Goal: Transaction & Acquisition: Book appointment/travel/reservation

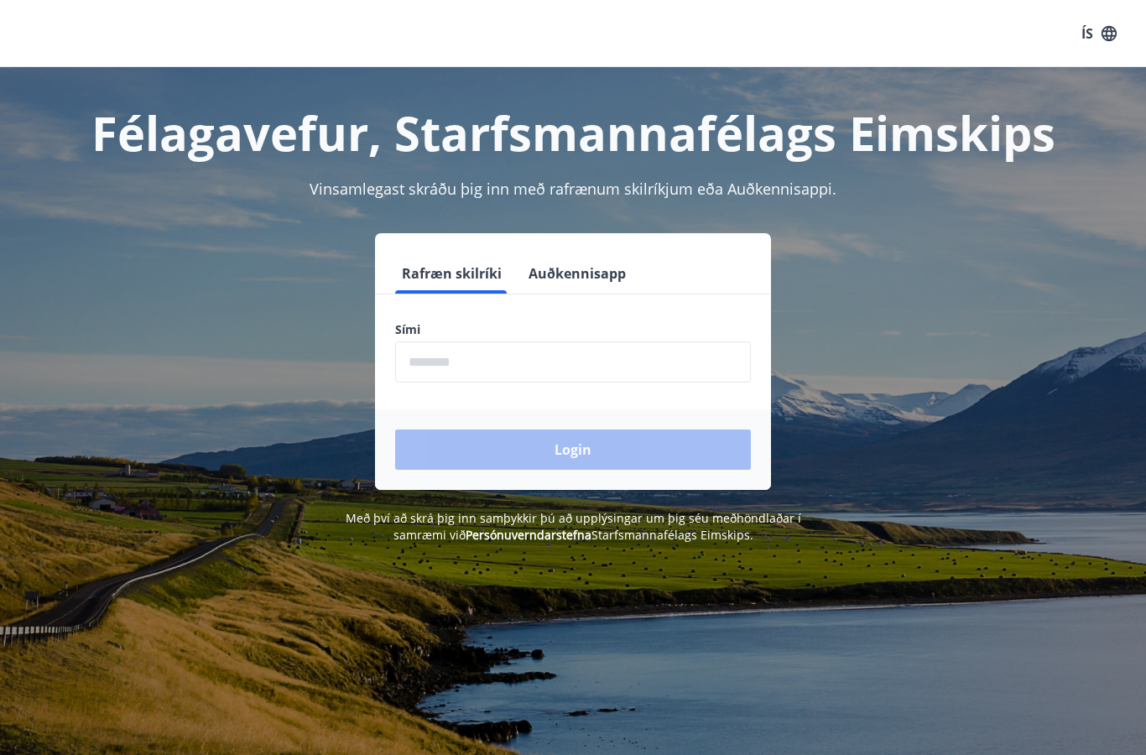
click at [536, 361] on input "phone" at bounding box center [573, 361] width 356 height 41
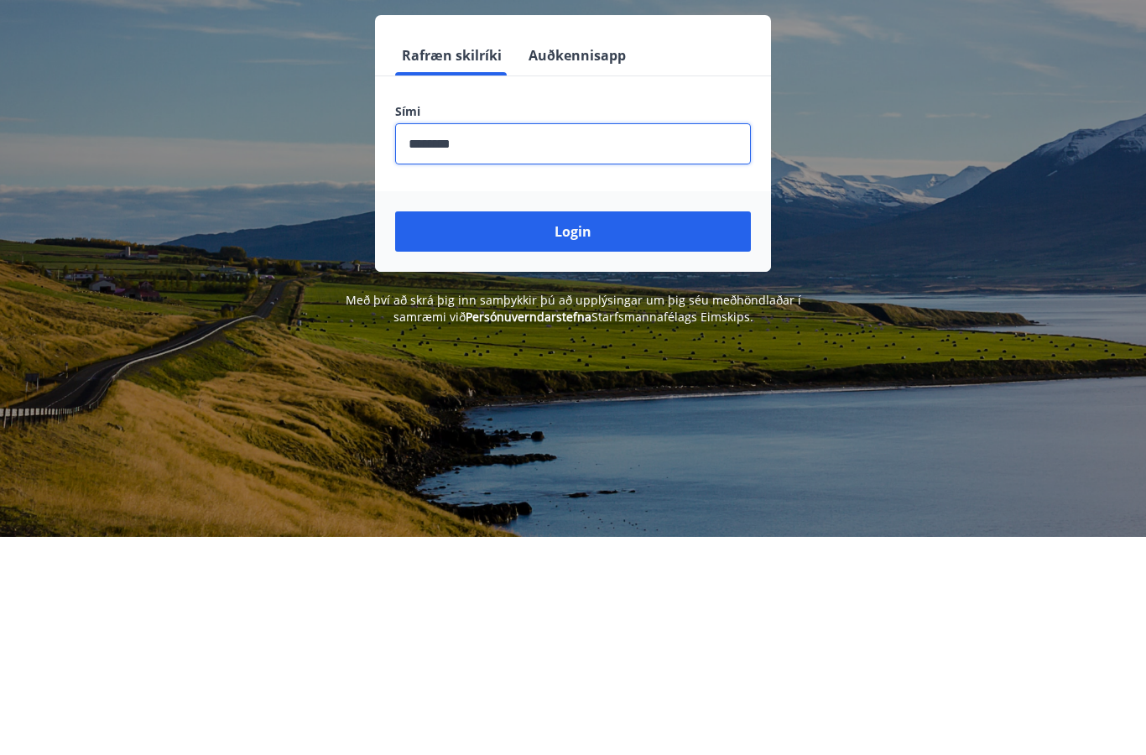
type input "********"
click at [643, 429] on button "Login" at bounding box center [573, 449] width 356 height 40
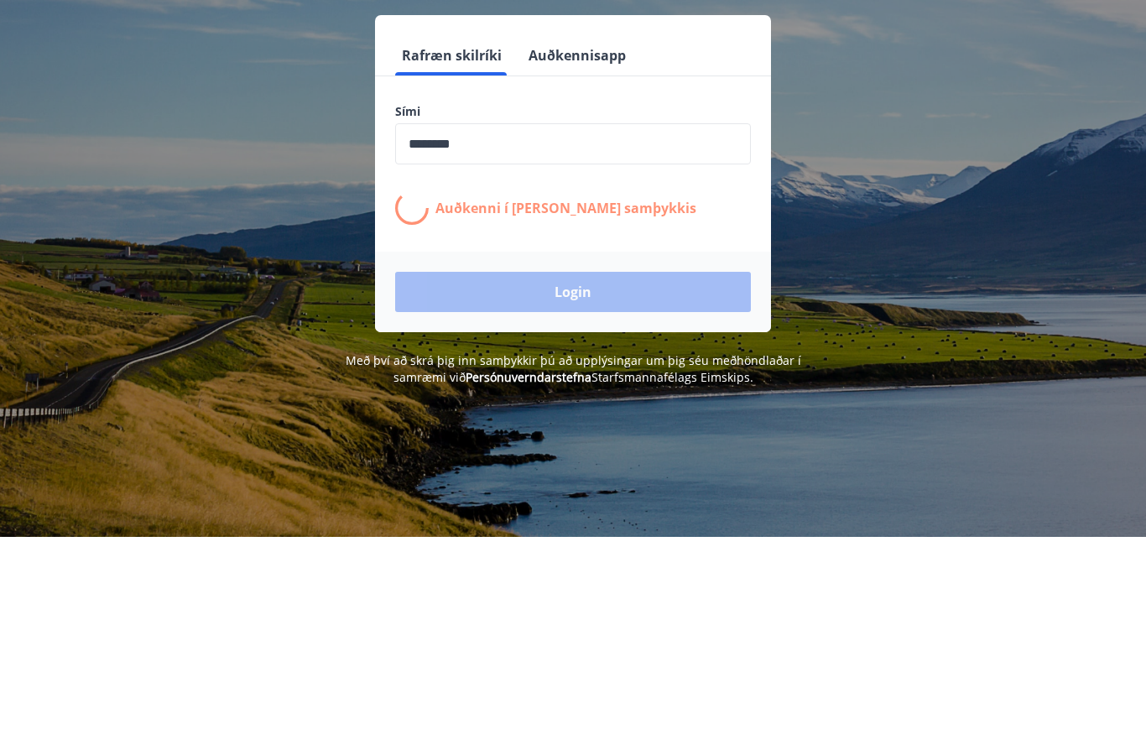
scroll to position [218, 0]
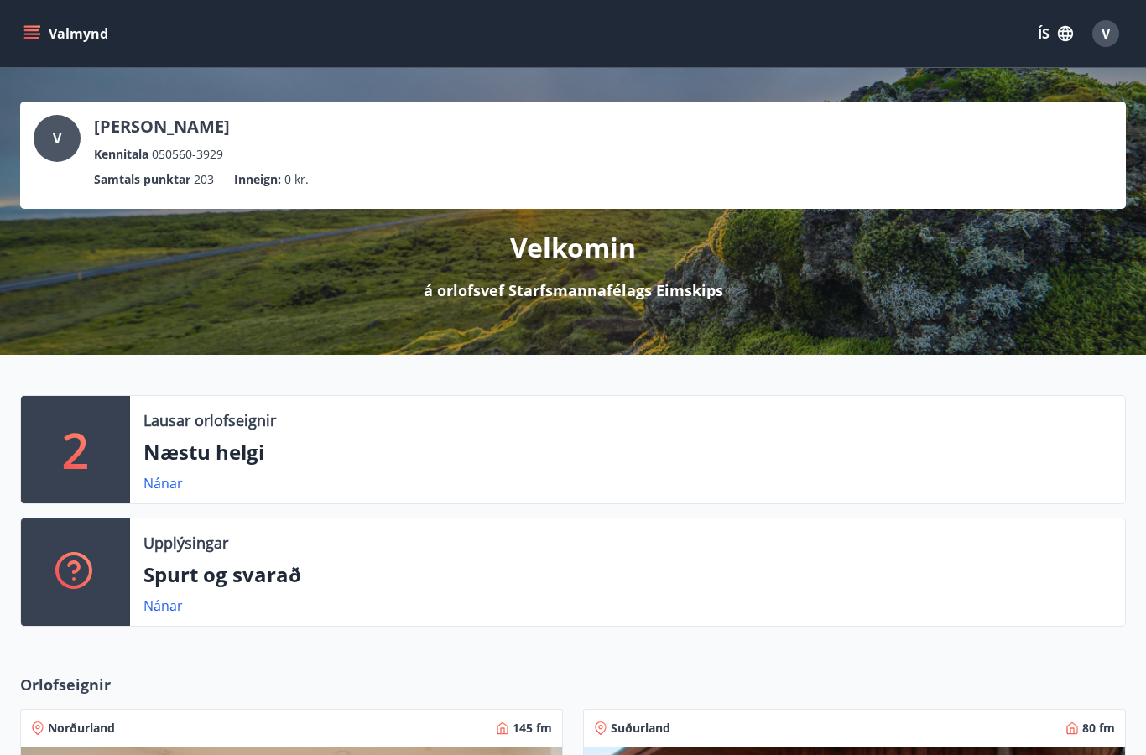
click at [28, 28] on icon "menu" at bounding box center [31, 33] width 17 height 17
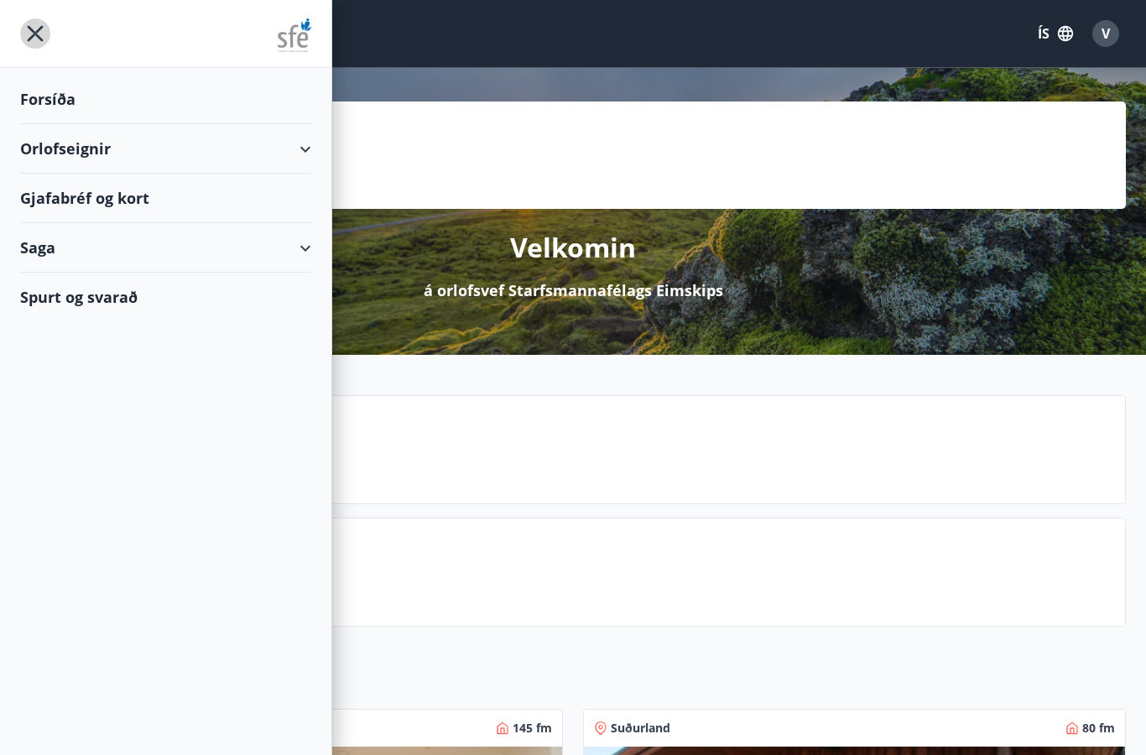
click at [32, 43] on icon "menu" at bounding box center [35, 33] width 30 height 30
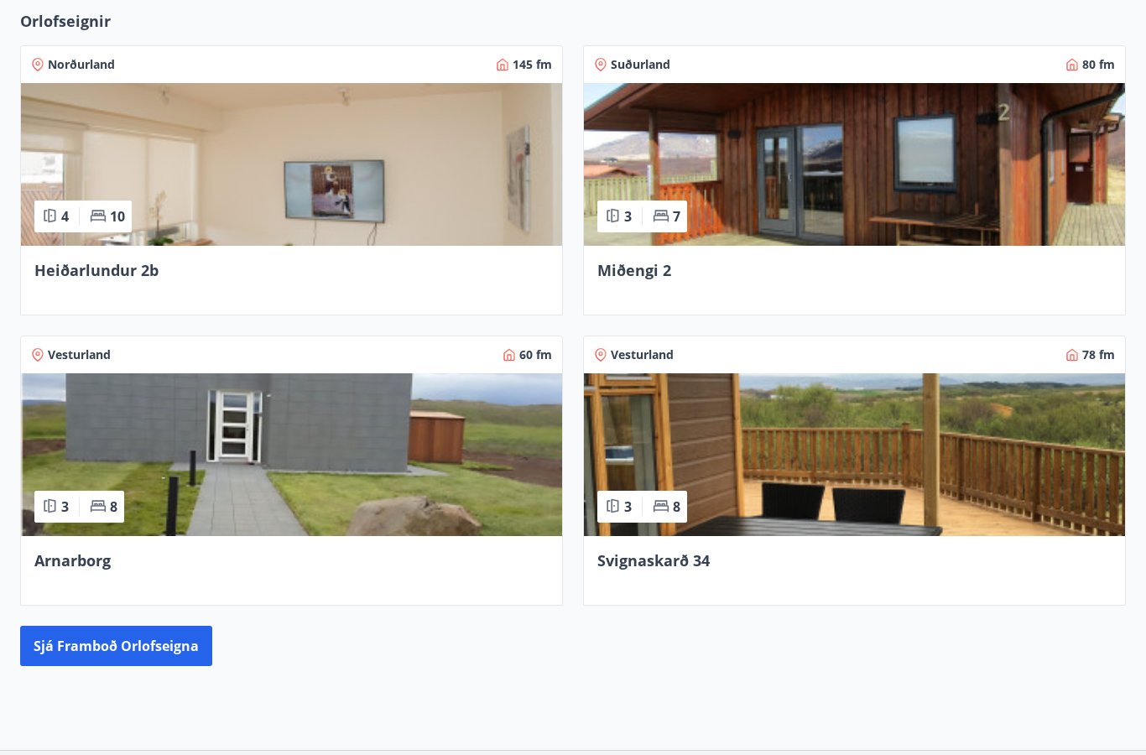
scroll to position [733, 0]
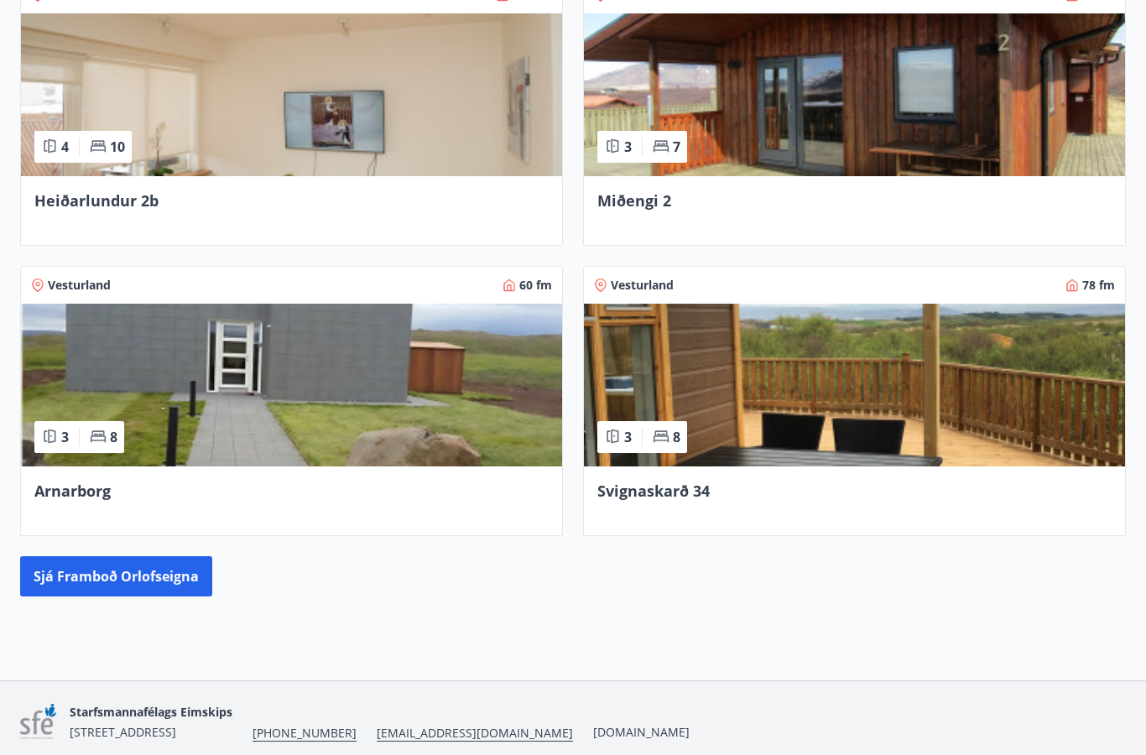
click at [87, 594] on button "Sjá framboð orlofseigna" at bounding box center [116, 576] width 192 height 40
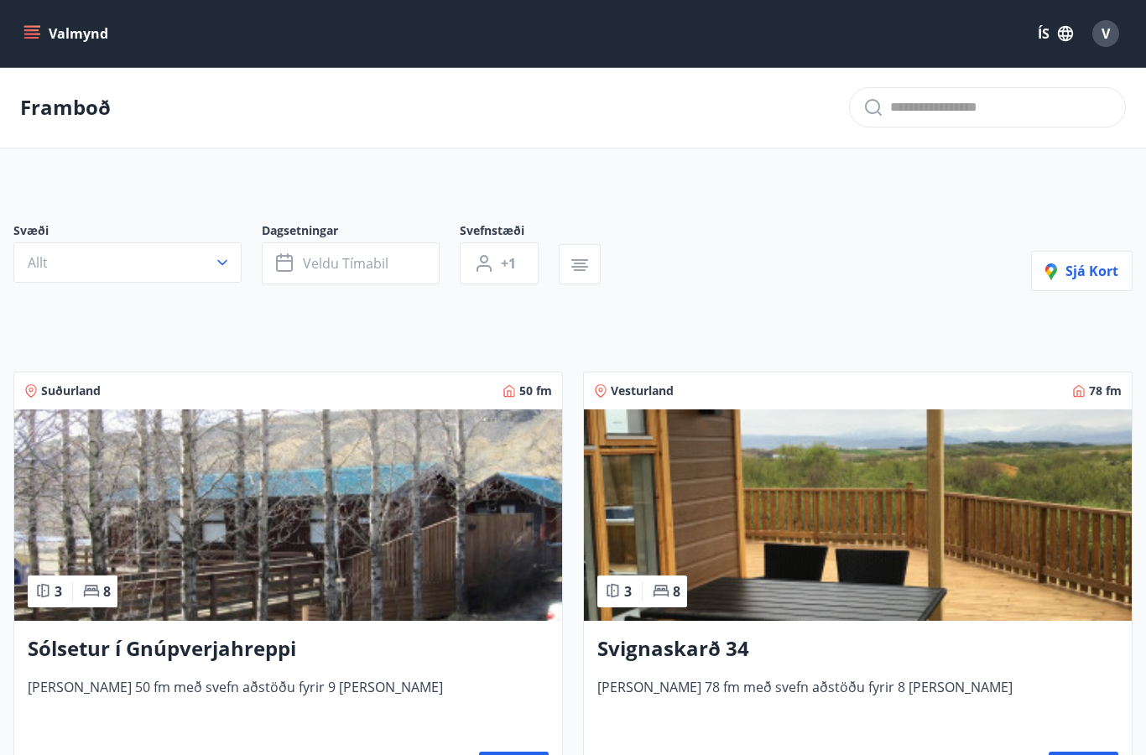
click at [225, 273] on button "Allt" at bounding box center [127, 262] width 228 height 40
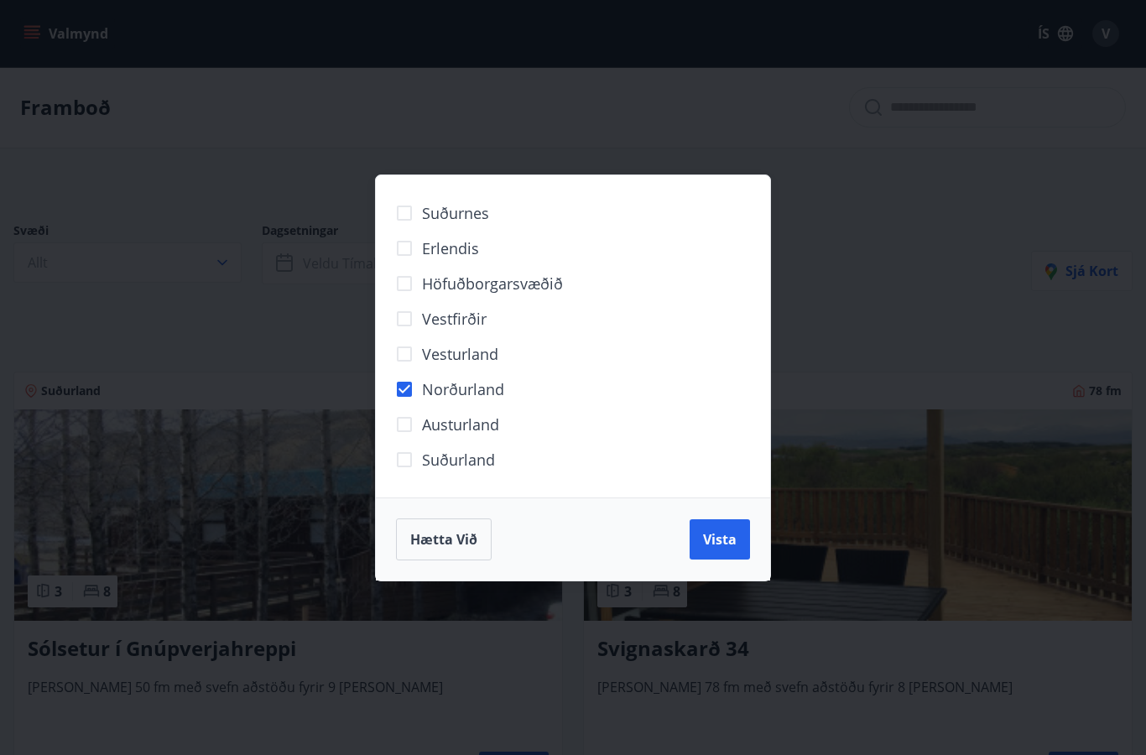
click at [710, 547] on span "Vista" at bounding box center [720, 539] width 34 height 18
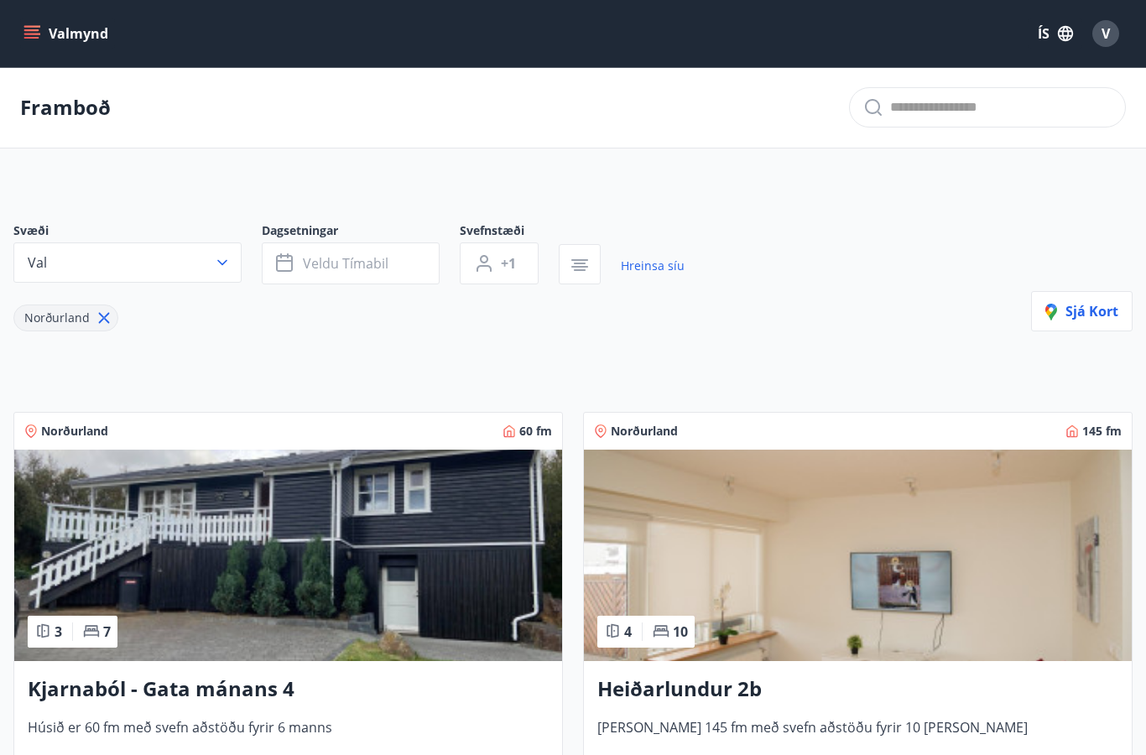
click at [382, 263] on span "Veldu tímabil" at bounding box center [346, 263] width 86 height 18
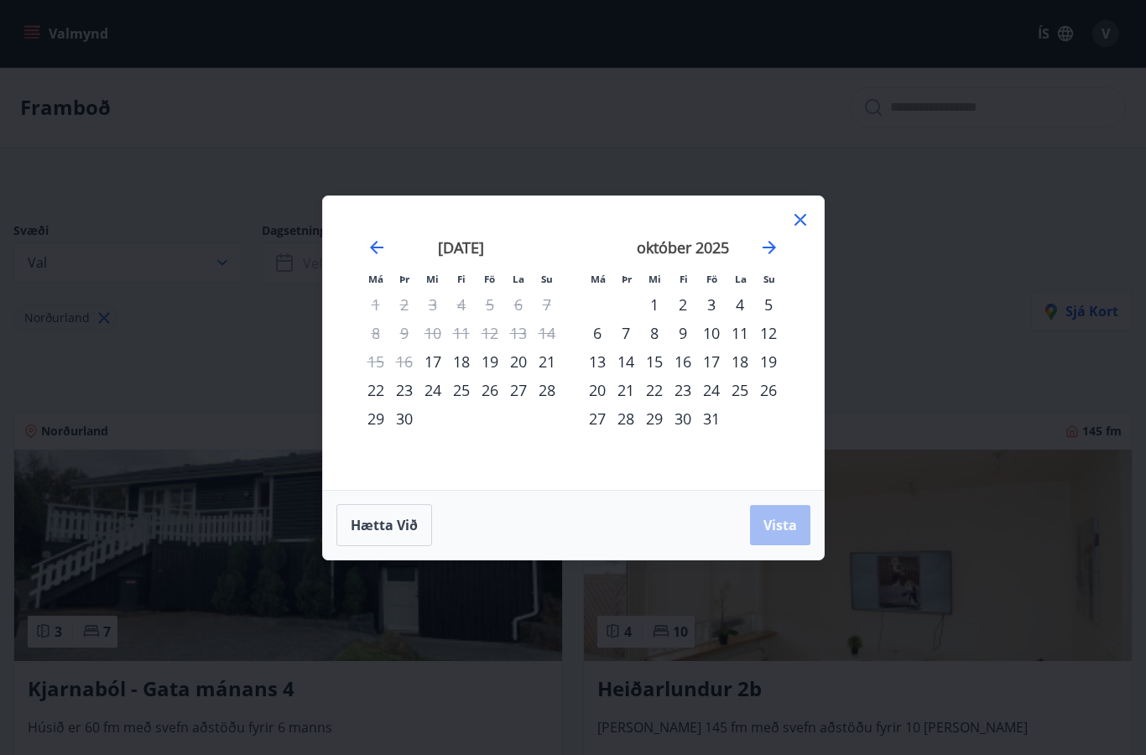
click at [762, 251] on icon "Move forward to switch to the next month." at bounding box center [769, 247] width 20 height 20
click at [767, 251] on icon "Move forward to switch to the next month." at bounding box center [769, 247] width 20 height 20
click at [767, 250] on icon "Move forward to switch to the next month." at bounding box center [769, 247] width 20 height 20
click at [775, 245] on icon "Move forward to switch to the next month." at bounding box center [769, 247] width 20 height 20
click at [762, 248] on icon "Move forward to switch to the next month." at bounding box center [769, 247] width 20 height 20
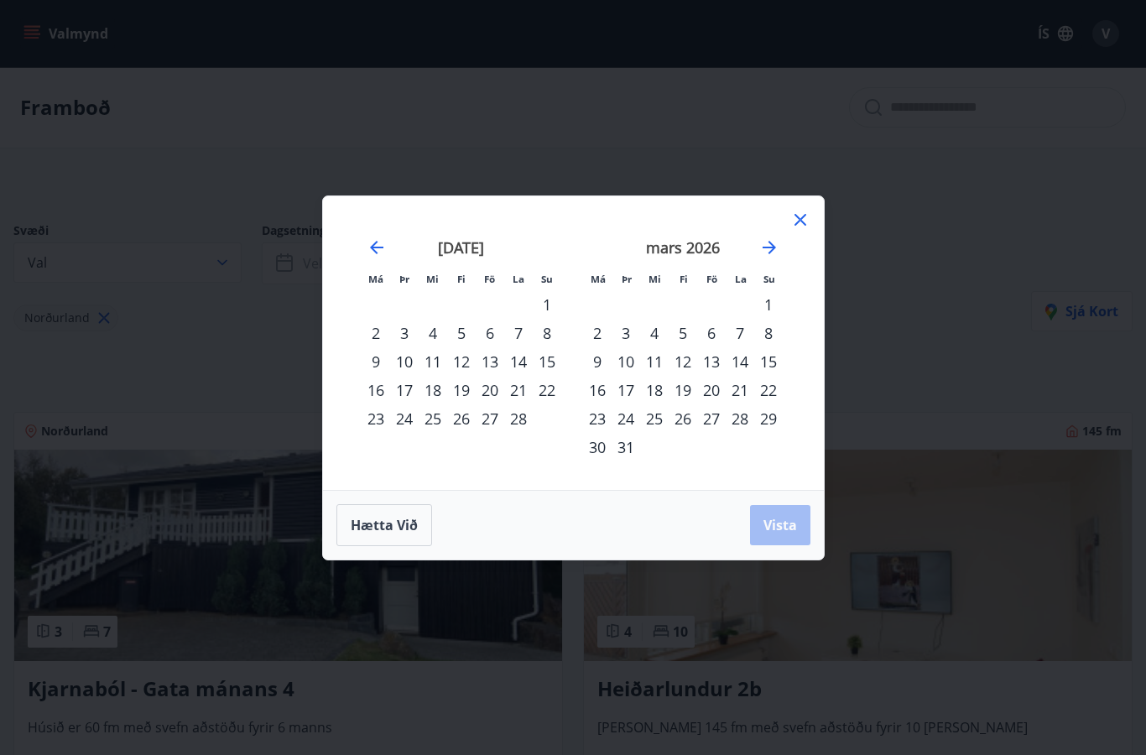
click at [765, 252] on icon "Move forward to switch to the next month." at bounding box center [769, 247] width 20 height 20
click at [650, 390] on div "22" at bounding box center [654, 390] width 29 height 29
click at [770, 390] on div "26" at bounding box center [768, 390] width 29 height 29
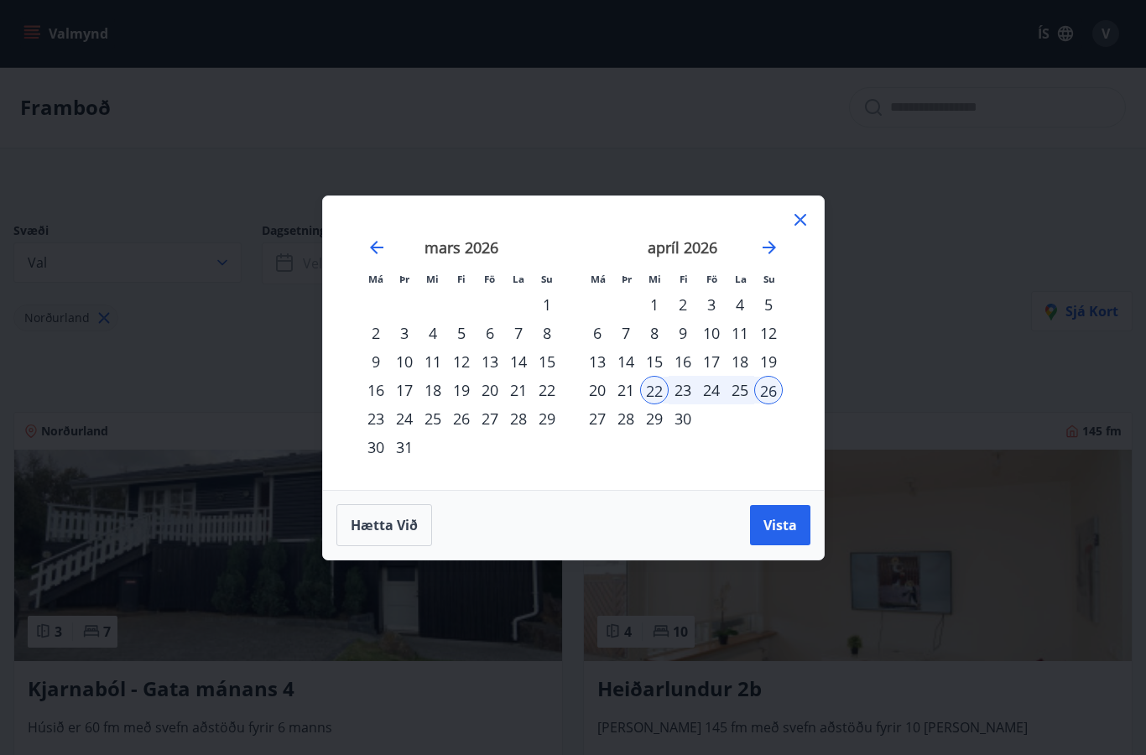
click at [777, 526] on span "Vista" at bounding box center [780, 525] width 34 height 18
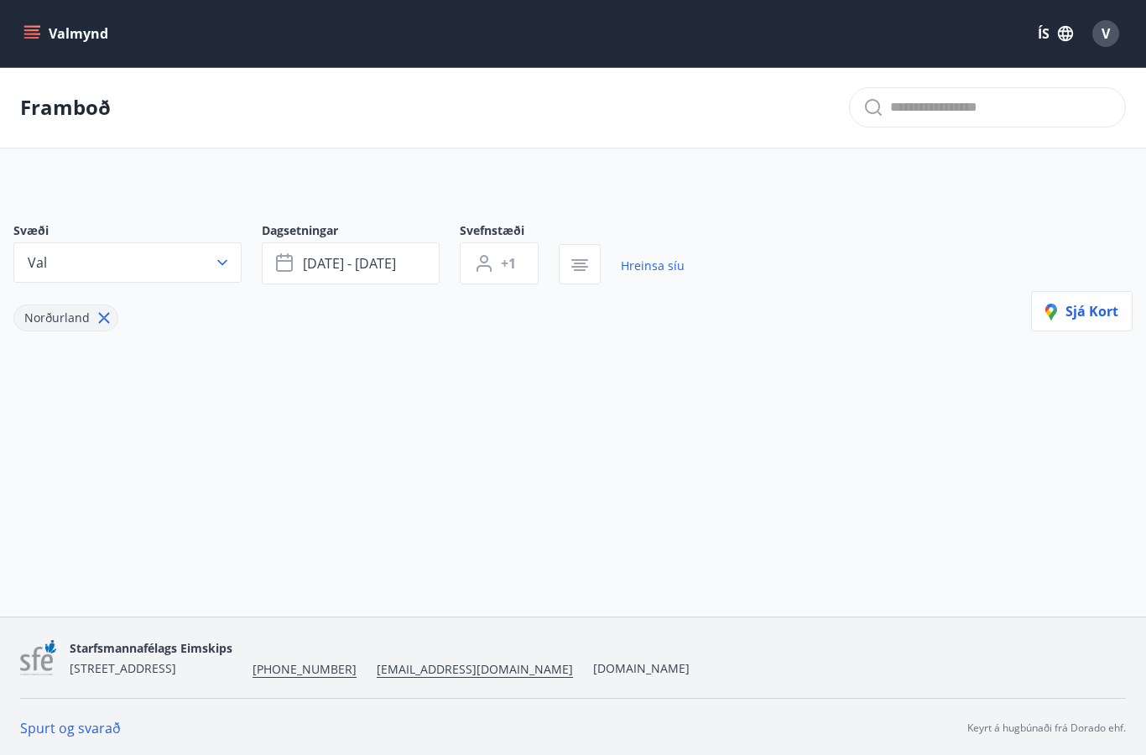
click at [515, 268] on span "+1" at bounding box center [508, 263] width 15 height 18
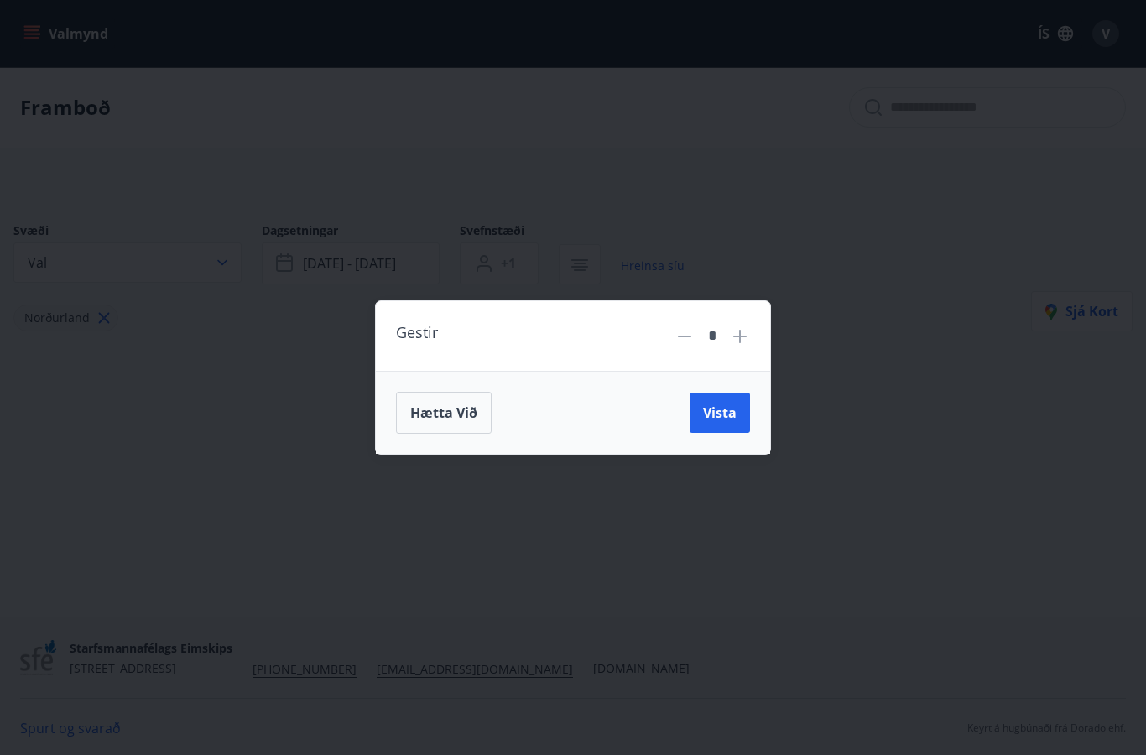
click at [747, 339] on icon at bounding box center [740, 336] width 20 height 20
click at [725, 403] on span "Vista" at bounding box center [720, 412] width 34 height 18
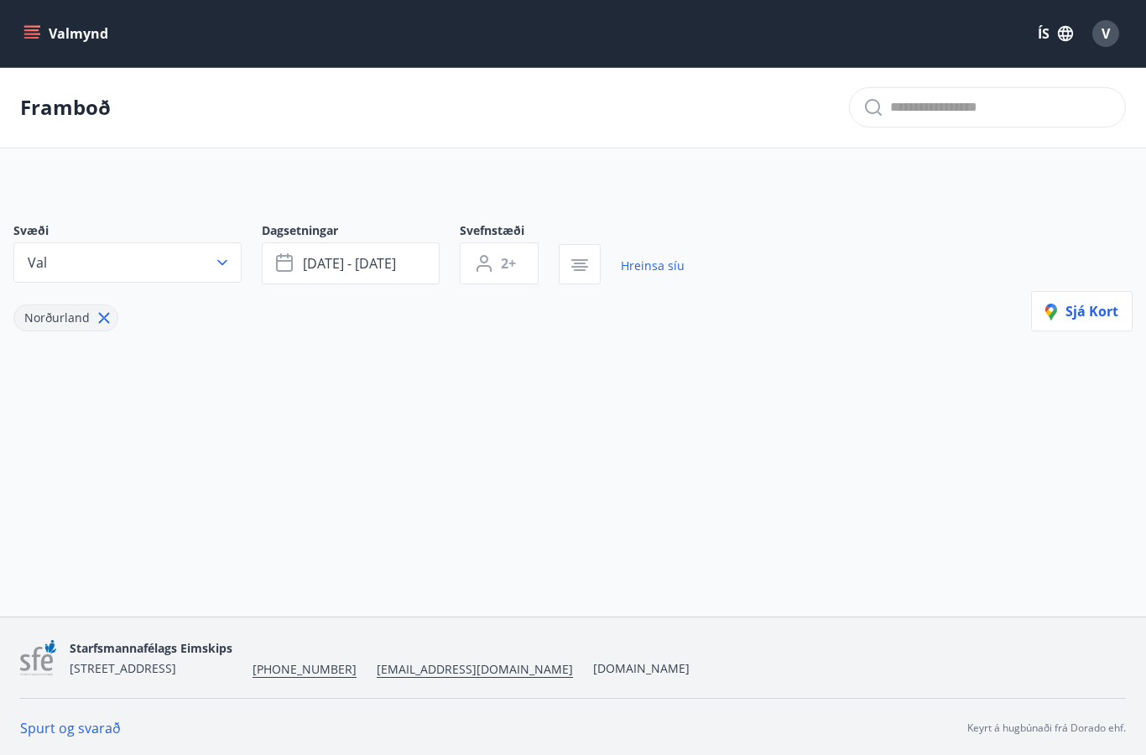
click at [579, 262] on icon "button" at bounding box center [579, 265] width 20 height 20
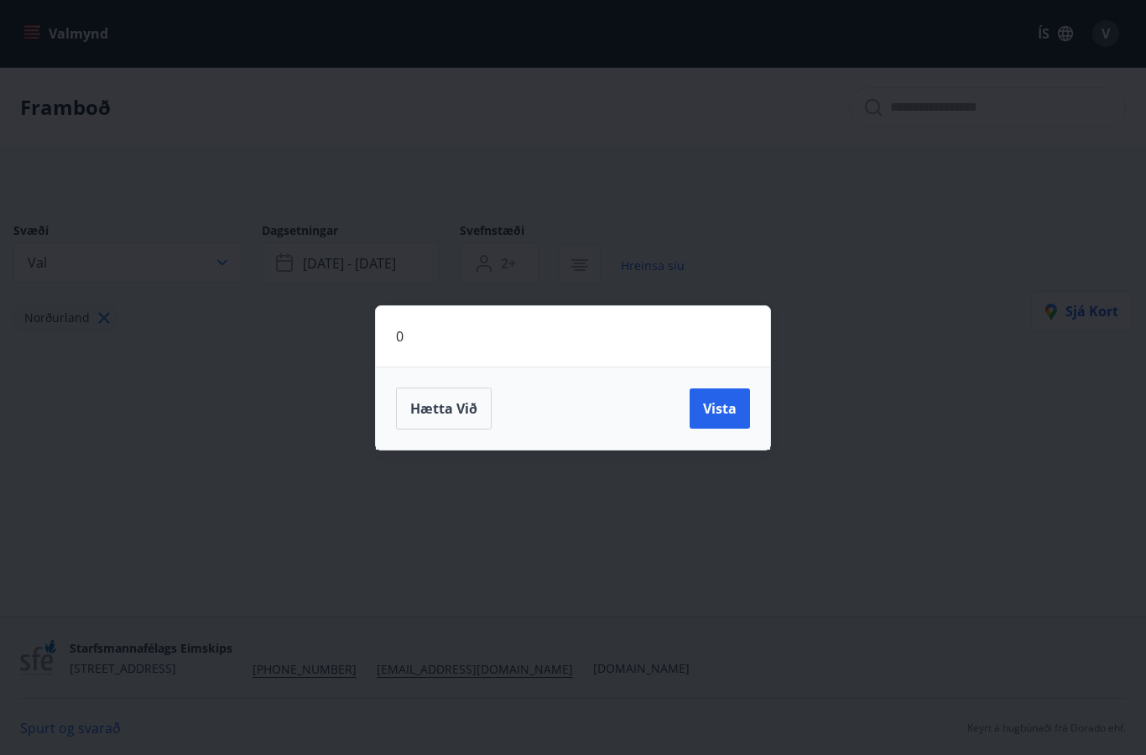
click at [710, 410] on span "Vista" at bounding box center [720, 408] width 34 height 18
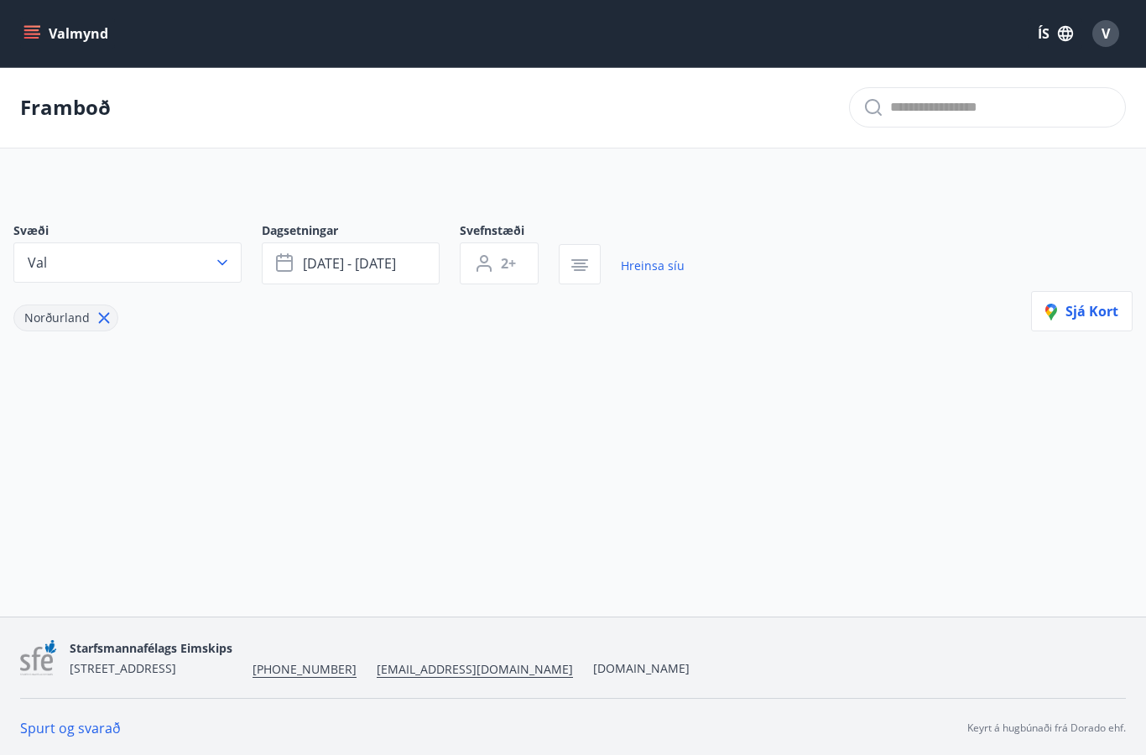
click at [656, 269] on link "Hreinsa síu" at bounding box center [653, 265] width 64 height 37
type input "*"
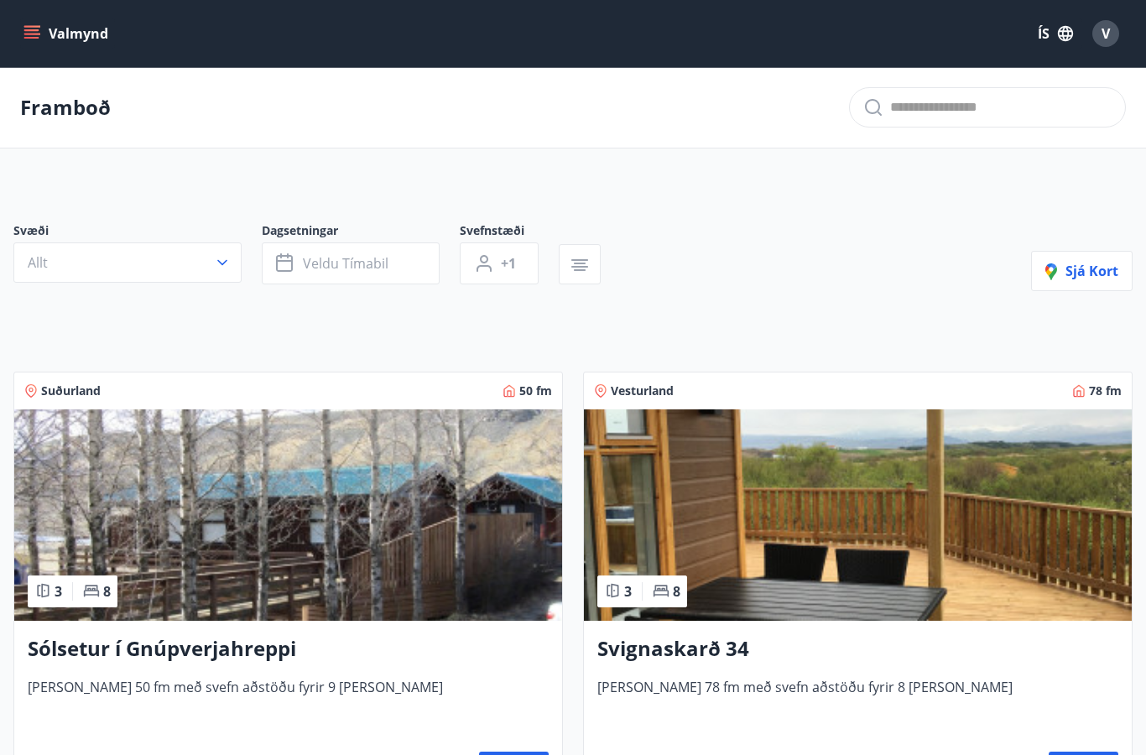
click at [231, 263] on button "Allt" at bounding box center [127, 262] width 228 height 40
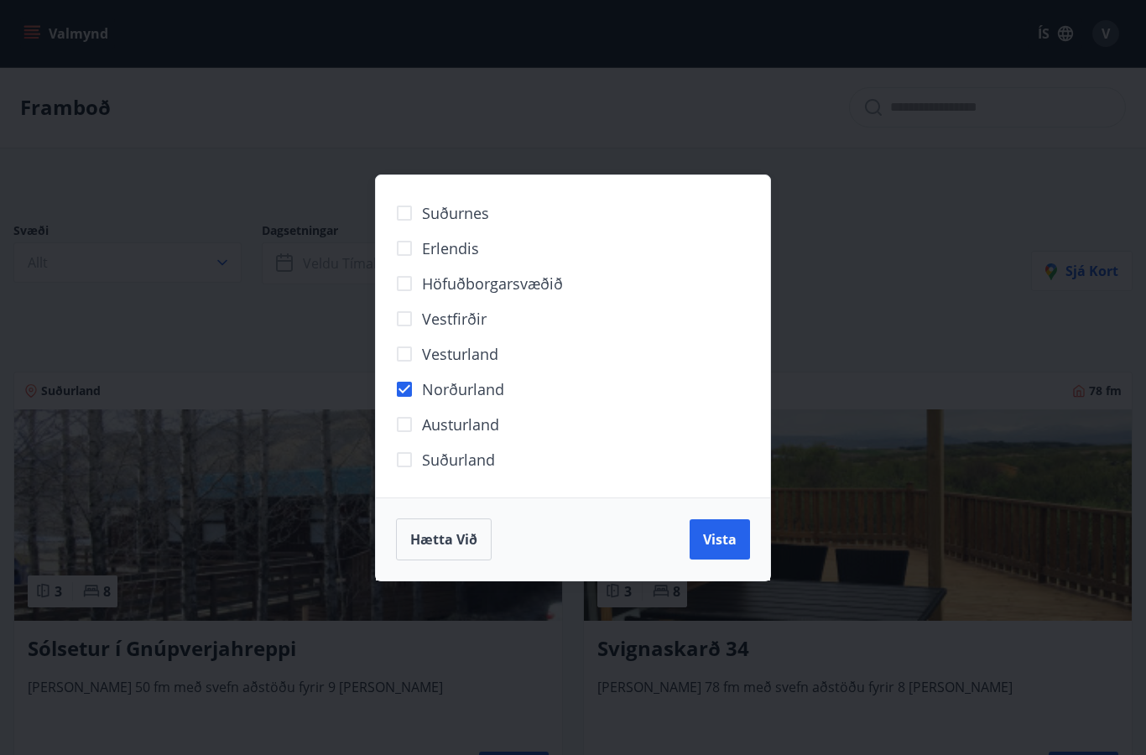
click at [717, 556] on button "Vista" at bounding box center [719, 539] width 60 height 40
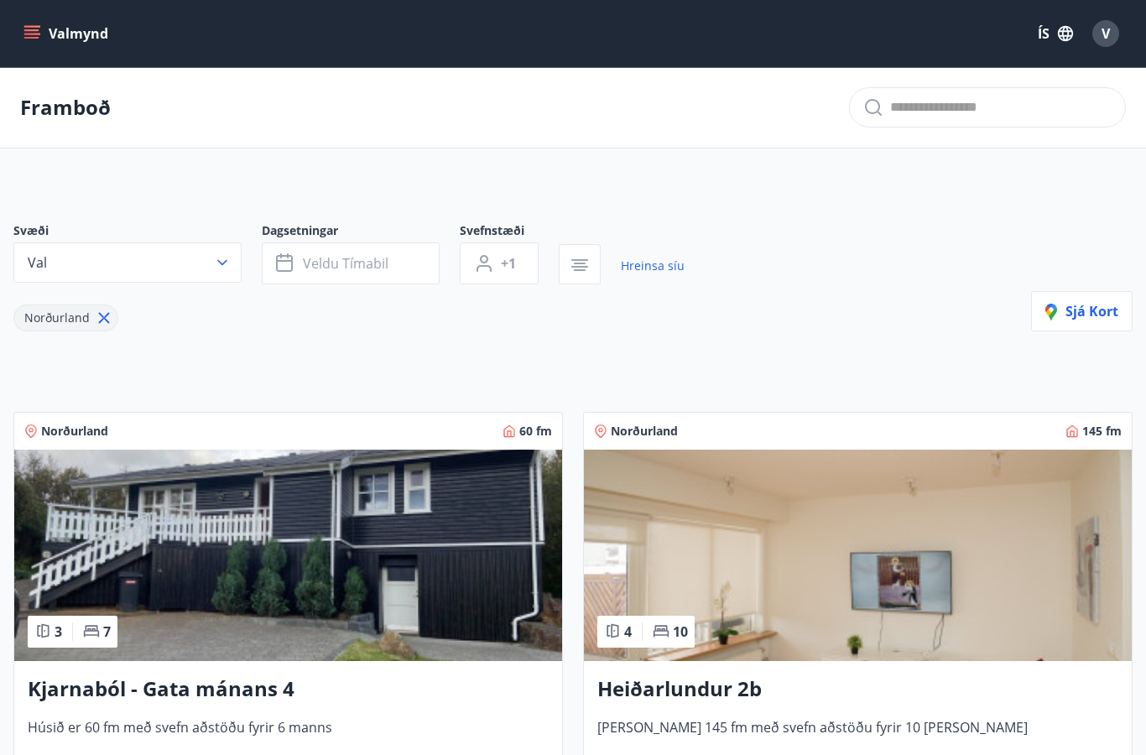
click at [416, 258] on button "Veldu tímabil" at bounding box center [351, 263] width 178 height 42
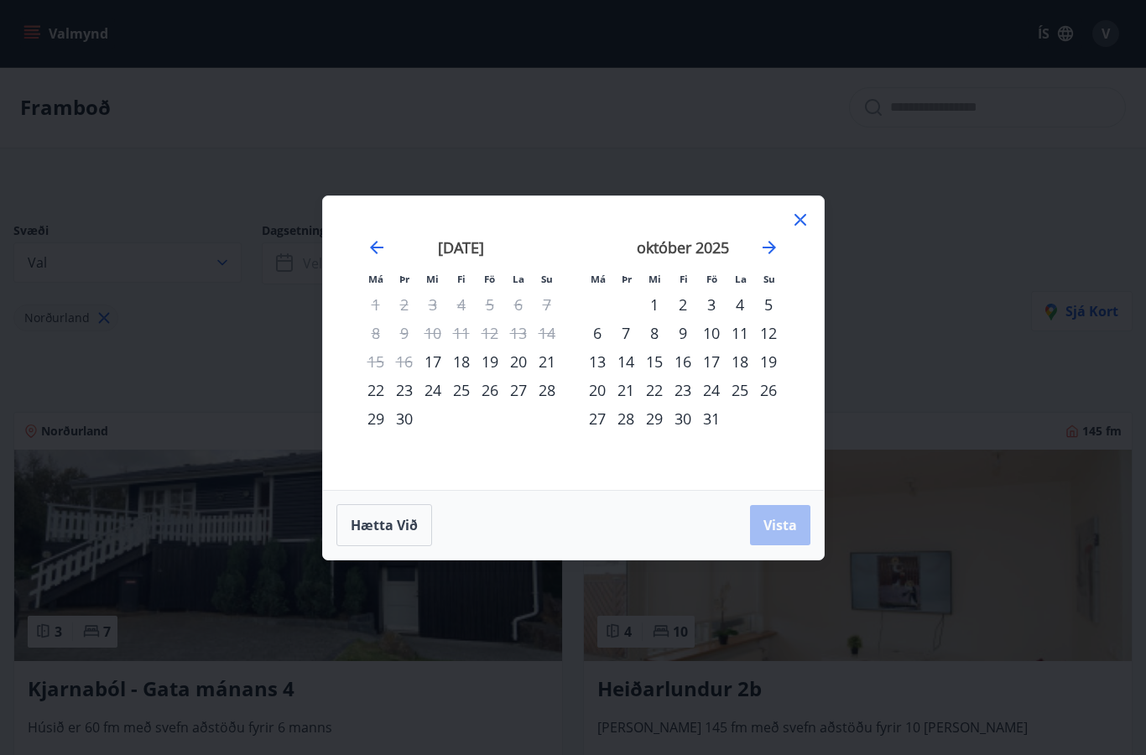
click at [497, 361] on div "19" at bounding box center [490, 361] width 29 height 29
click at [545, 364] on div "21" at bounding box center [547, 361] width 29 height 29
click at [787, 518] on span "Vista" at bounding box center [780, 525] width 34 height 18
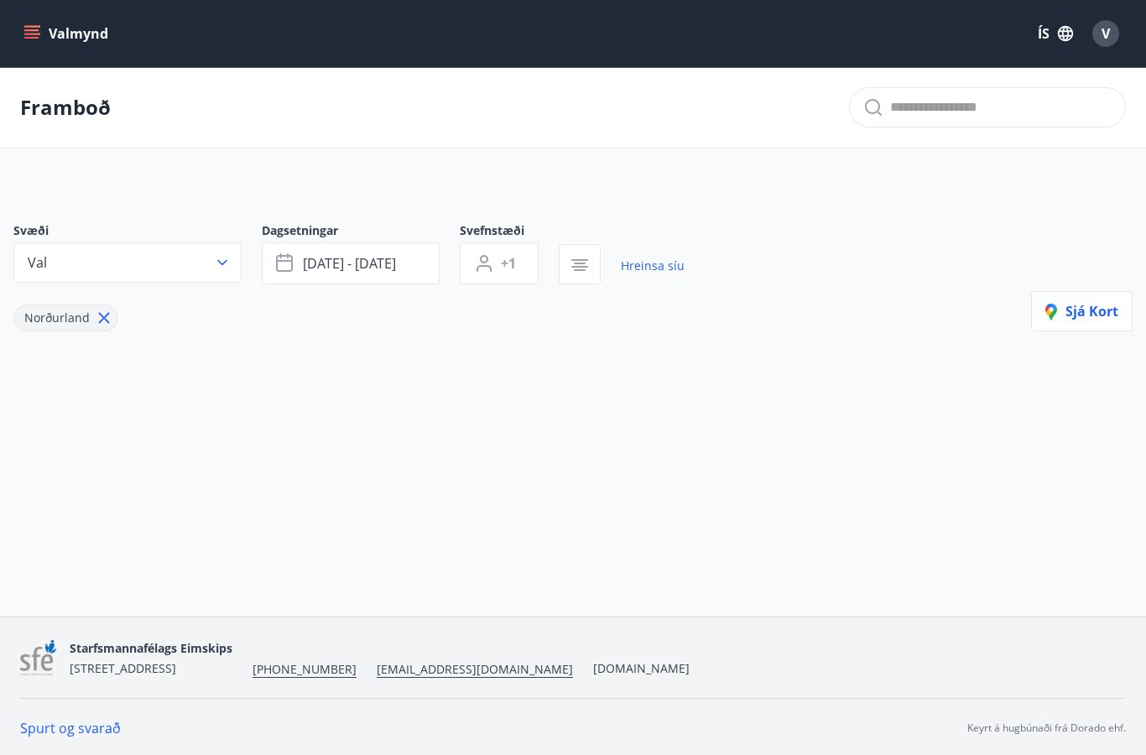
click at [975, 107] on input "text" at bounding box center [1000, 107] width 221 height 27
click at [1052, 113] on input "text" at bounding box center [1000, 107] width 221 height 27
click at [939, 223] on div "Svæði Val Dagsetningar sep 19 - sep 21 Svefnstæði +1 Hreinsa síu Norðurland Sjá…" at bounding box center [572, 276] width 1119 height 109
click at [1011, 107] on input "text" at bounding box center [1000, 107] width 221 height 27
click at [954, 202] on div "Svæði Val Dagsetningar sep 19 - sep 21 Svefnstæði +1 Hreinsa síu Norðurland Sjá…" at bounding box center [573, 303] width 1146 height 243
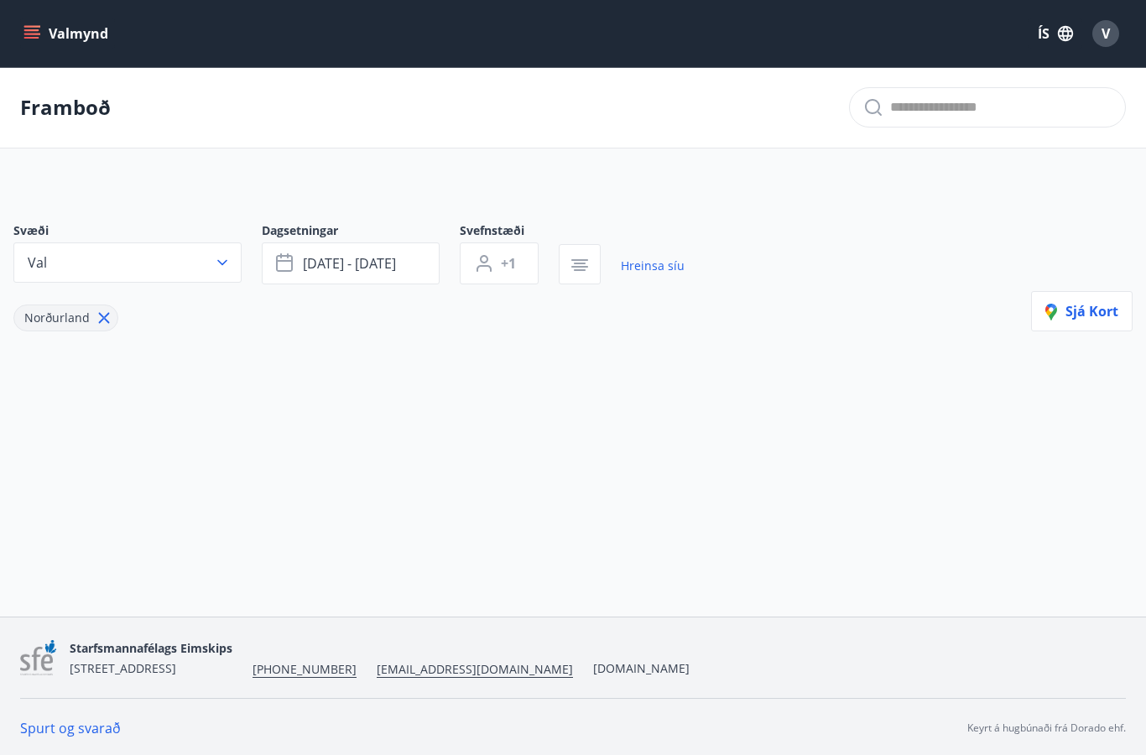
click at [1101, 34] on span "V" at bounding box center [1105, 33] width 8 height 18
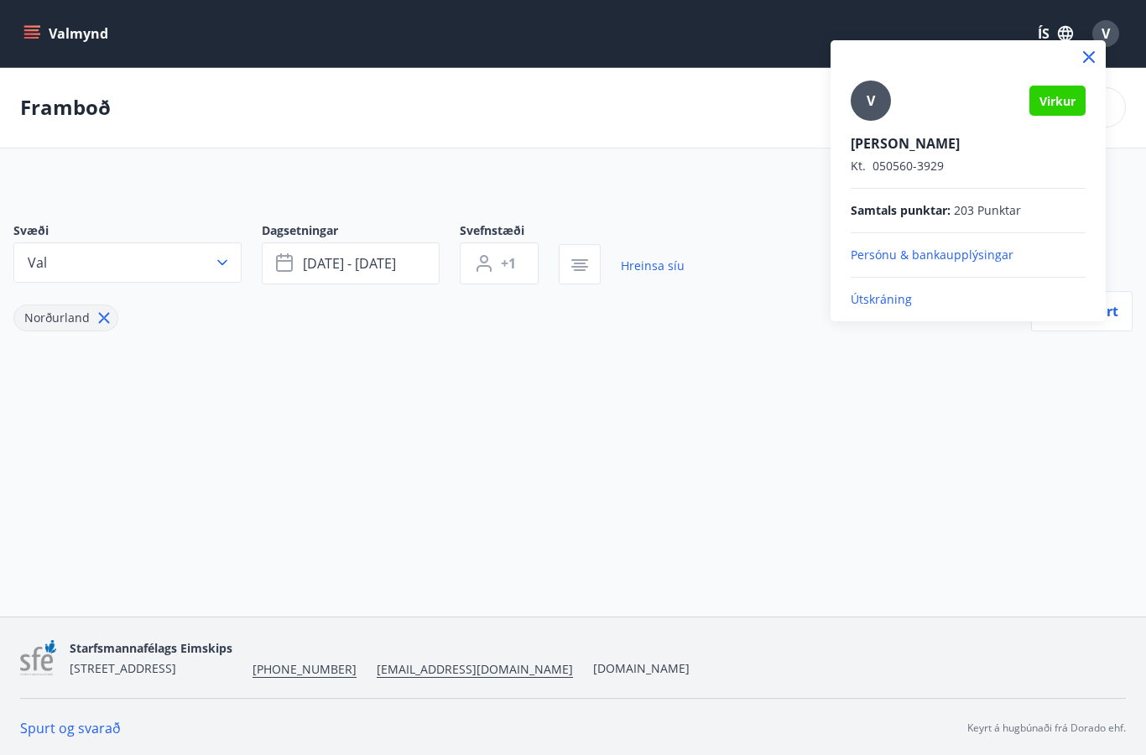
click at [730, 360] on div at bounding box center [573, 377] width 1146 height 755
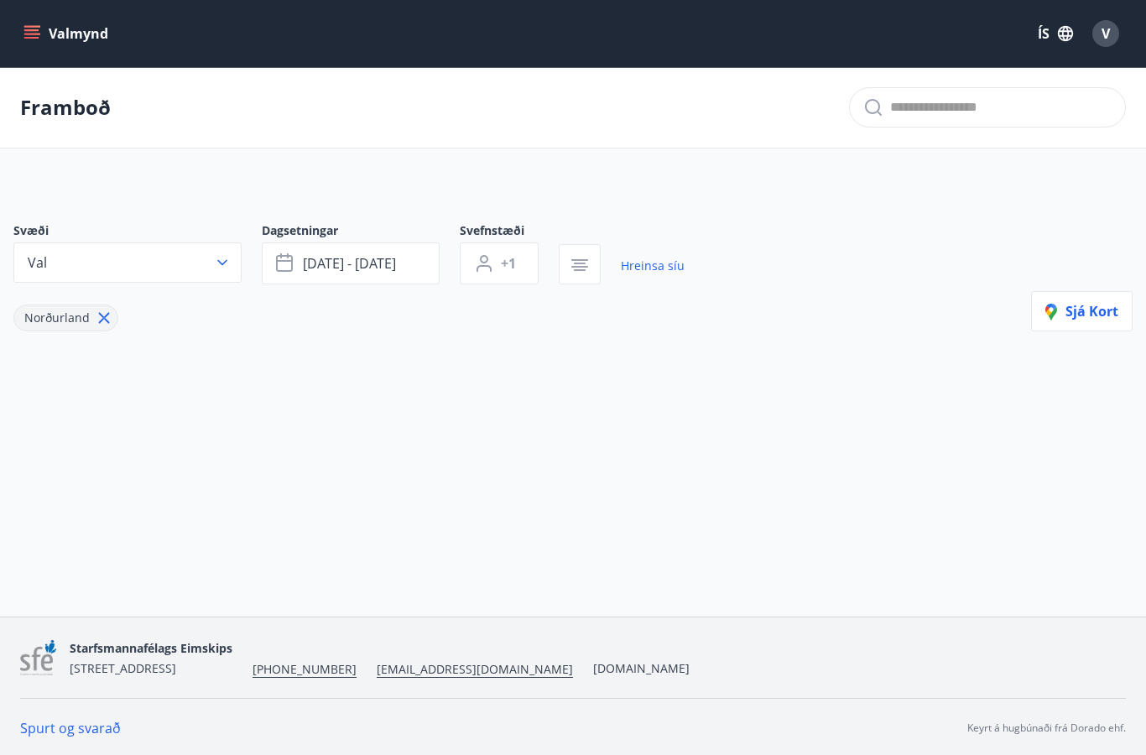
click at [61, 115] on p "Framboð" at bounding box center [65, 107] width 91 height 29
click at [29, 27] on icon "menu" at bounding box center [33, 27] width 18 height 2
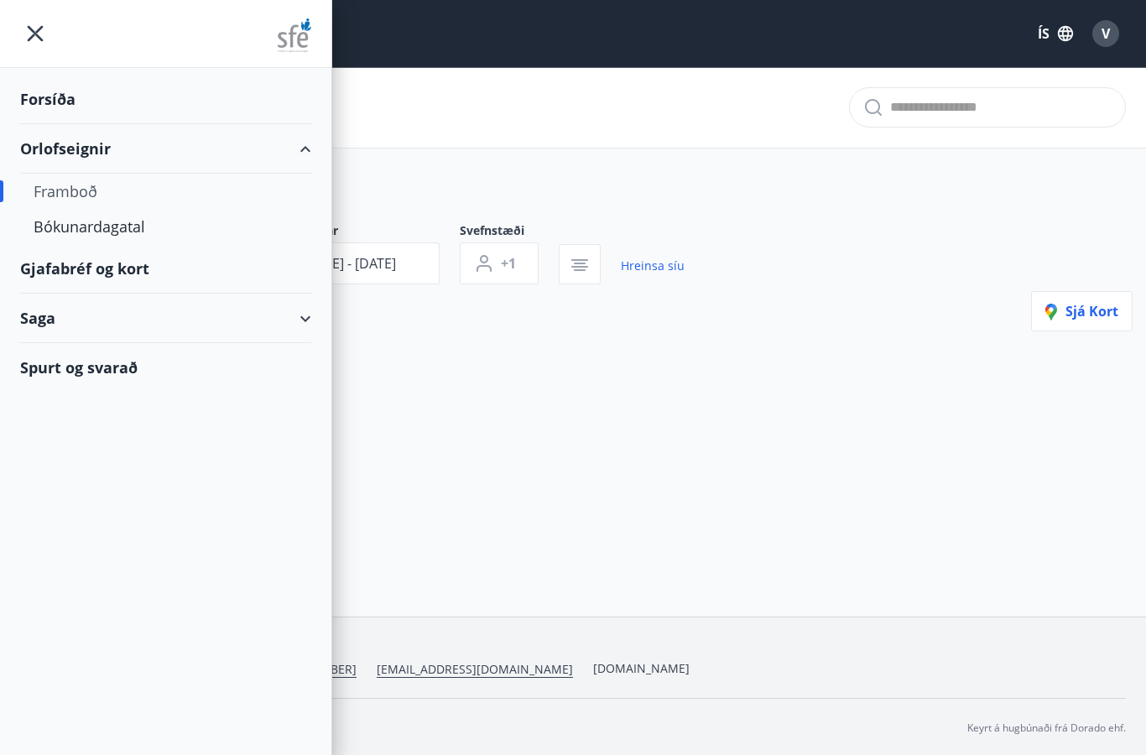
click at [91, 229] on div "Bókunardagatal" at bounding box center [166, 226] width 264 height 35
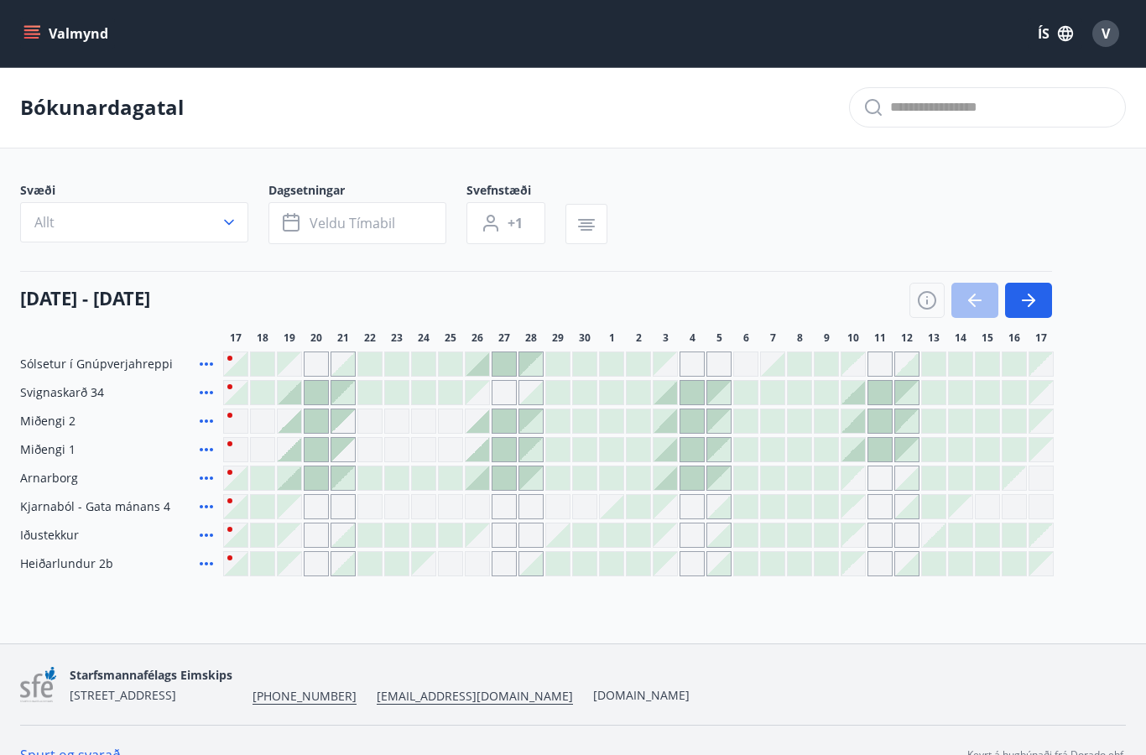
click at [71, 562] on span "Heiðarlundur 2b" at bounding box center [66, 563] width 93 height 17
click at [64, 555] on span "Heiðarlundur 2b" at bounding box center [66, 563] width 93 height 17
click at [68, 564] on span "Heiðarlundur 2b" at bounding box center [66, 563] width 93 height 17
click at [67, 564] on span "Heiðarlundur 2b" at bounding box center [66, 563] width 93 height 17
click at [59, 566] on span "Heiðarlundur 2b" at bounding box center [66, 563] width 93 height 17
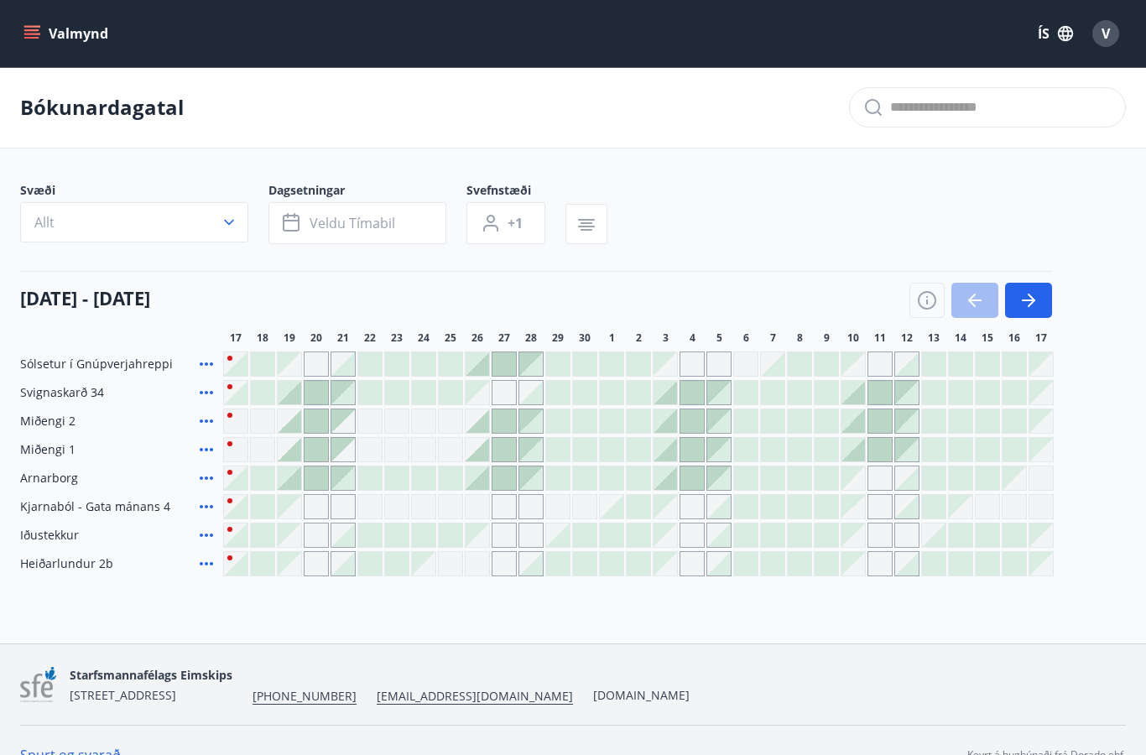
click at [86, 566] on span "Heiðarlundur 2b" at bounding box center [66, 563] width 93 height 17
click at [1033, 300] on icon "button" at bounding box center [1031, 300] width 8 height 13
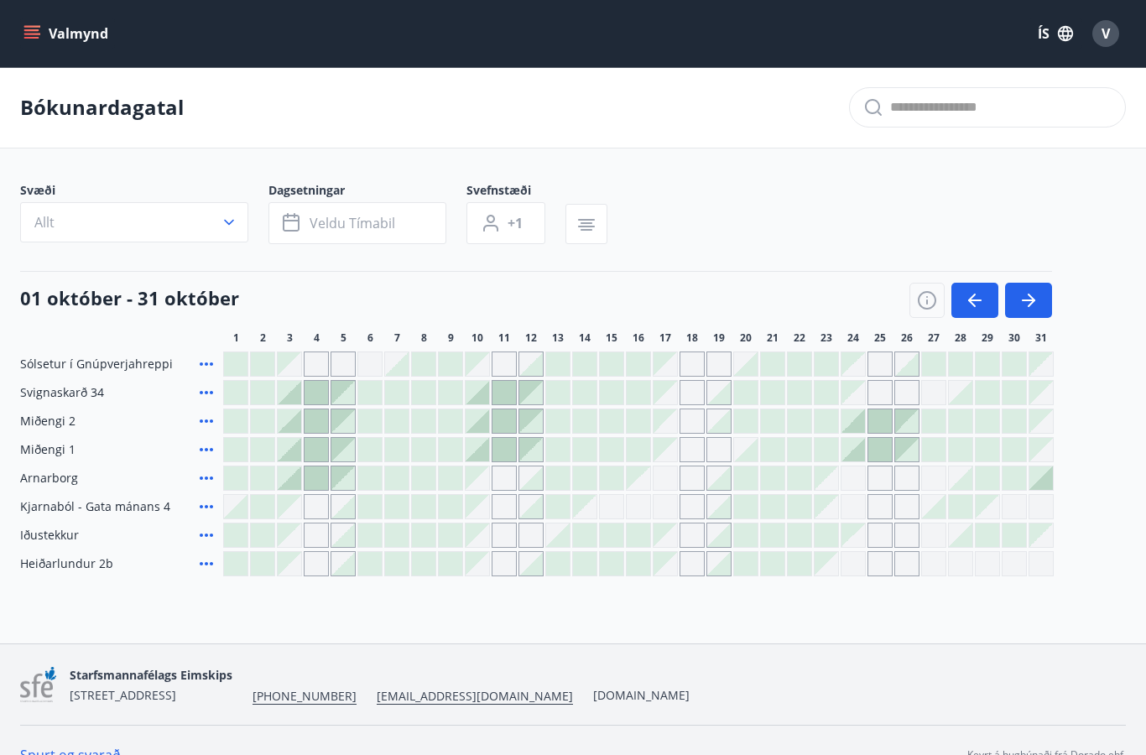
click at [1026, 298] on icon "button" at bounding box center [1028, 300] width 20 height 20
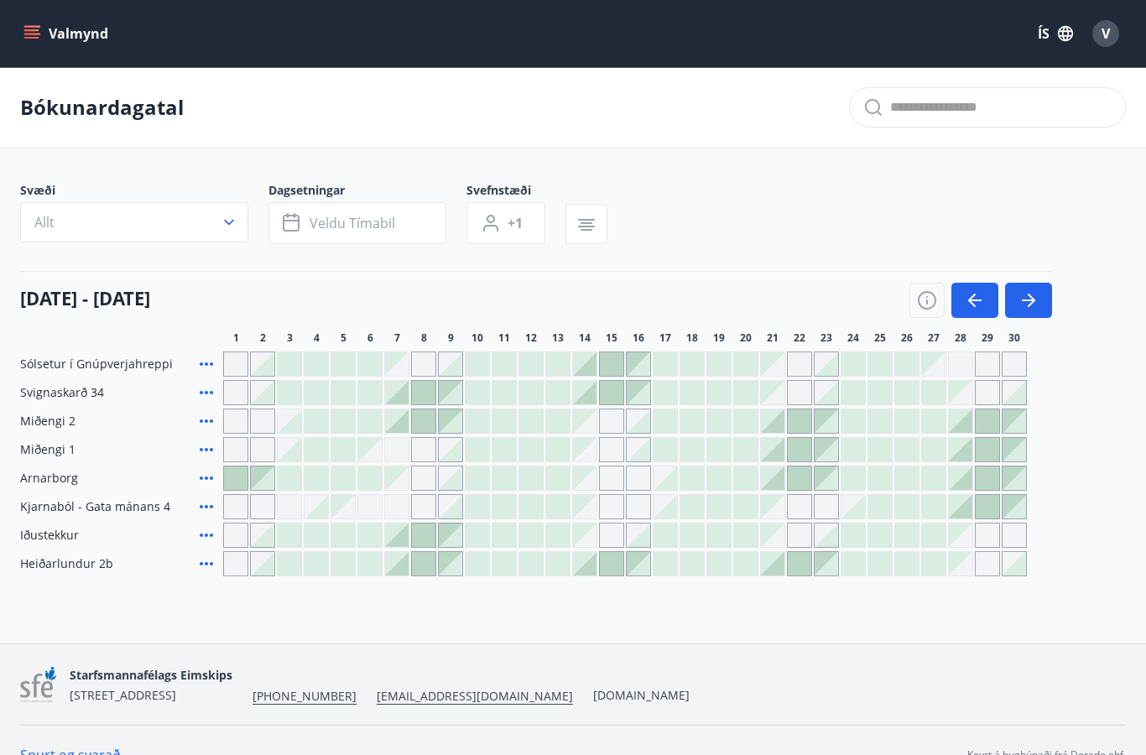
click at [1022, 309] on icon "button" at bounding box center [1028, 300] width 20 height 20
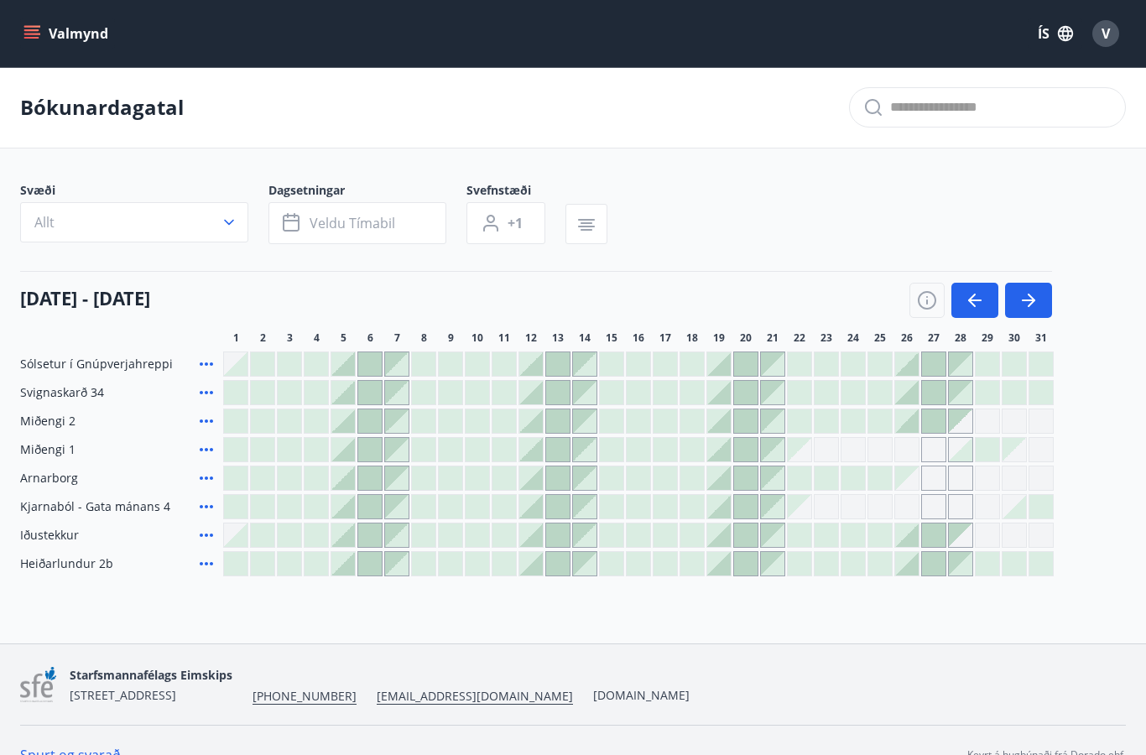
click at [1029, 300] on icon "button" at bounding box center [1028, 300] width 13 height 2
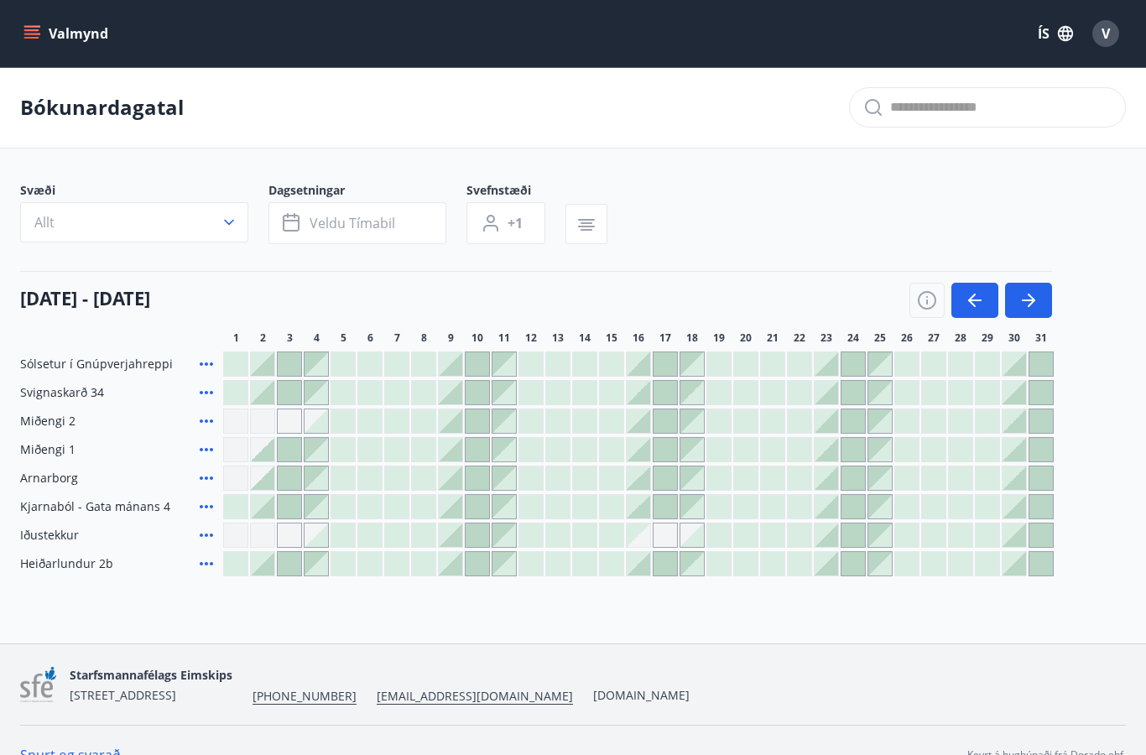
click at [1024, 306] on icon "button" at bounding box center [1028, 300] width 20 height 20
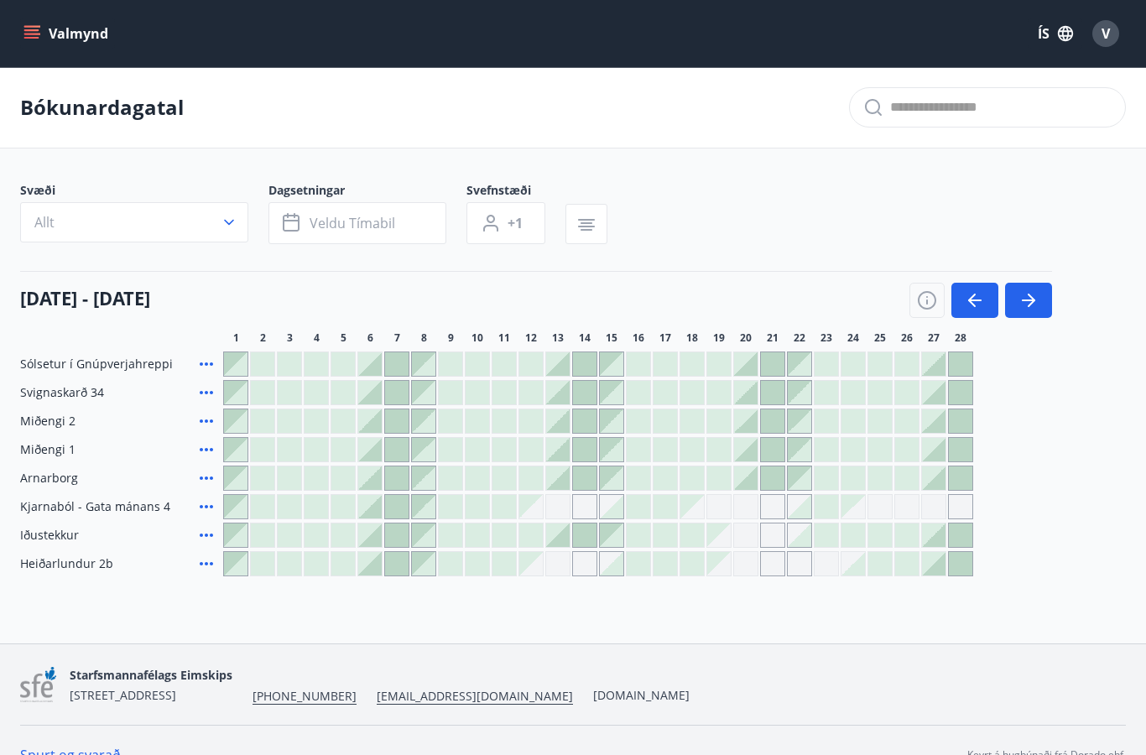
click at [1033, 300] on icon "button" at bounding box center [1031, 300] width 8 height 13
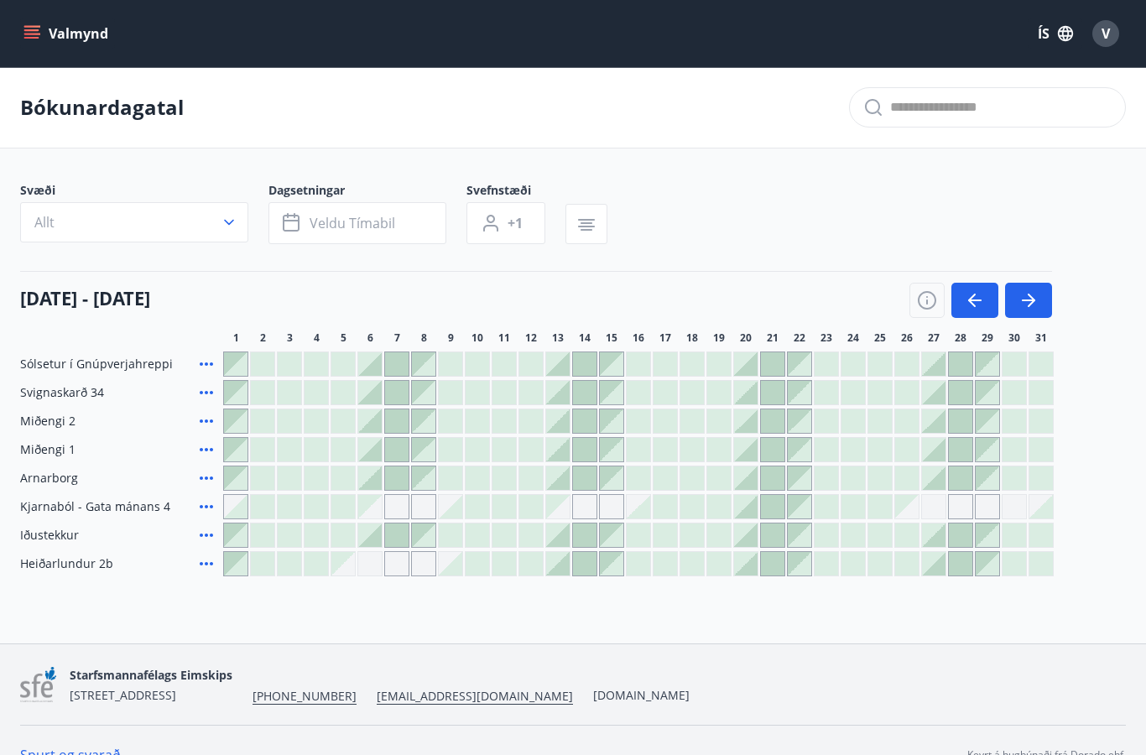
click at [1029, 310] on button "button" at bounding box center [1028, 300] width 47 height 35
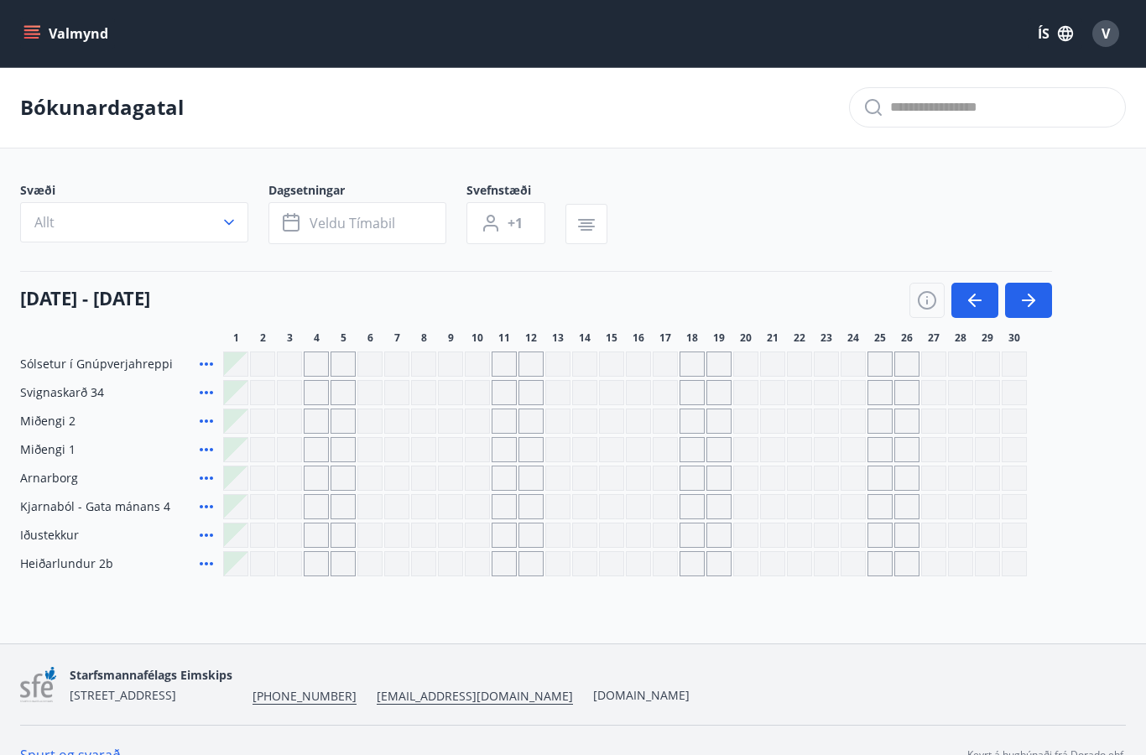
click at [738, 364] on div "Gráir dagar eru ekki bókanlegir" at bounding box center [745, 363] width 25 height 25
click at [794, 367] on div "Gráir dagar eru ekki bókanlegir" at bounding box center [799, 363] width 25 height 25
click at [798, 361] on div "Gráir dagar eru ekki bókanlegir" at bounding box center [799, 363] width 25 height 25
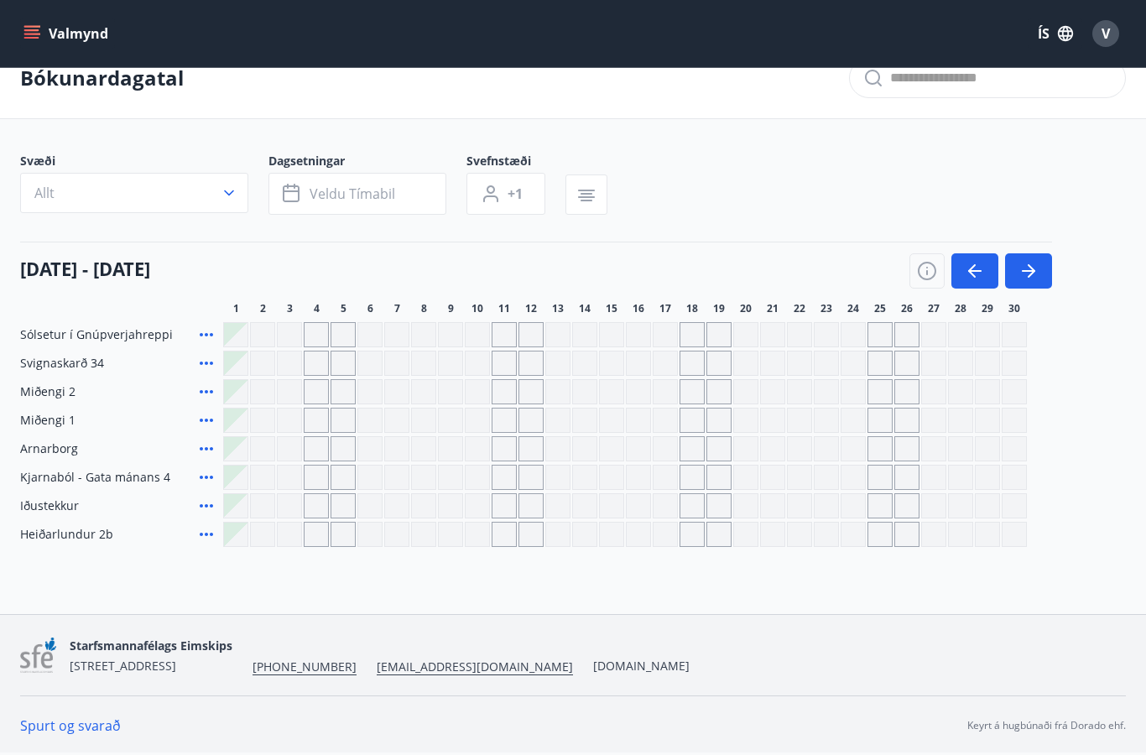
click at [966, 261] on icon "button" at bounding box center [975, 271] width 20 height 20
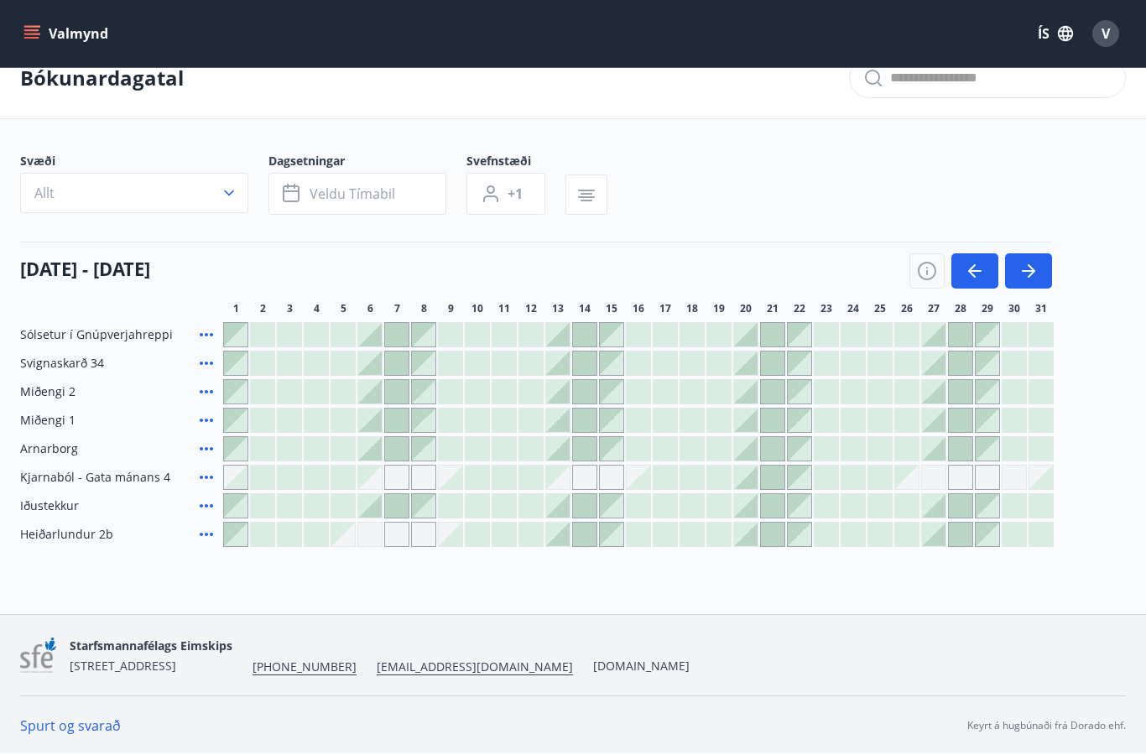
click at [963, 253] on button "button" at bounding box center [974, 270] width 47 height 35
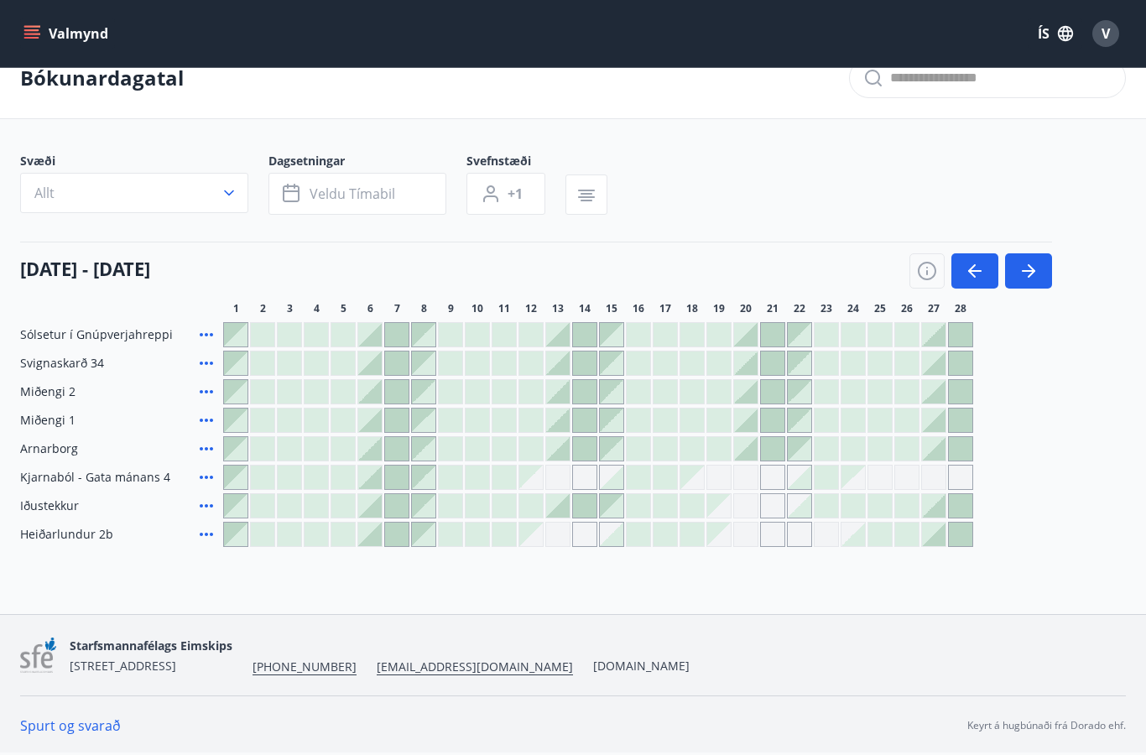
click at [848, 323] on div at bounding box center [852, 334] width 23 height 23
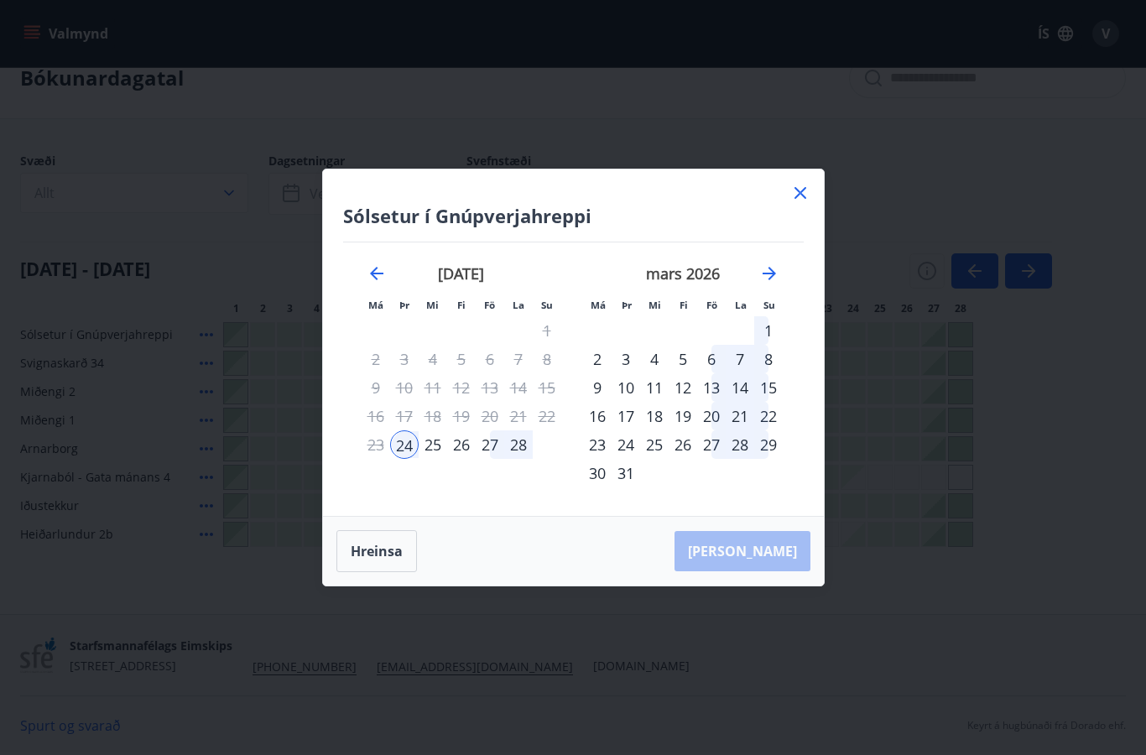
click at [798, 185] on icon at bounding box center [800, 193] width 20 height 20
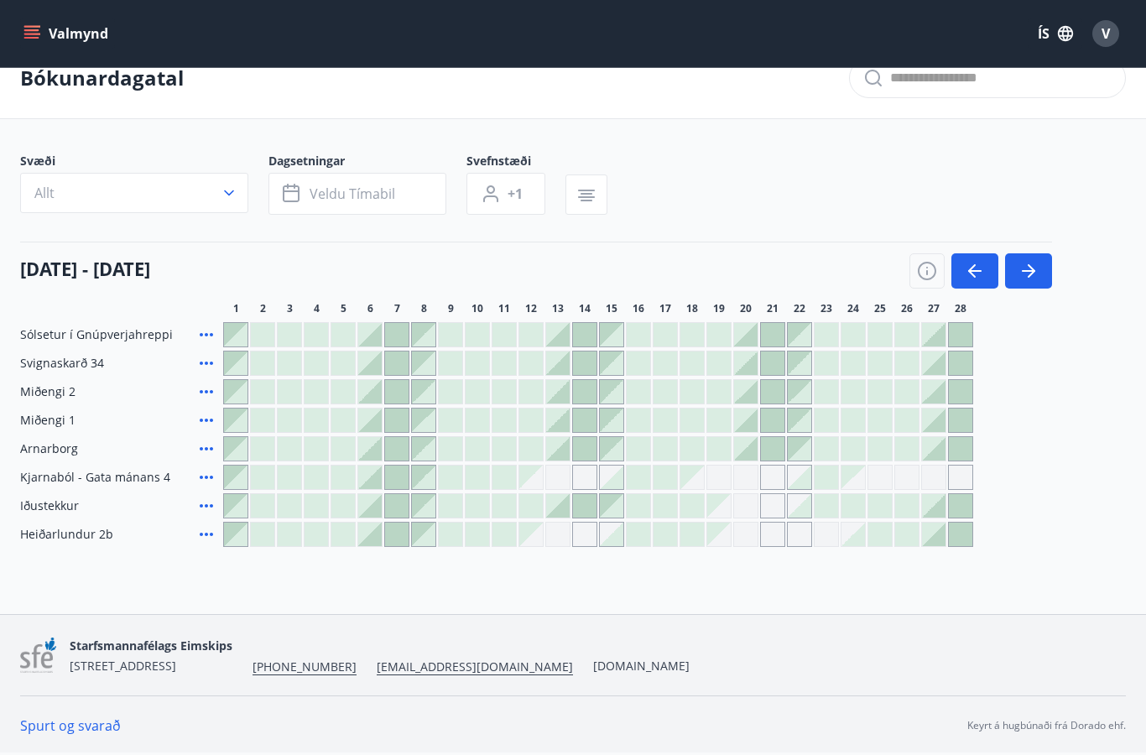
click at [53, 526] on span "Heiðarlundur 2b" at bounding box center [66, 534] width 93 height 17
click at [61, 522] on div "Heiðarlundur 2b" at bounding box center [118, 534] width 196 height 25
click at [60, 522] on div "Heiðarlundur 2b" at bounding box center [118, 534] width 196 height 25
click at [59, 526] on span "Heiðarlundur 2b" at bounding box center [66, 534] width 93 height 17
click at [233, 185] on icon "button" at bounding box center [229, 193] width 17 height 17
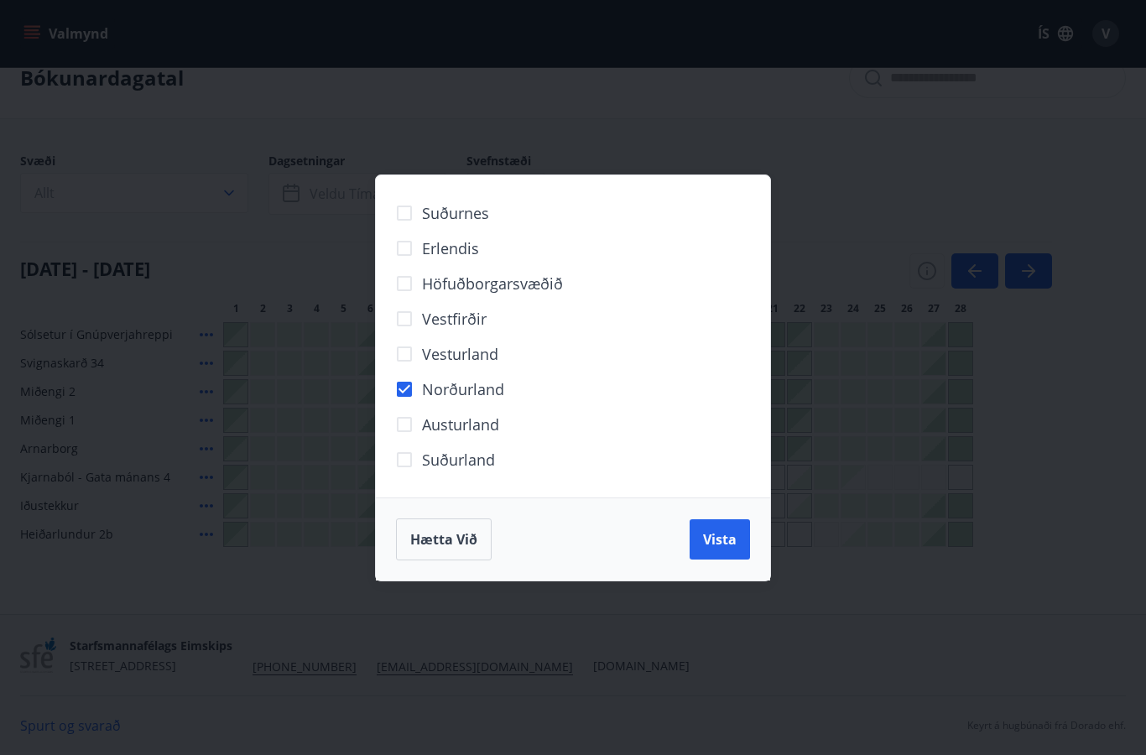
click at [722, 554] on button "Vista" at bounding box center [719, 539] width 60 height 40
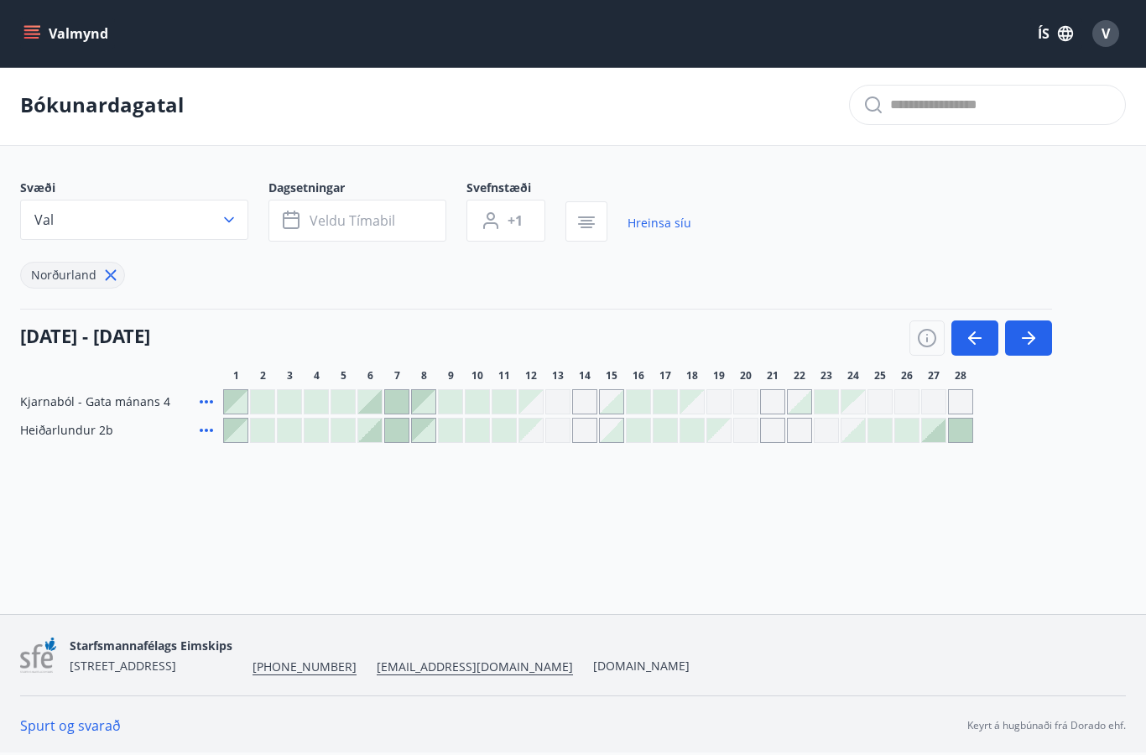
click at [49, 422] on span "Heiðarlundur 2b" at bounding box center [66, 430] width 93 height 17
click at [1032, 331] on icon "button" at bounding box center [1031, 337] width 8 height 13
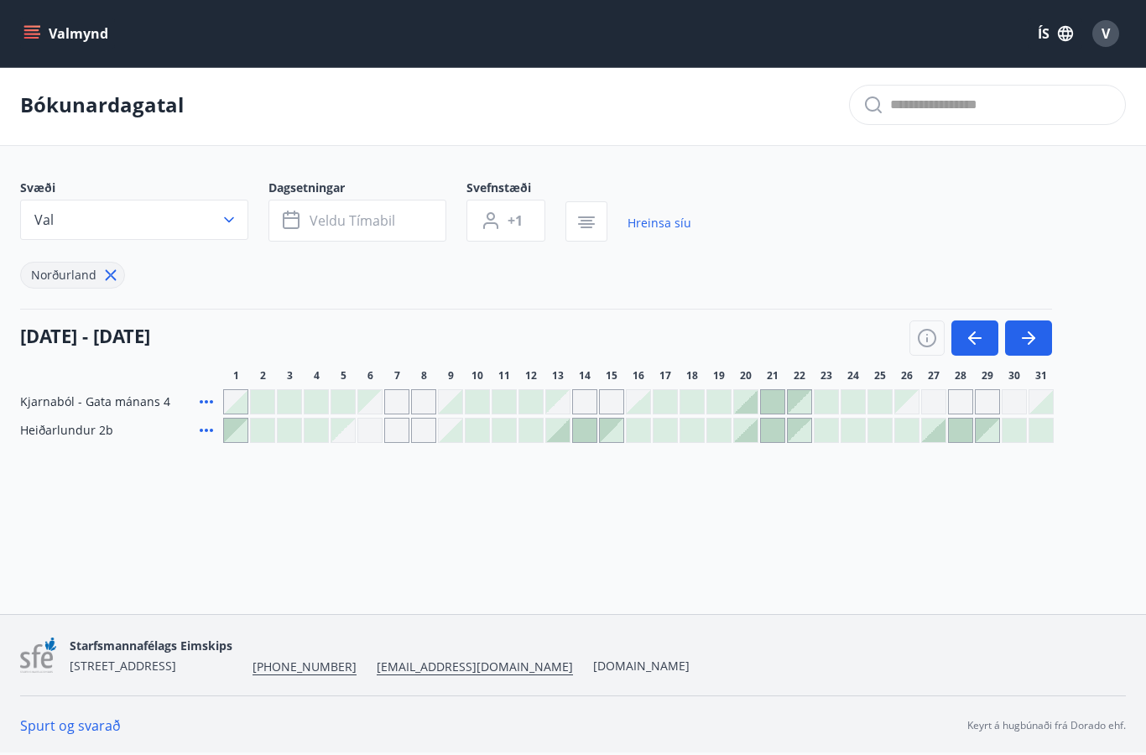
click at [1027, 328] on icon "button" at bounding box center [1028, 338] width 20 height 20
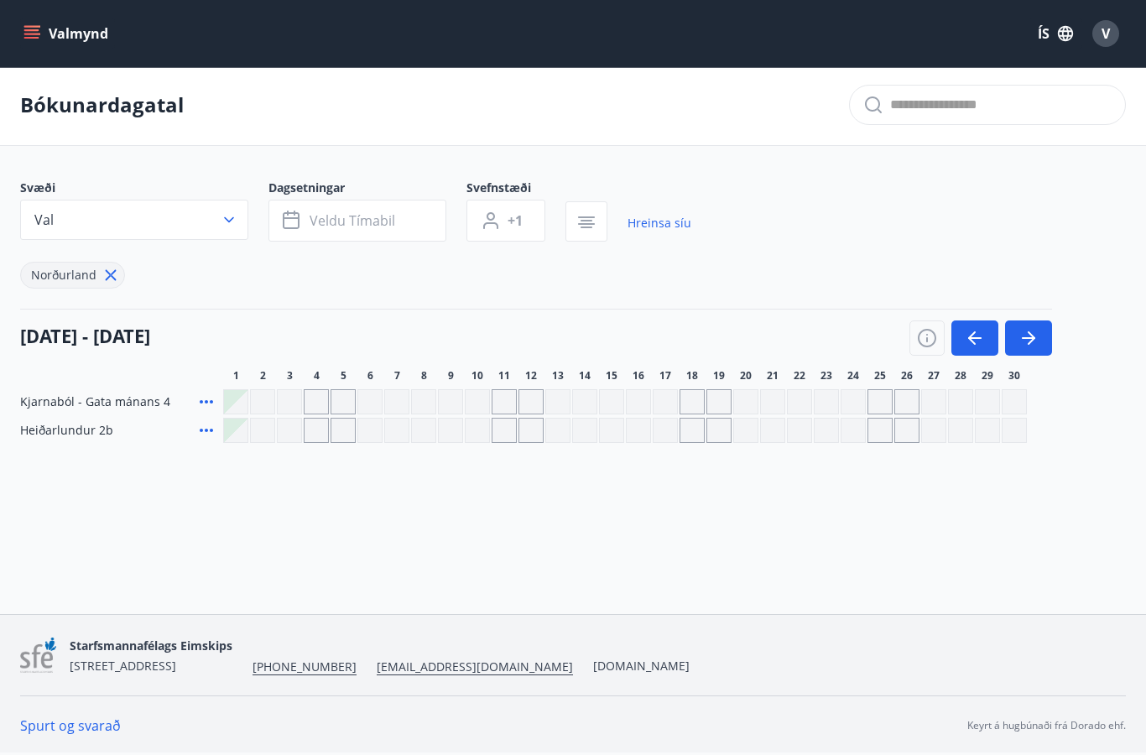
click at [214, 420] on icon at bounding box center [206, 430] width 20 height 20
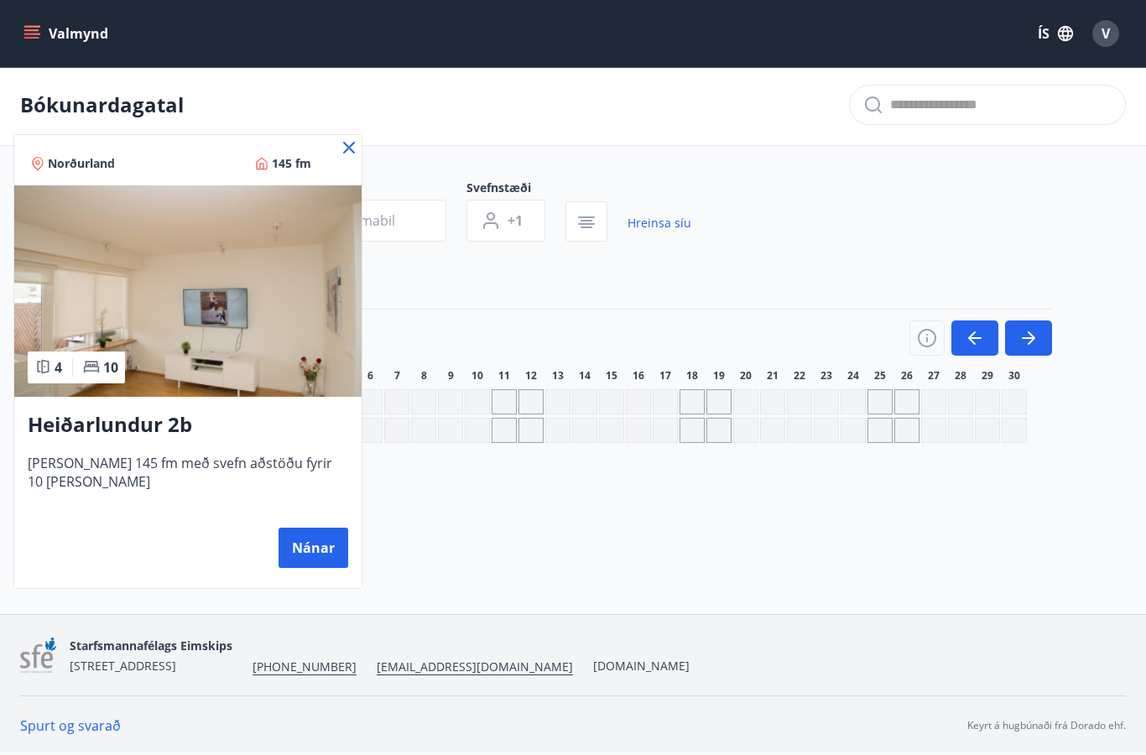
click at [344, 151] on icon at bounding box center [349, 148] width 20 height 20
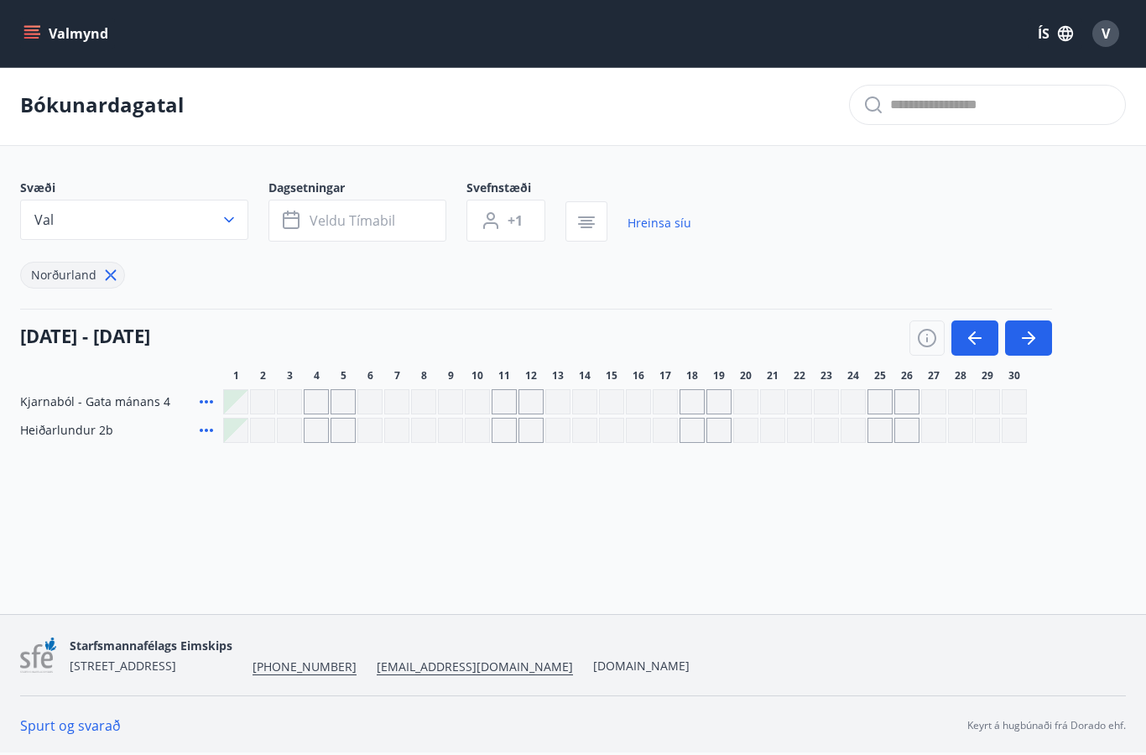
click at [793, 389] on div "Gráir dagar eru ekki bókanlegir" at bounding box center [799, 401] width 25 height 25
click at [977, 320] on button "button" at bounding box center [974, 337] width 47 height 35
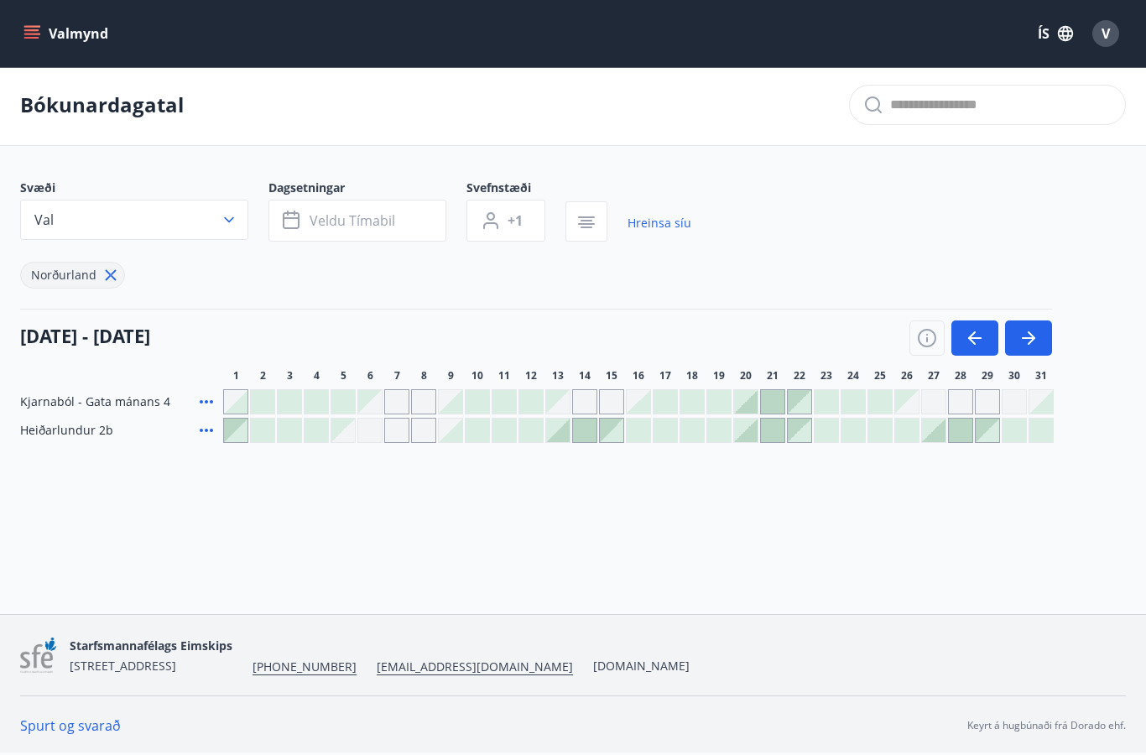
click at [689, 390] on div at bounding box center [691, 401] width 23 height 23
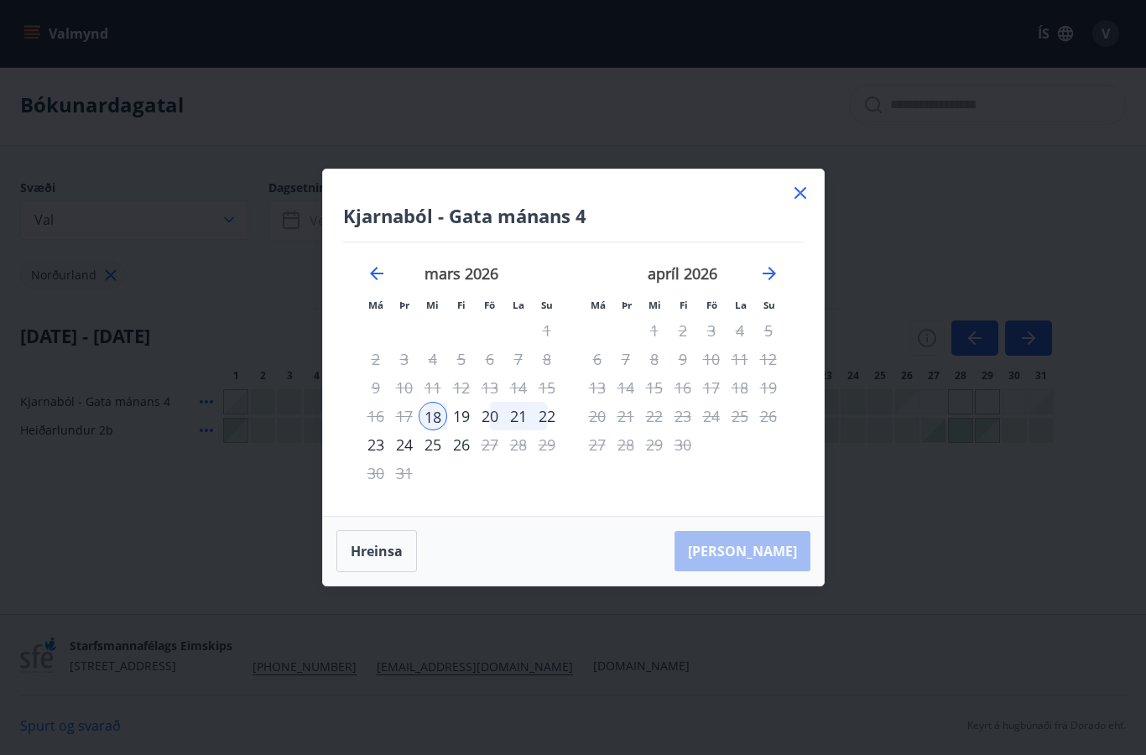
click at [791, 198] on icon at bounding box center [800, 193] width 20 height 20
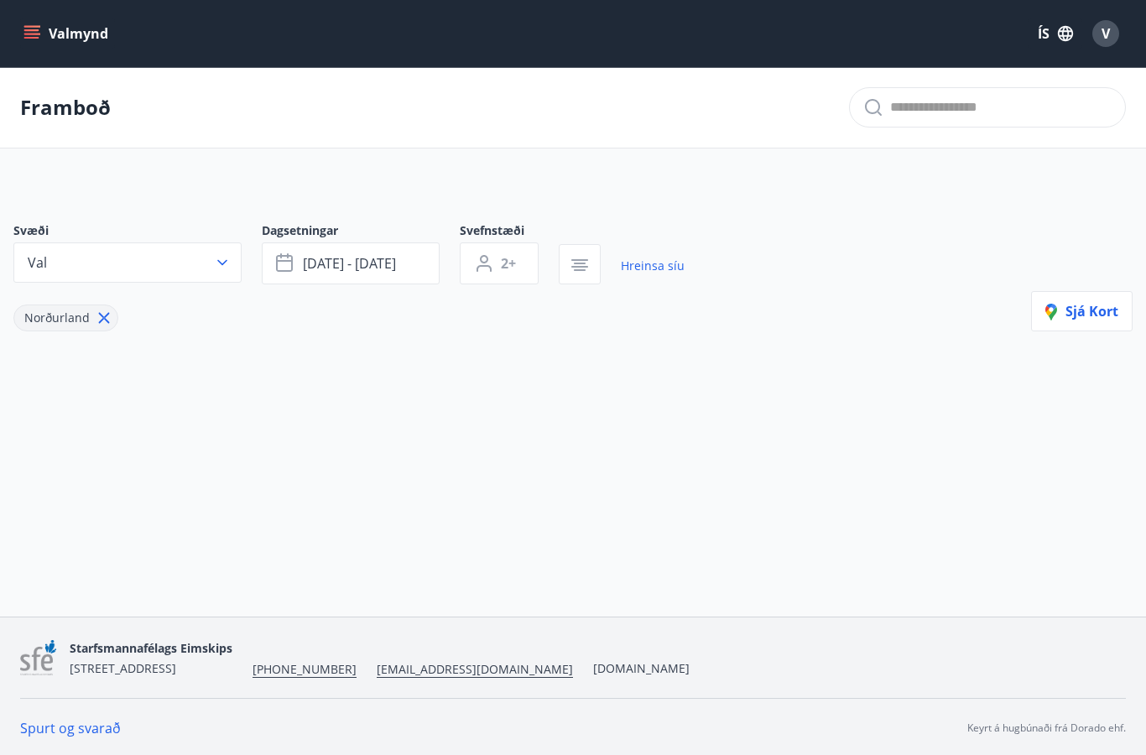
type input "*"
click at [1107, 44] on div "V" at bounding box center [1105, 33] width 27 height 27
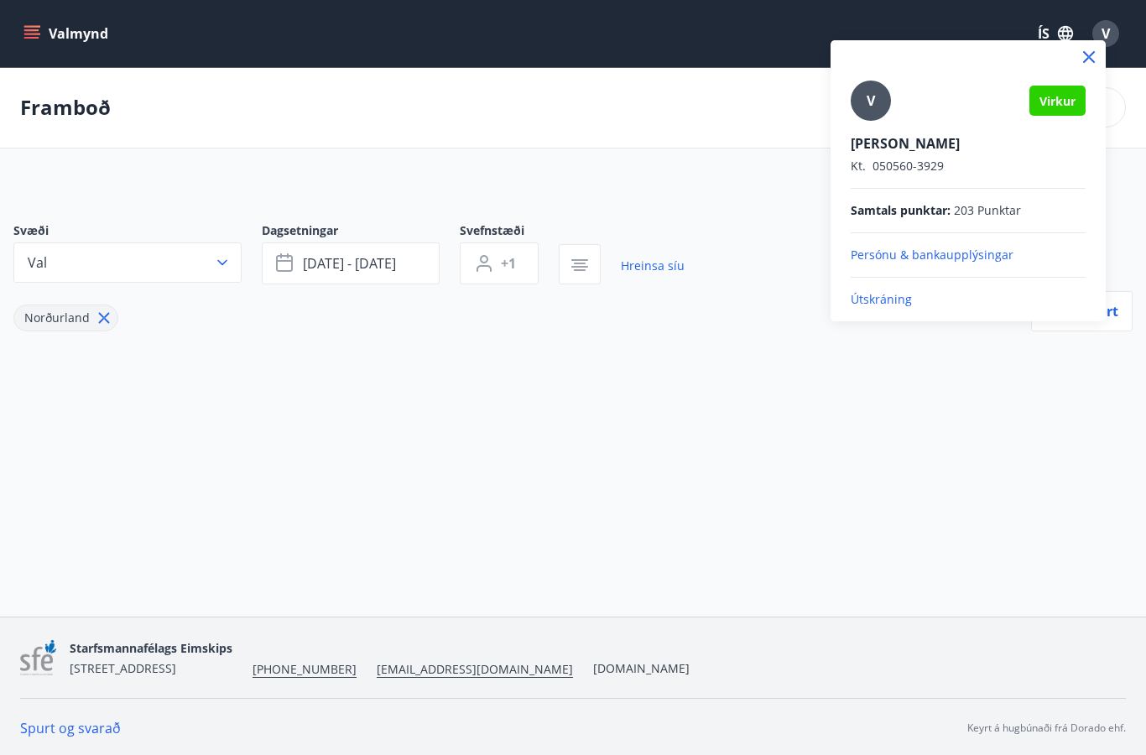
click at [906, 301] on p "Útskráning" at bounding box center [967, 299] width 235 height 17
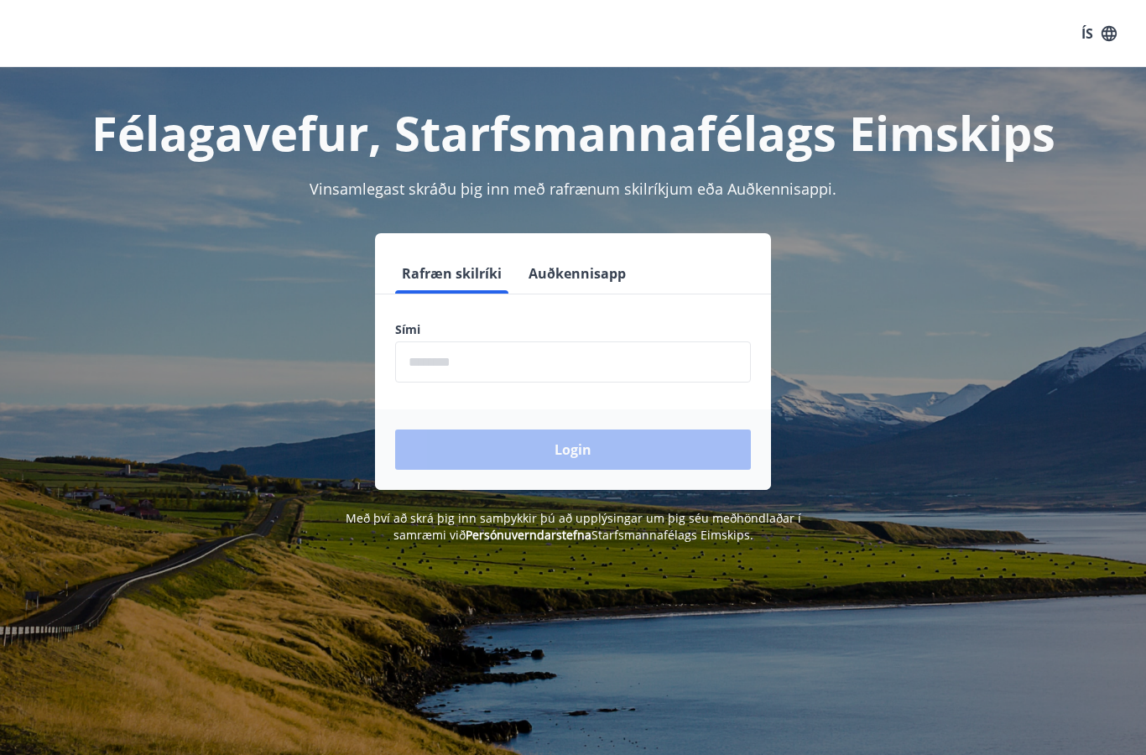
scroll to position [273, 0]
click at [574, 361] on input "phone" at bounding box center [573, 361] width 356 height 41
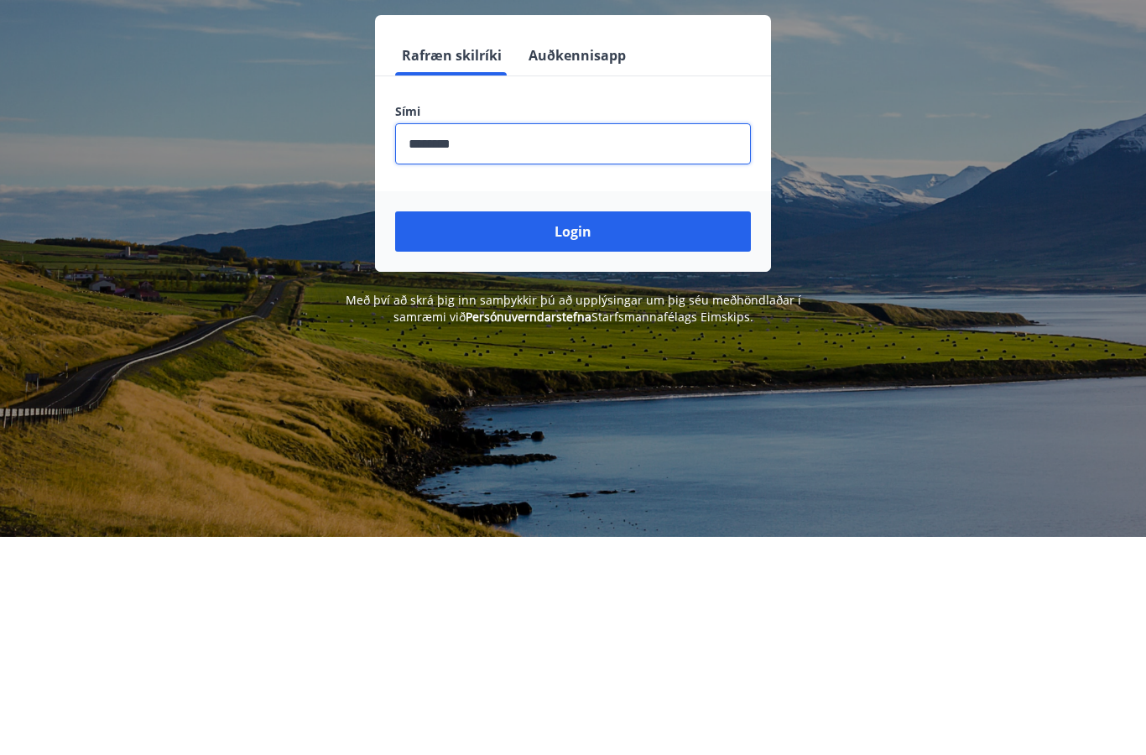
type input "********"
click at [664, 429] on button "Login" at bounding box center [573, 449] width 356 height 40
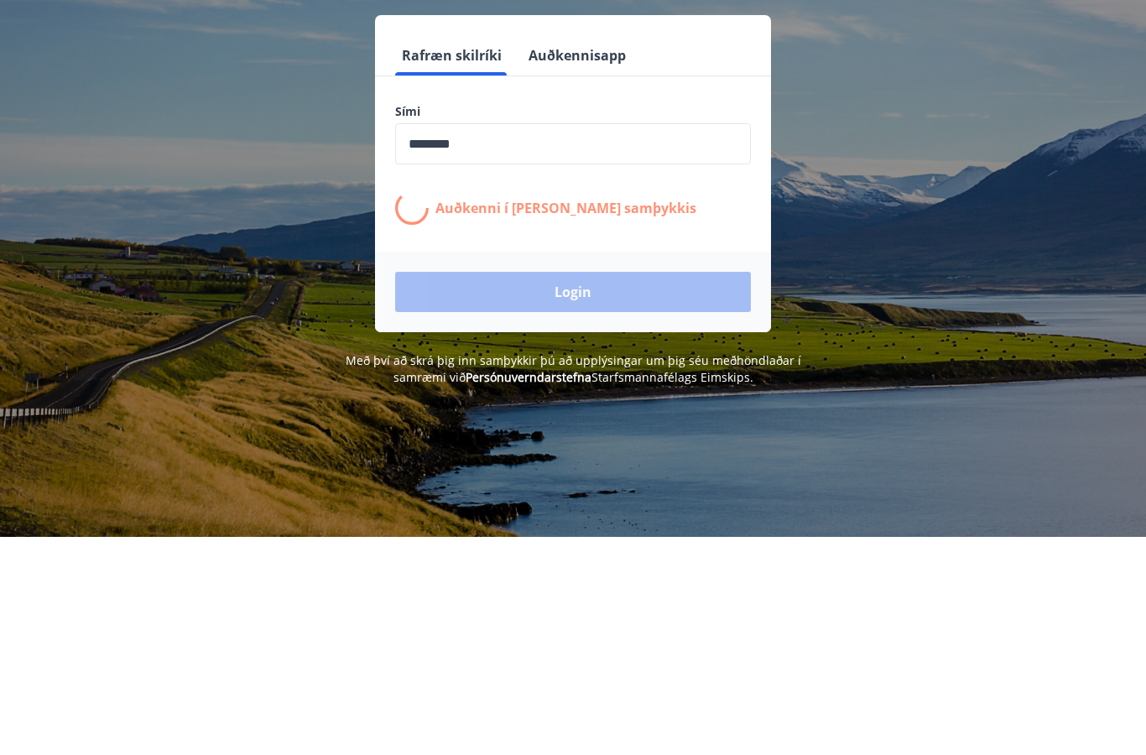
scroll to position [218, 0]
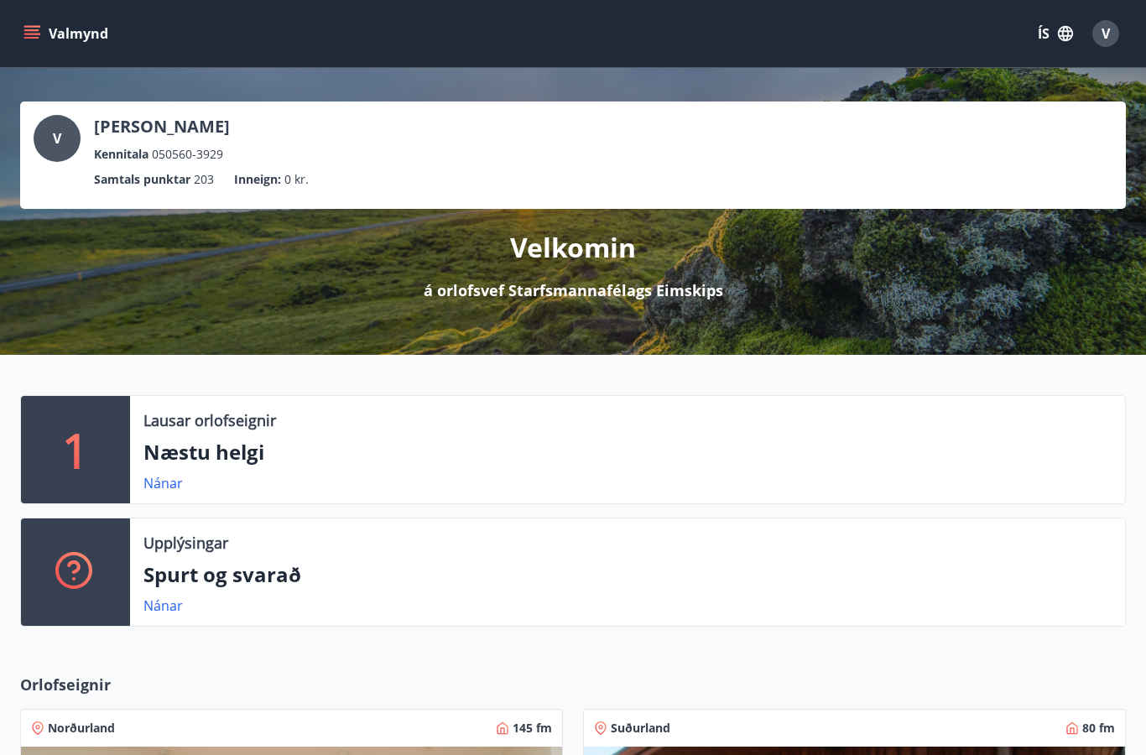
click at [164, 490] on link "Nánar" at bounding box center [162, 483] width 39 height 18
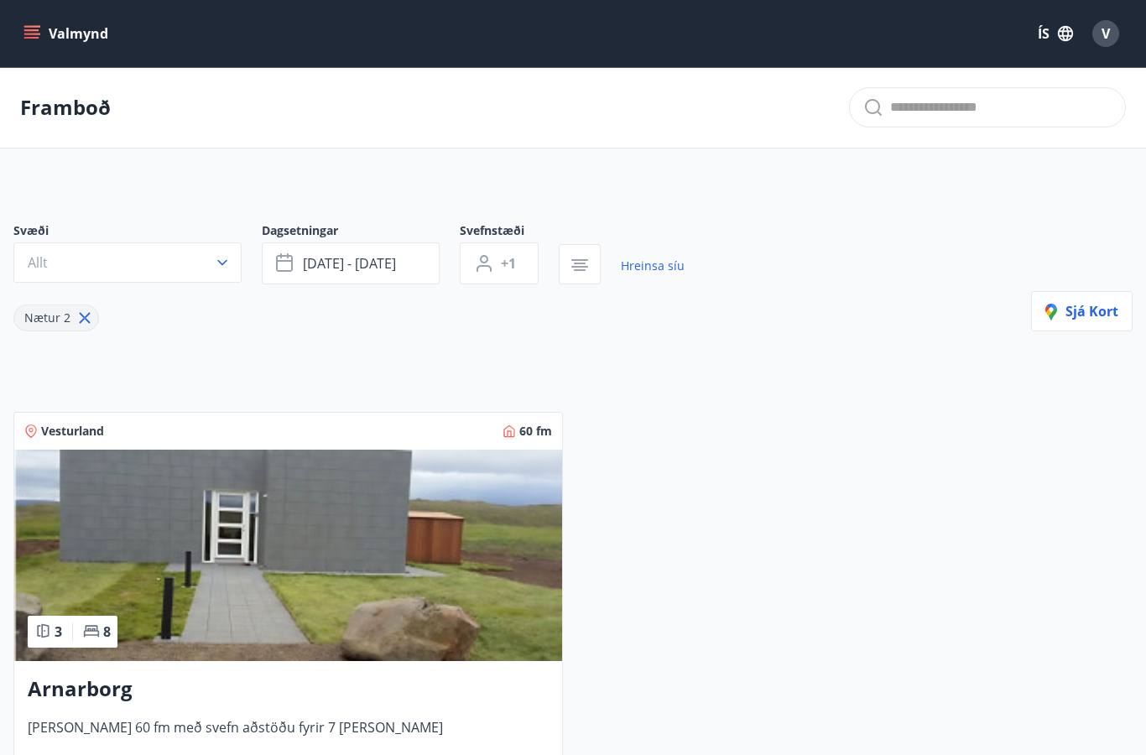
click at [216, 263] on icon "button" at bounding box center [222, 262] width 17 height 17
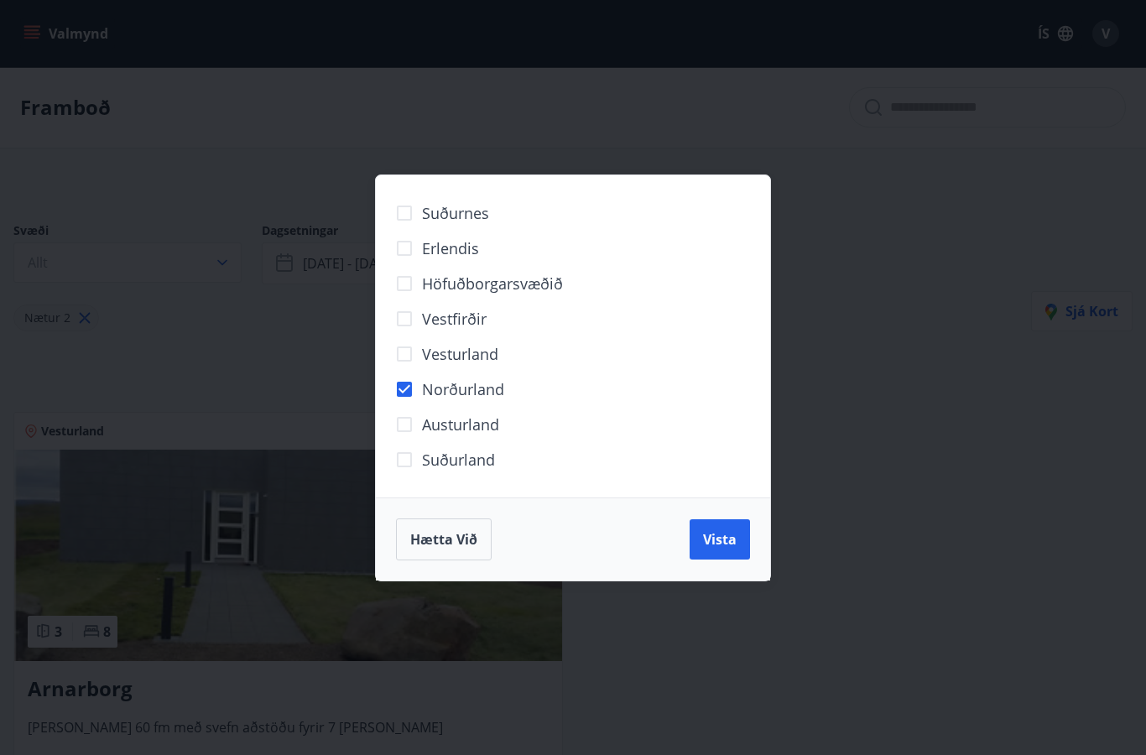
click at [712, 548] on span "Vista" at bounding box center [720, 539] width 34 height 18
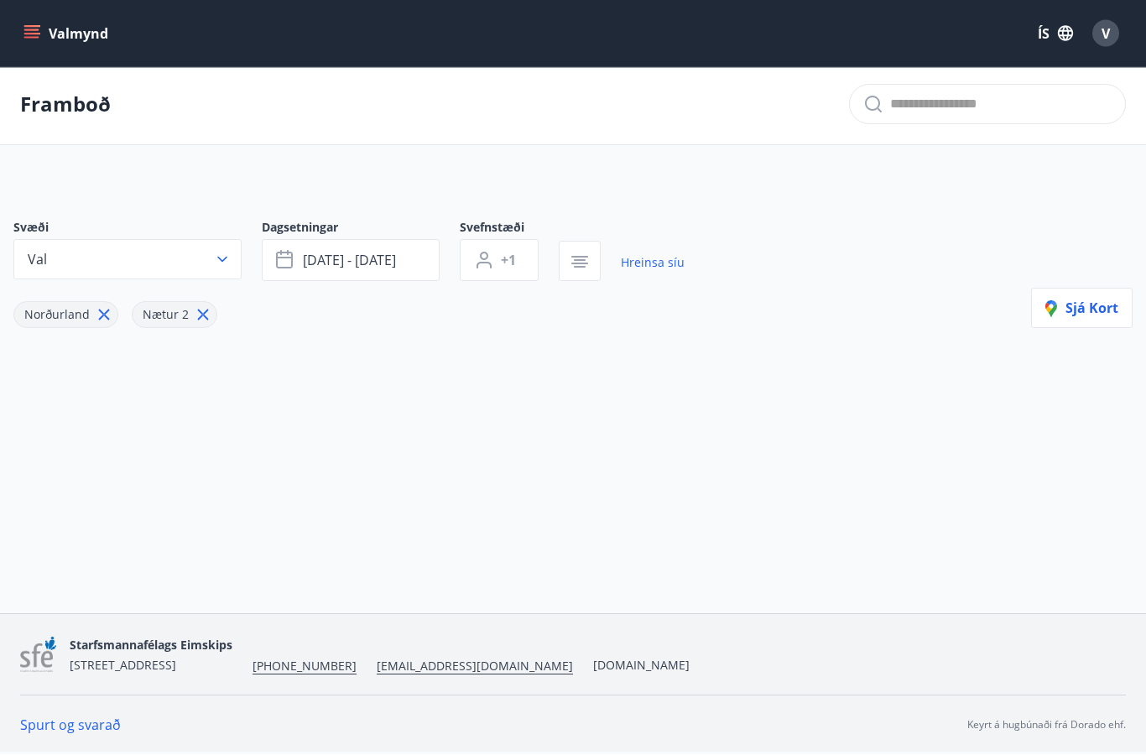
scroll to position [70, 0]
click at [70, 726] on link "Spurt og svarað" at bounding box center [70, 725] width 101 height 18
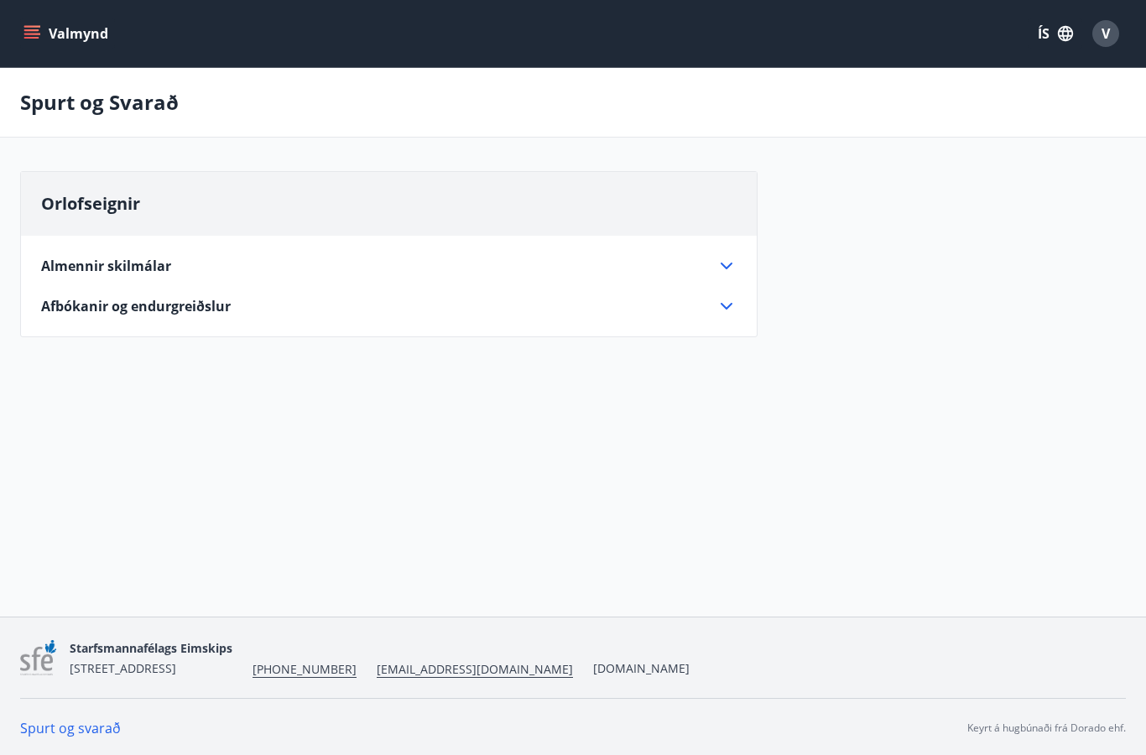
click at [724, 315] on icon at bounding box center [726, 306] width 20 height 20
click at [731, 266] on icon at bounding box center [726, 266] width 20 height 20
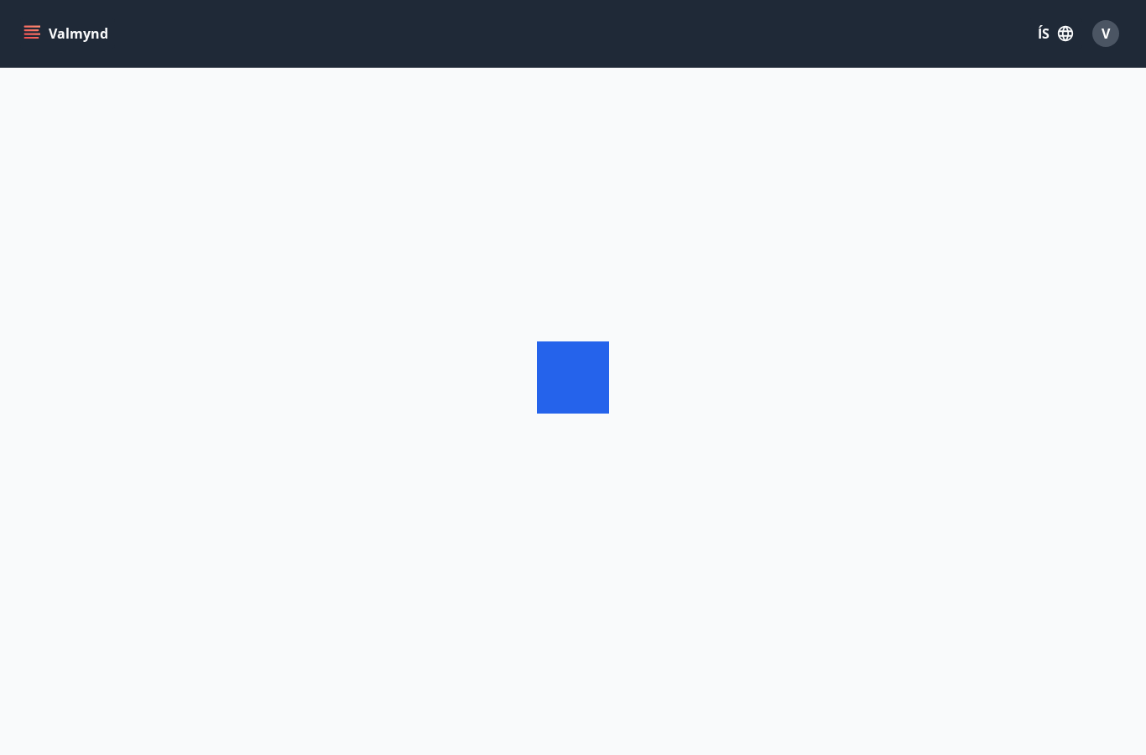
scroll to position [67, 0]
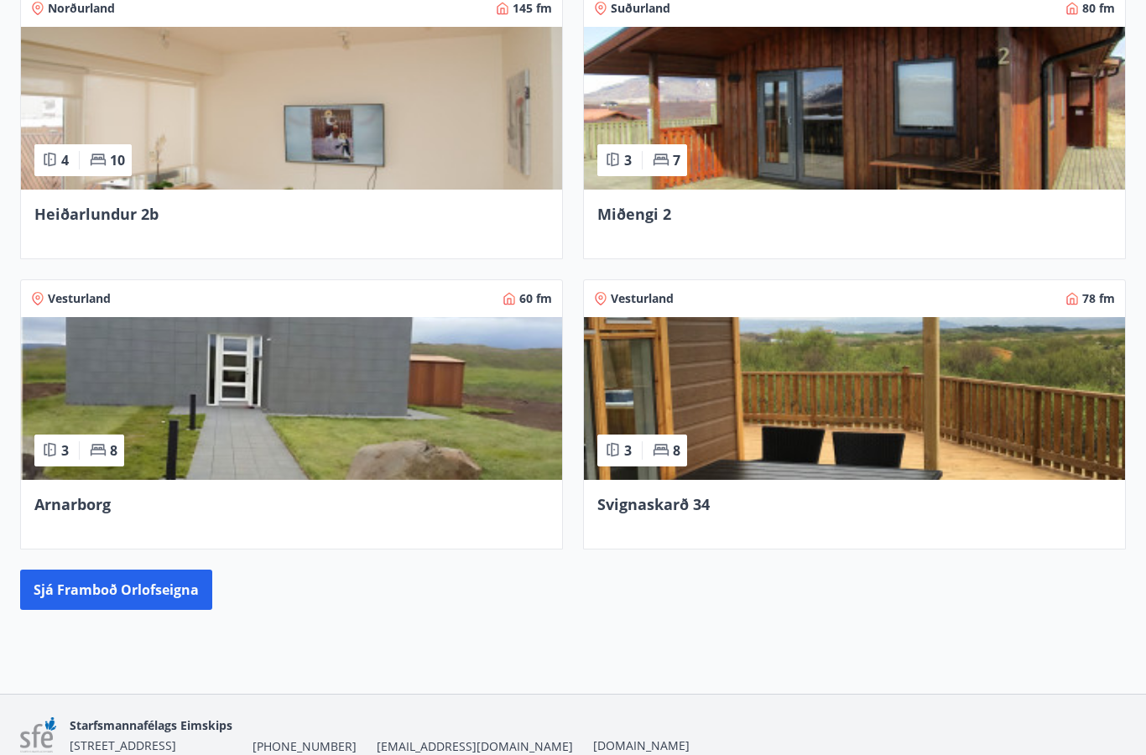
scroll to position [733, 0]
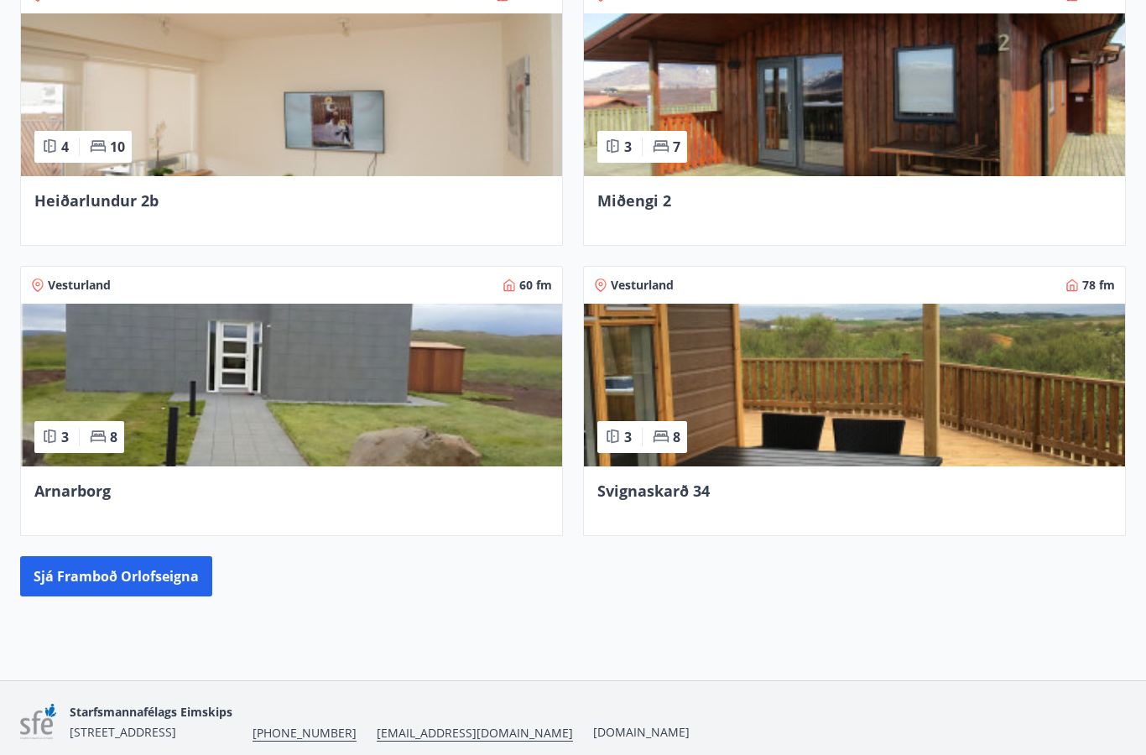
click at [76, 581] on button "Sjá framboð orlofseigna" at bounding box center [116, 576] width 192 height 40
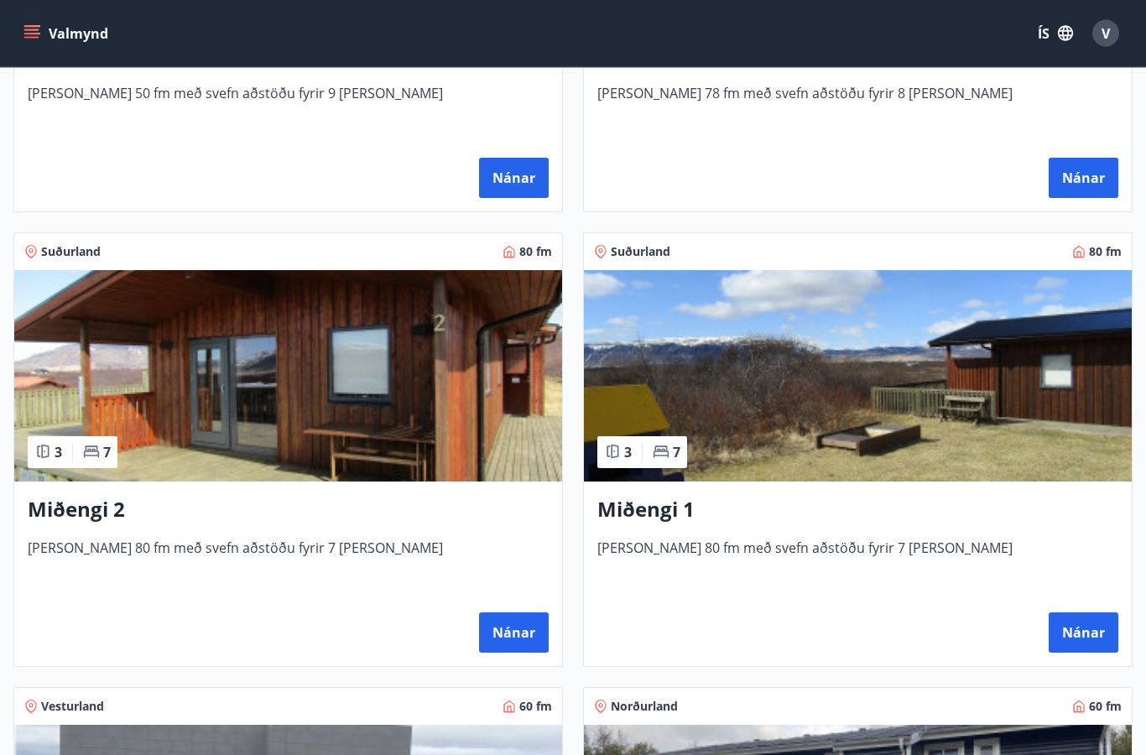
scroll to position [595, 0]
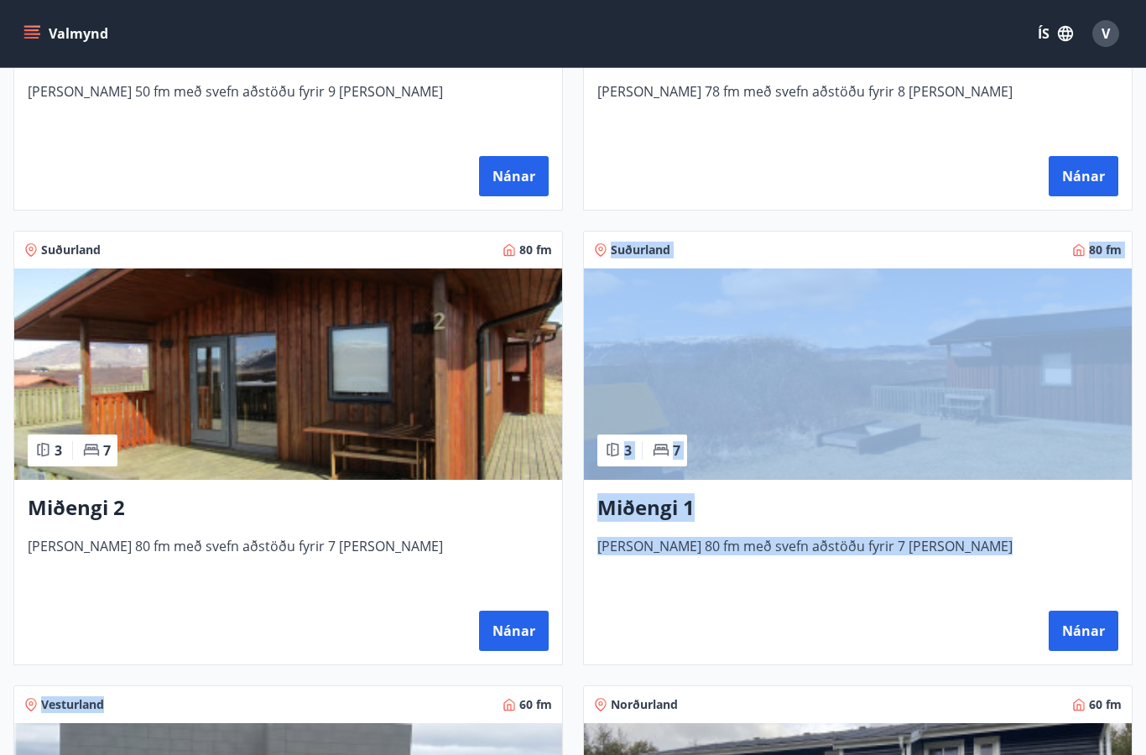
click at [197, 637] on div "Nánar" at bounding box center [288, 631] width 521 height 40
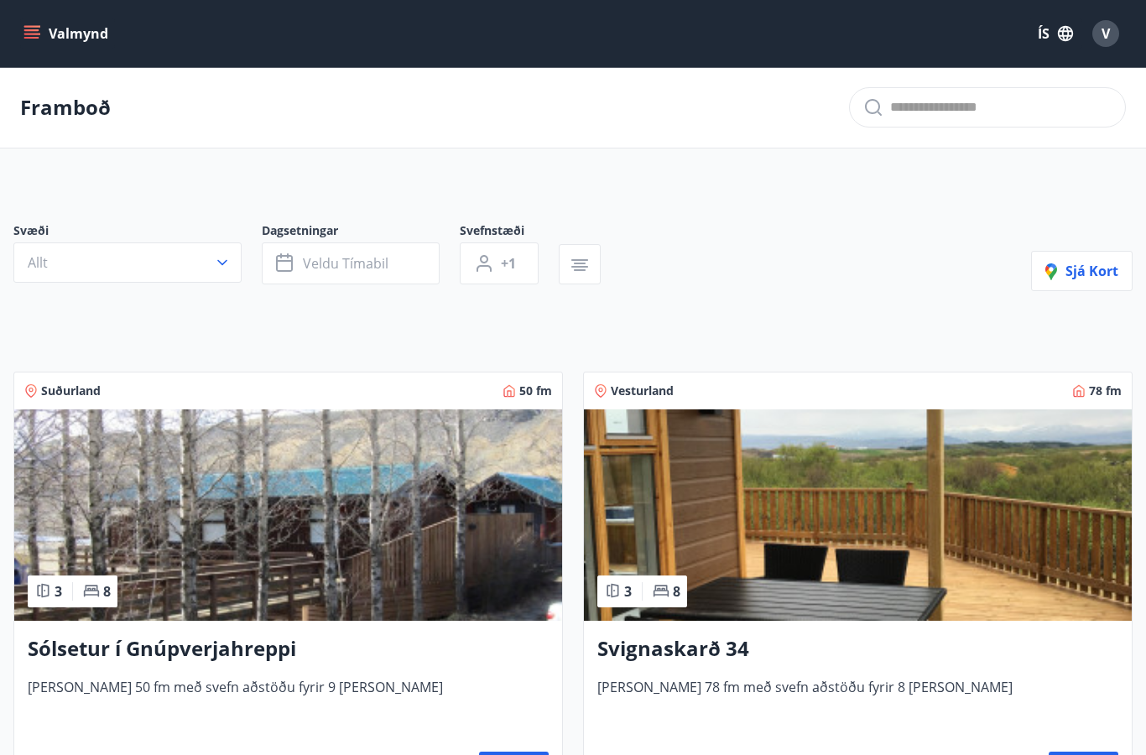
click at [1062, 38] on icon "button" at bounding box center [1065, 33] width 18 height 18
click at [992, 26] on div at bounding box center [573, 377] width 1146 height 755
click at [37, 34] on icon "menu" at bounding box center [33, 34] width 18 height 2
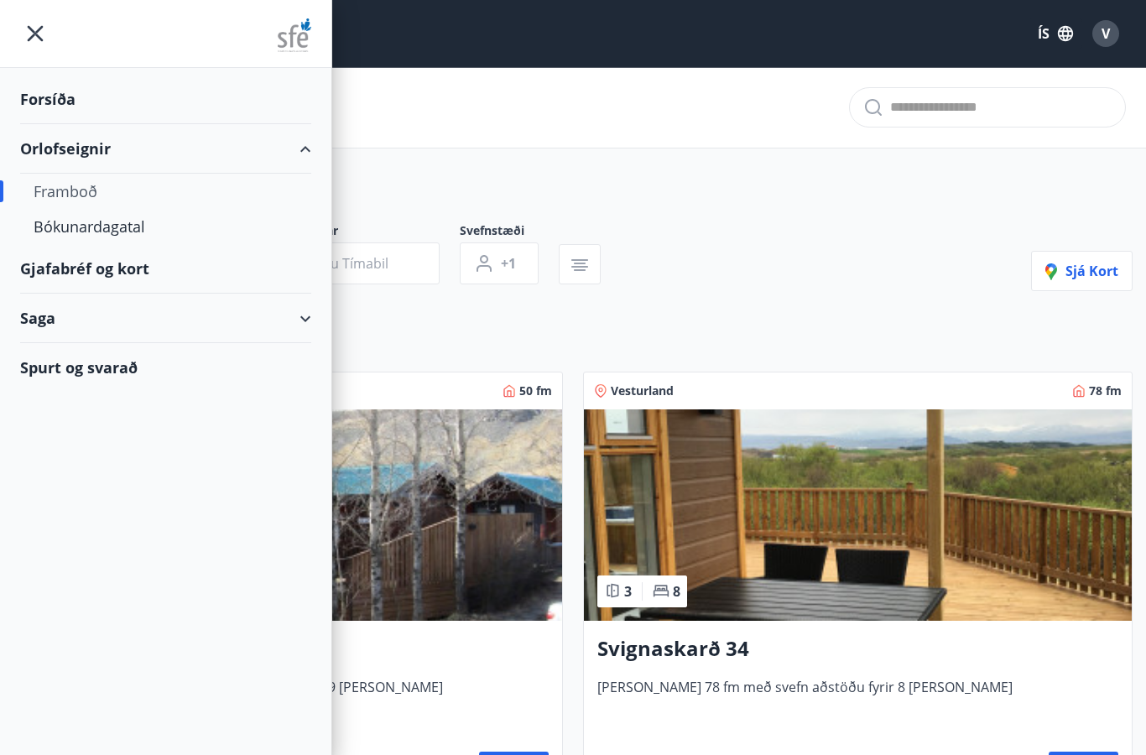
click at [53, 187] on div "Framboð" at bounding box center [166, 191] width 264 height 35
click at [55, 196] on div "Framboð" at bounding box center [166, 191] width 264 height 35
click at [51, 193] on div "Framboð" at bounding box center [166, 191] width 264 height 35
click at [56, 228] on div "Bókunardagatal" at bounding box center [166, 226] width 264 height 35
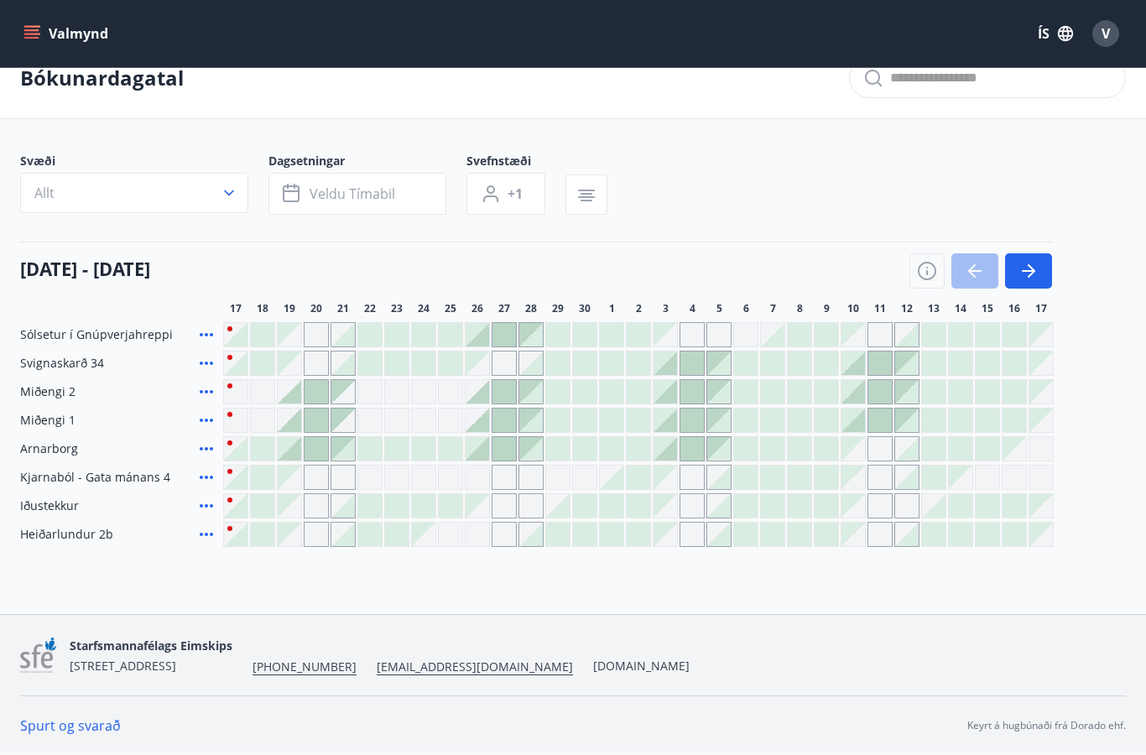
scroll to position [70, 0]
click at [60, 526] on span "Heiðarlundur 2b" at bounding box center [66, 534] width 93 height 17
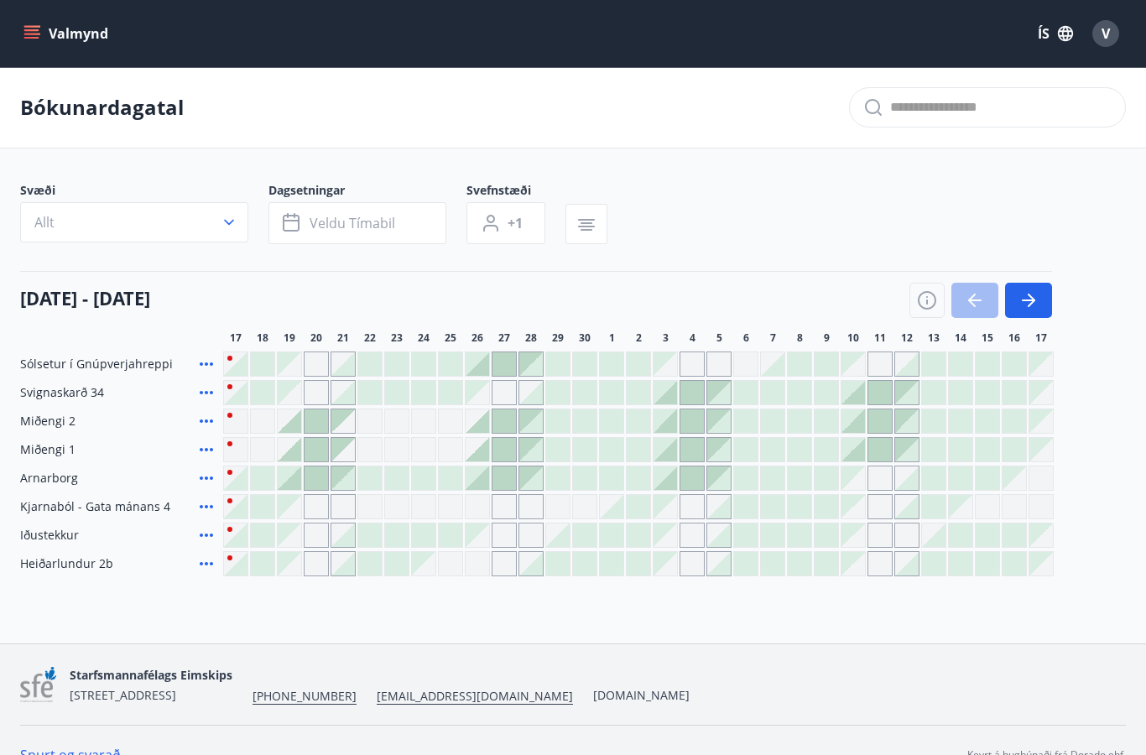
click at [1032, 304] on icon "button" at bounding box center [1028, 300] width 20 height 20
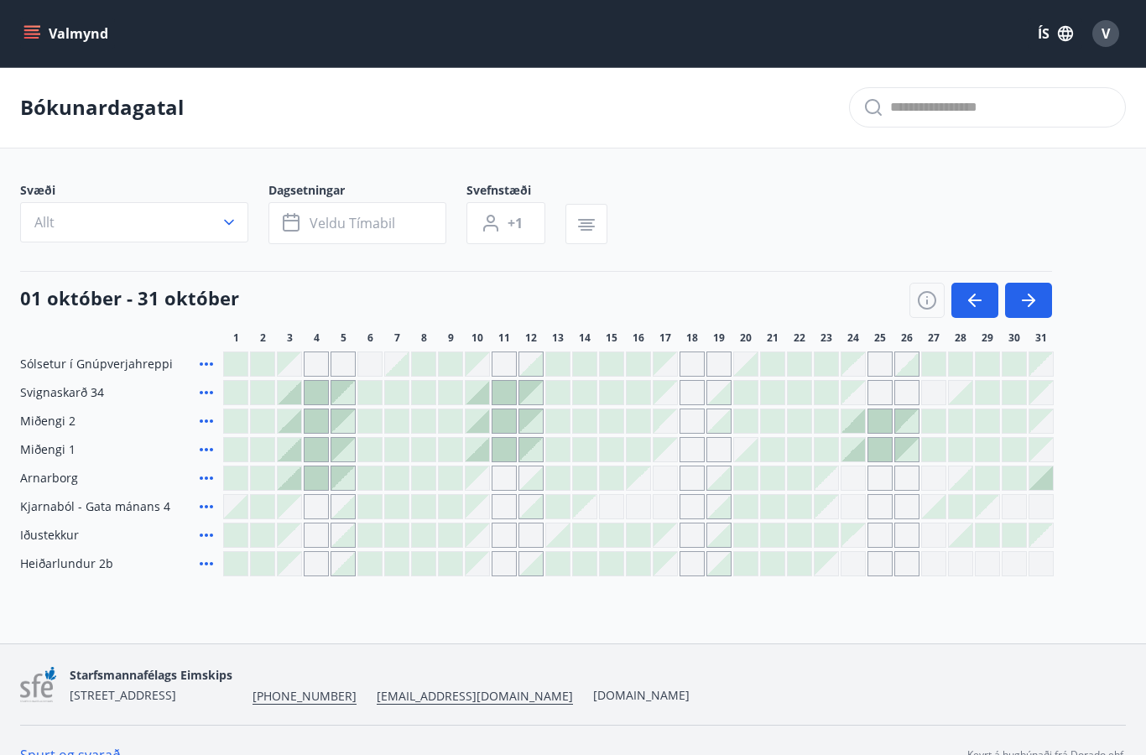
click at [1027, 310] on button "button" at bounding box center [1028, 300] width 47 height 35
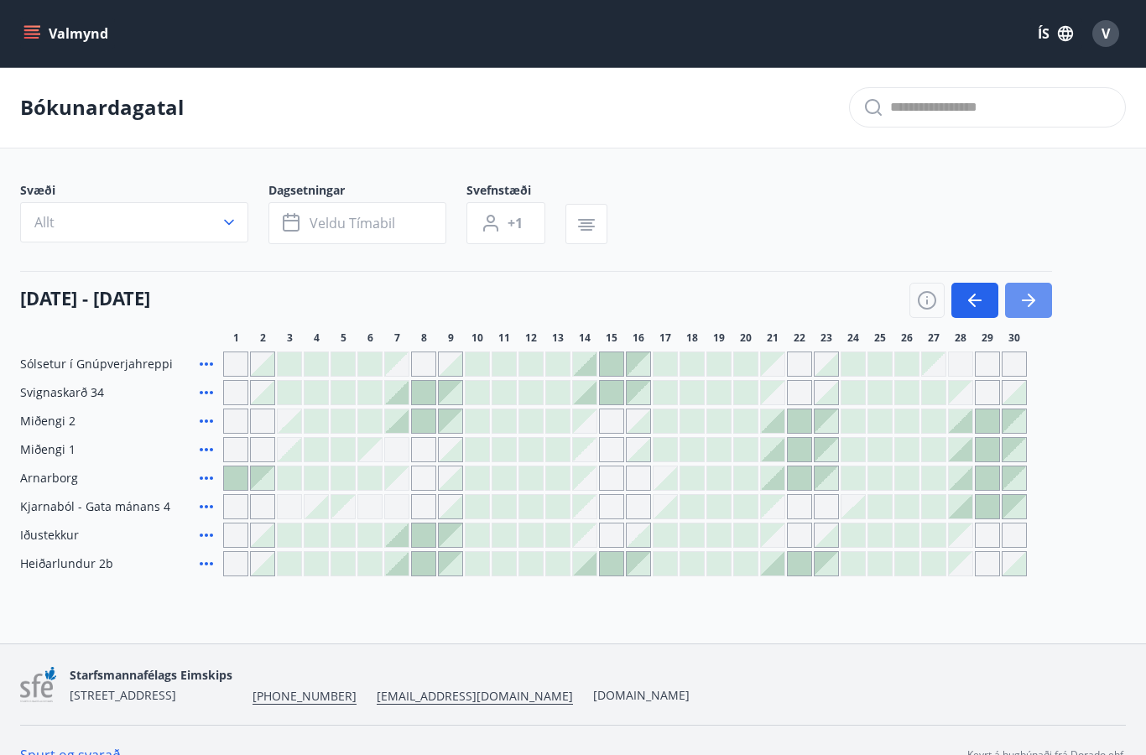
click at [1028, 309] on icon "button" at bounding box center [1028, 300] width 20 height 20
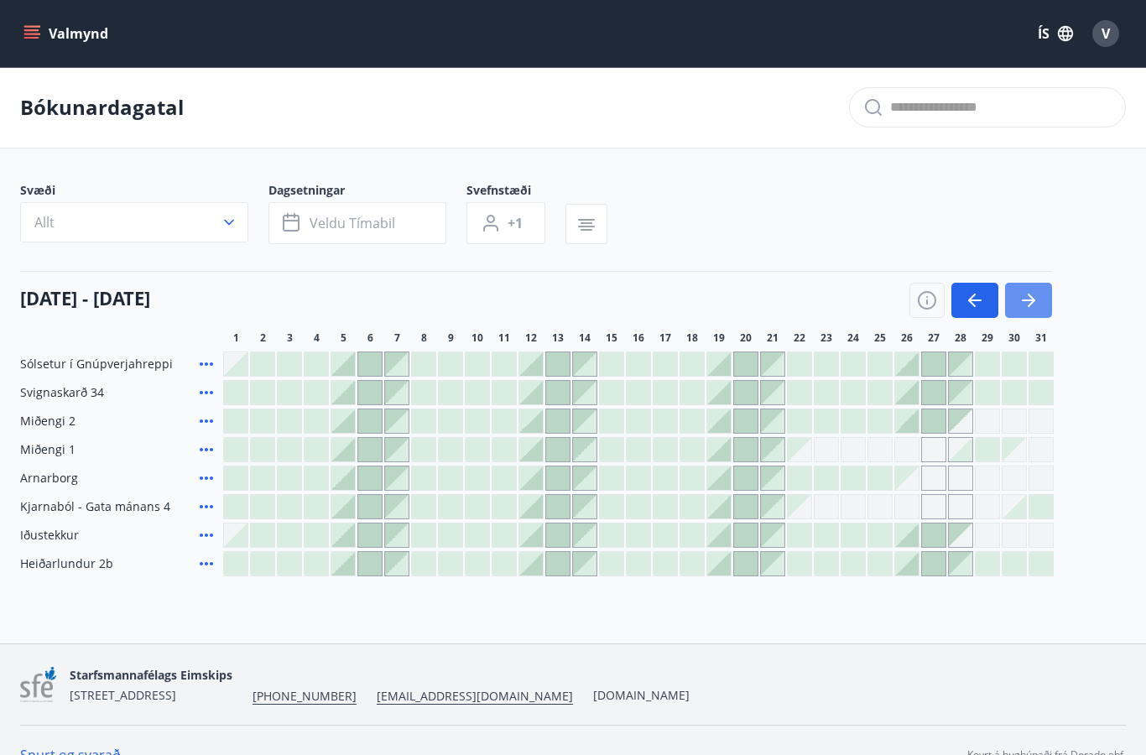
click at [1028, 307] on icon "button" at bounding box center [1028, 300] width 20 height 20
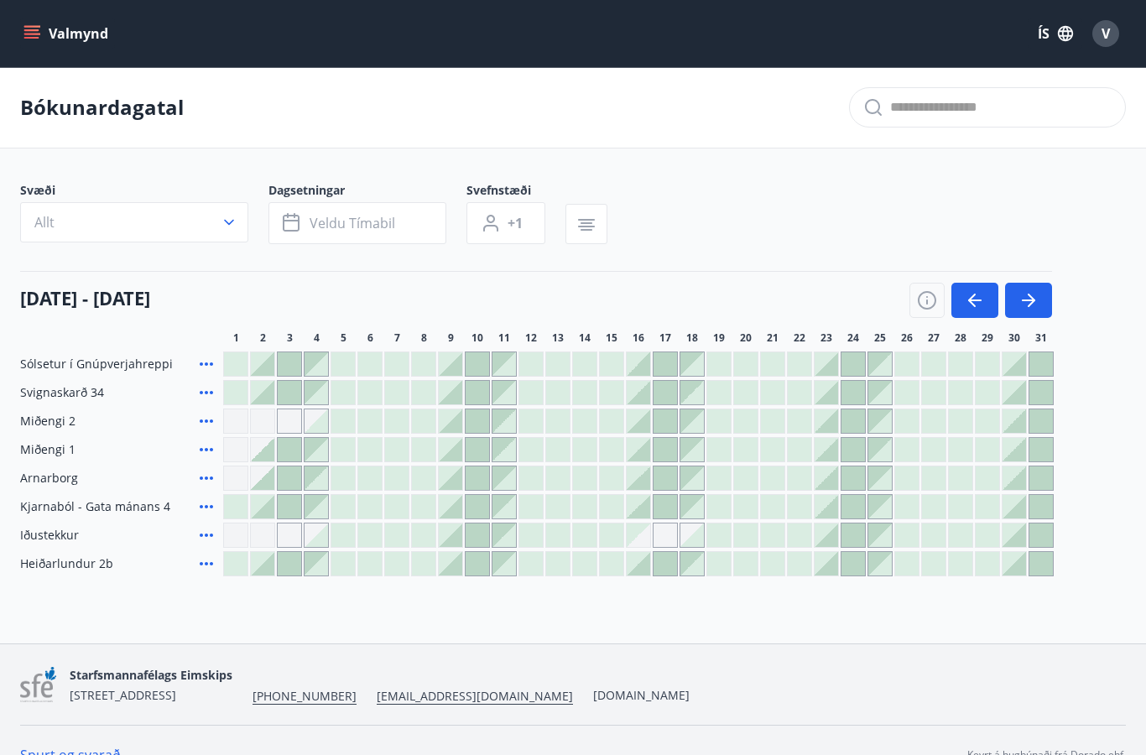
click at [1038, 300] on button "button" at bounding box center [1028, 300] width 47 height 35
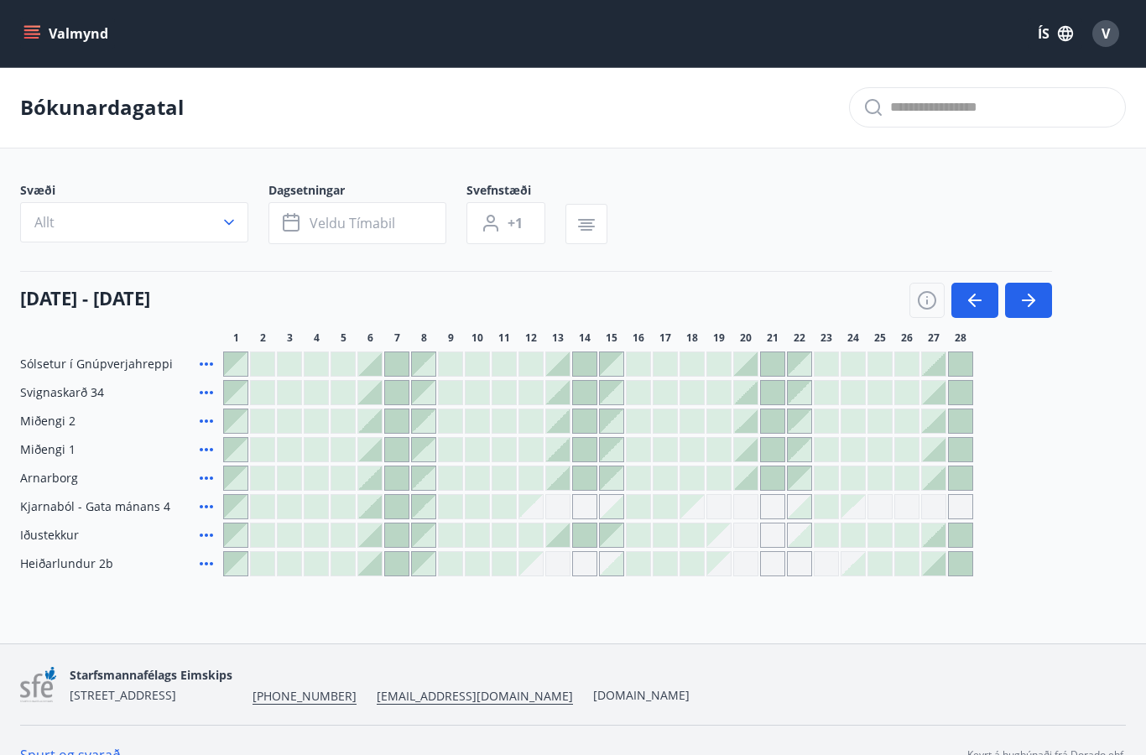
click at [1027, 304] on icon "button" at bounding box center [1028, 300] width 20 height 20
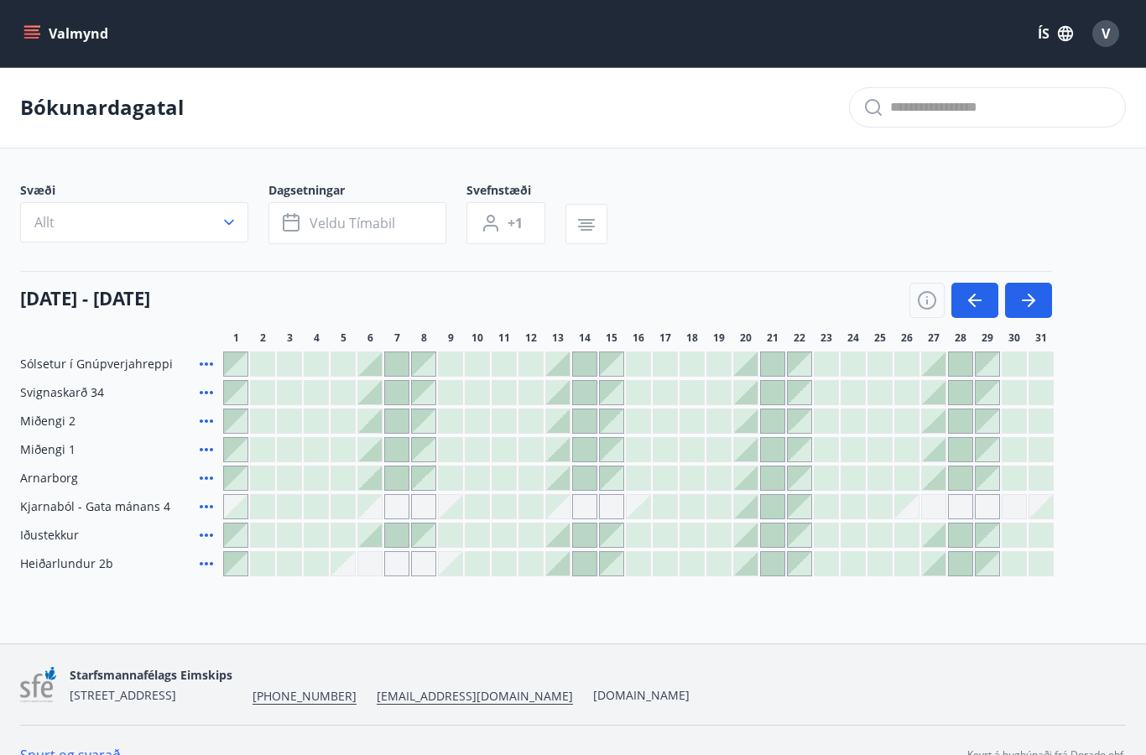
click at [1032, 303] on icon "button" at bounding box center [1031, 300] width 8 height 13
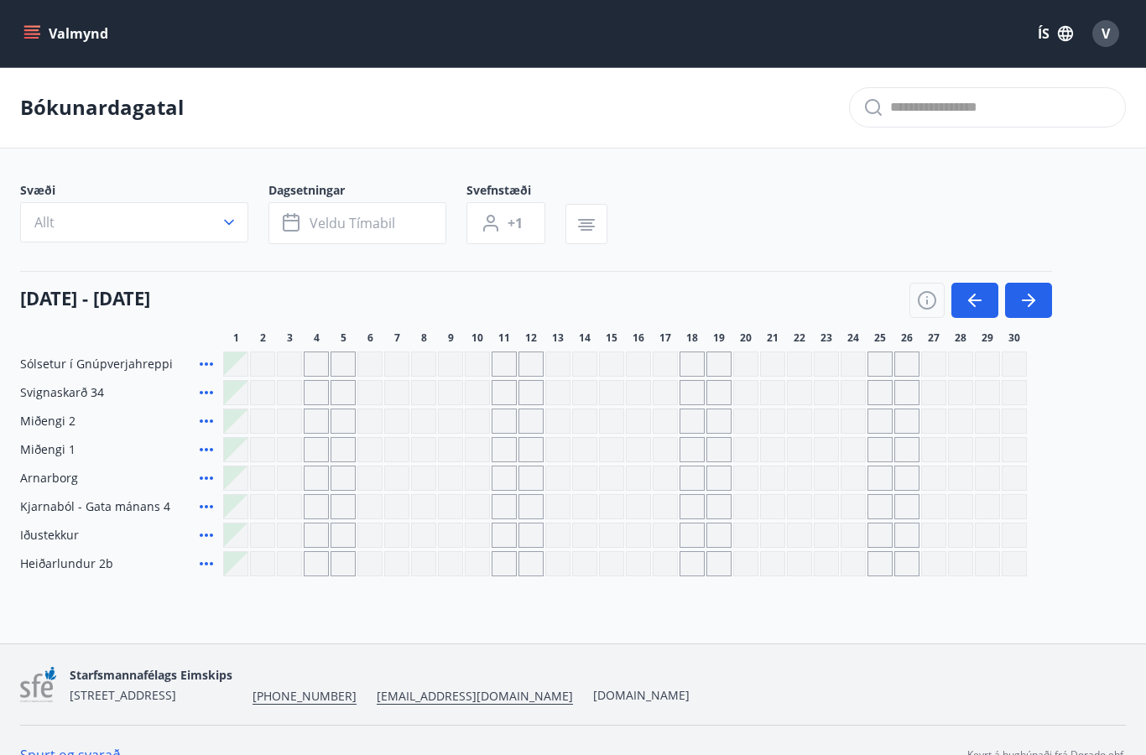
click at [967, 304] on icon "button" at bounding box center [975, 300] width 20 height 20
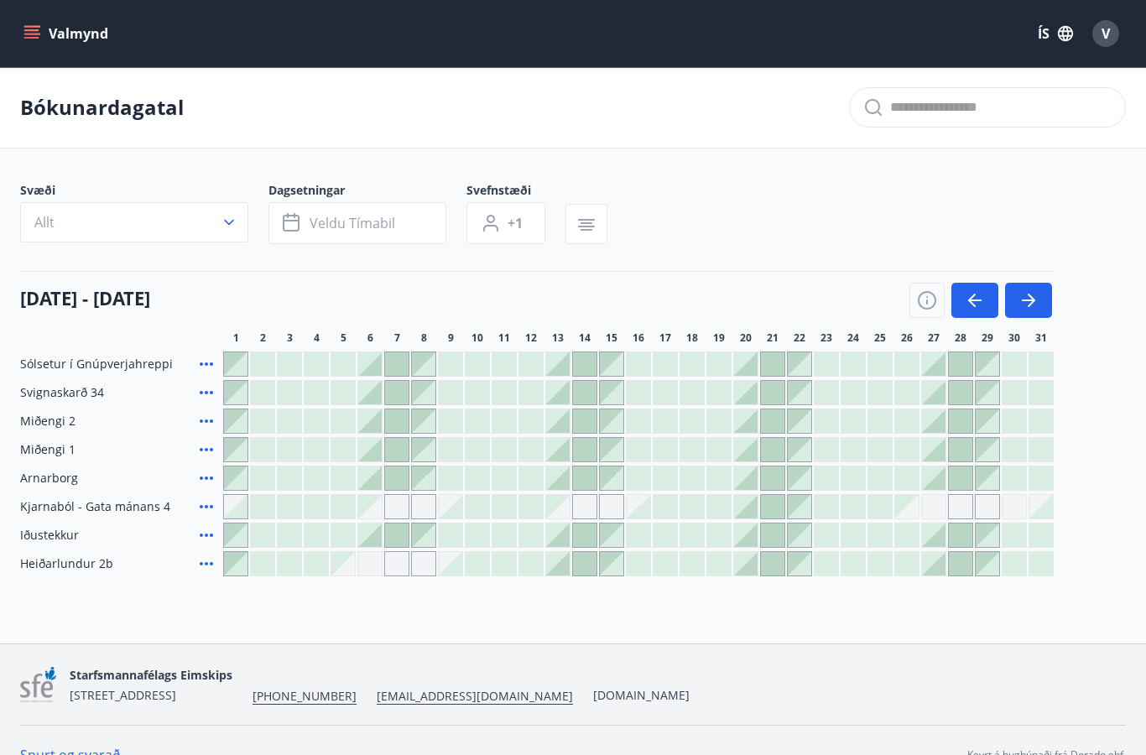
click at [594, 227] on icon "button" at bounding box center [586, 227] width 17 height 2
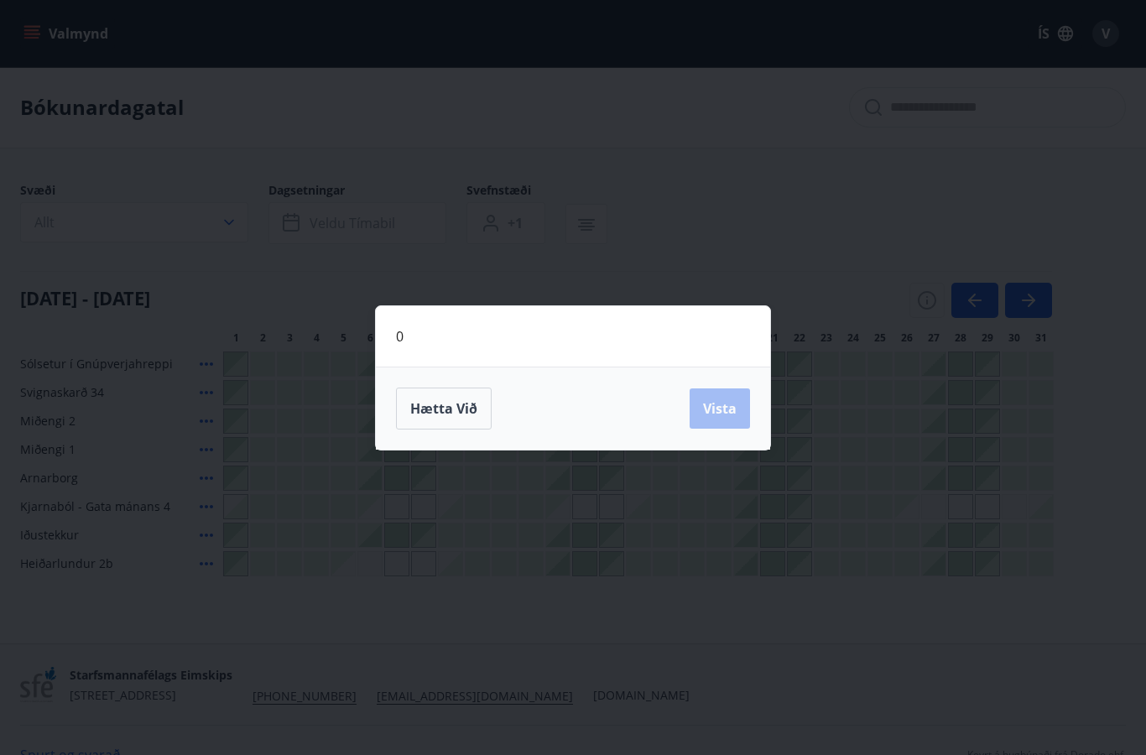
click at [479, 406] on button "Hætta við" at bounding box center [444, 408] width 96 height 42
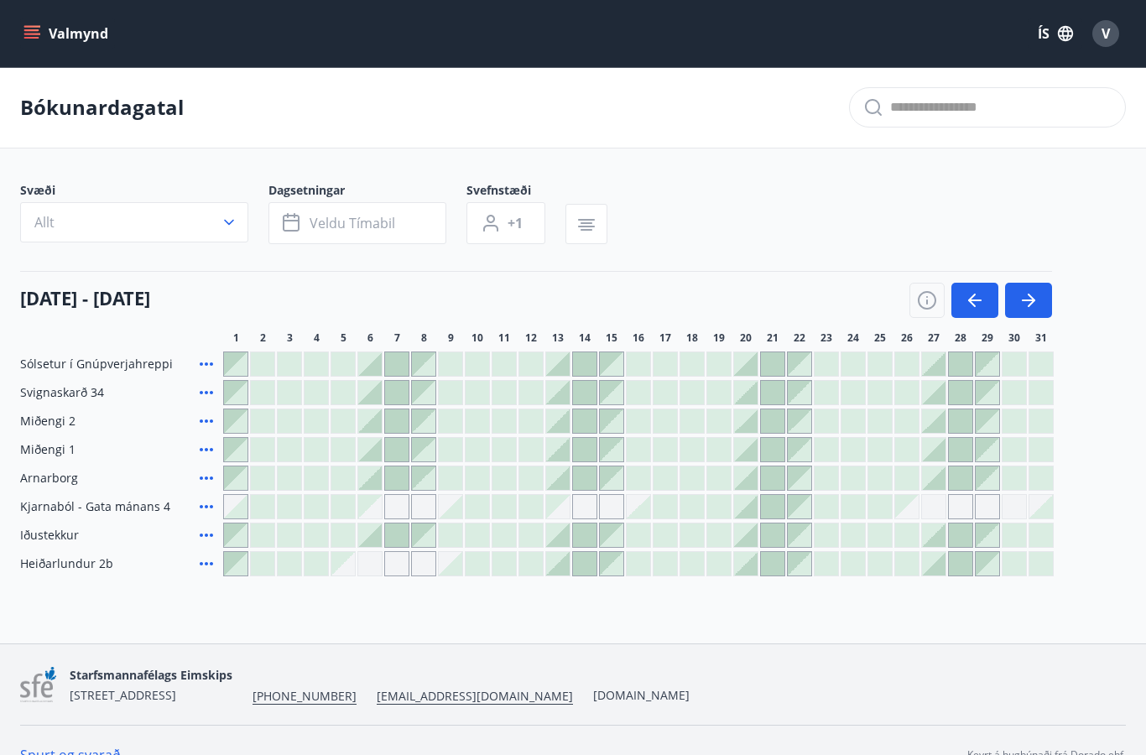
click at [962, 304] on button "button" at bounding box center [974, 300] width 47 height 35
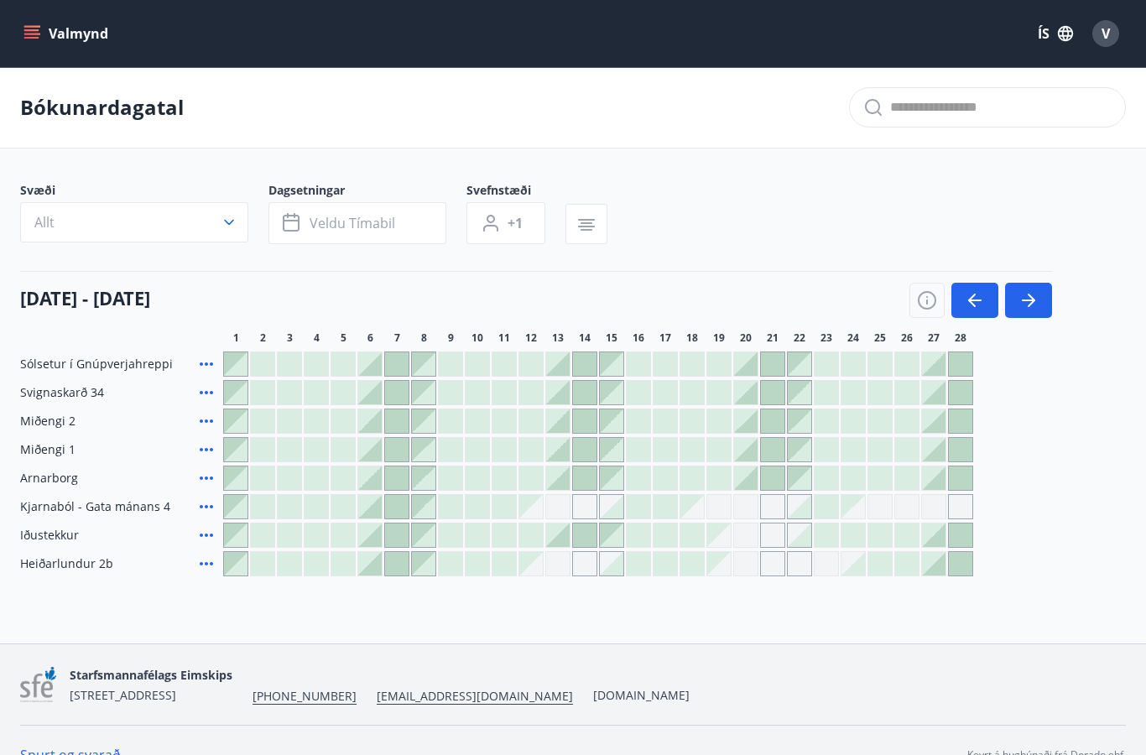
click at [970, 301] on icon "button" at bounding box center [972, 300] width 8 height 13
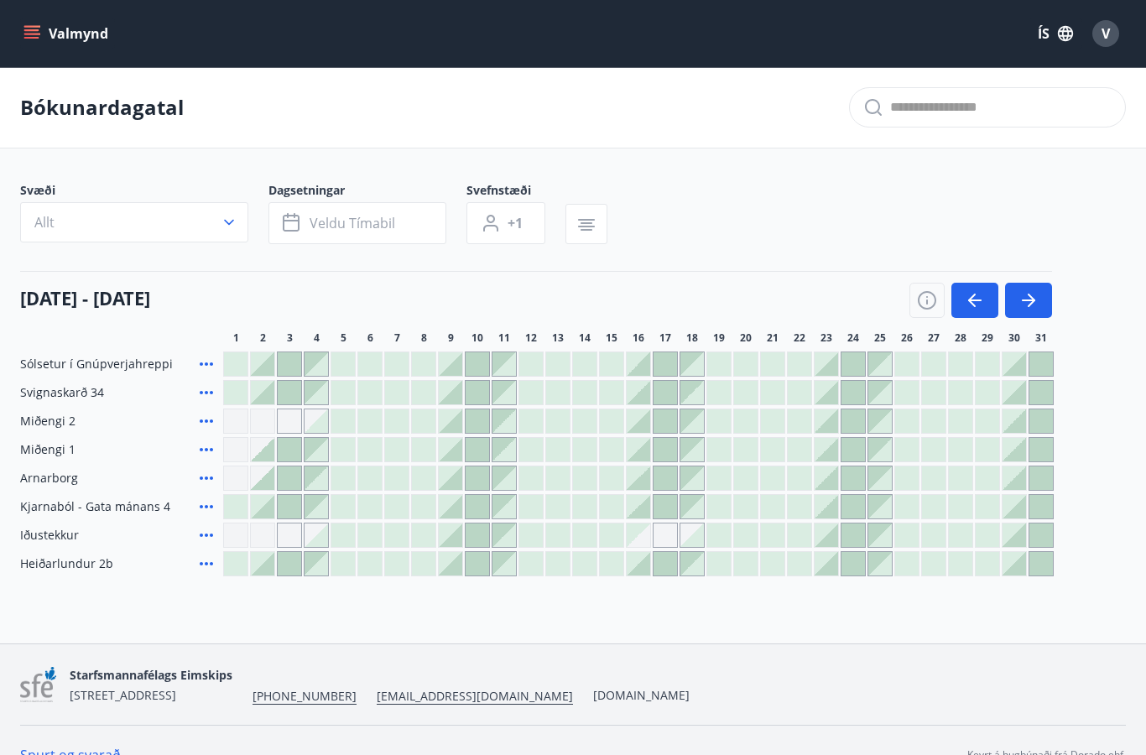
click at [969, 302] on icon "button" at bounding box center [975, 300] width 20 height 20
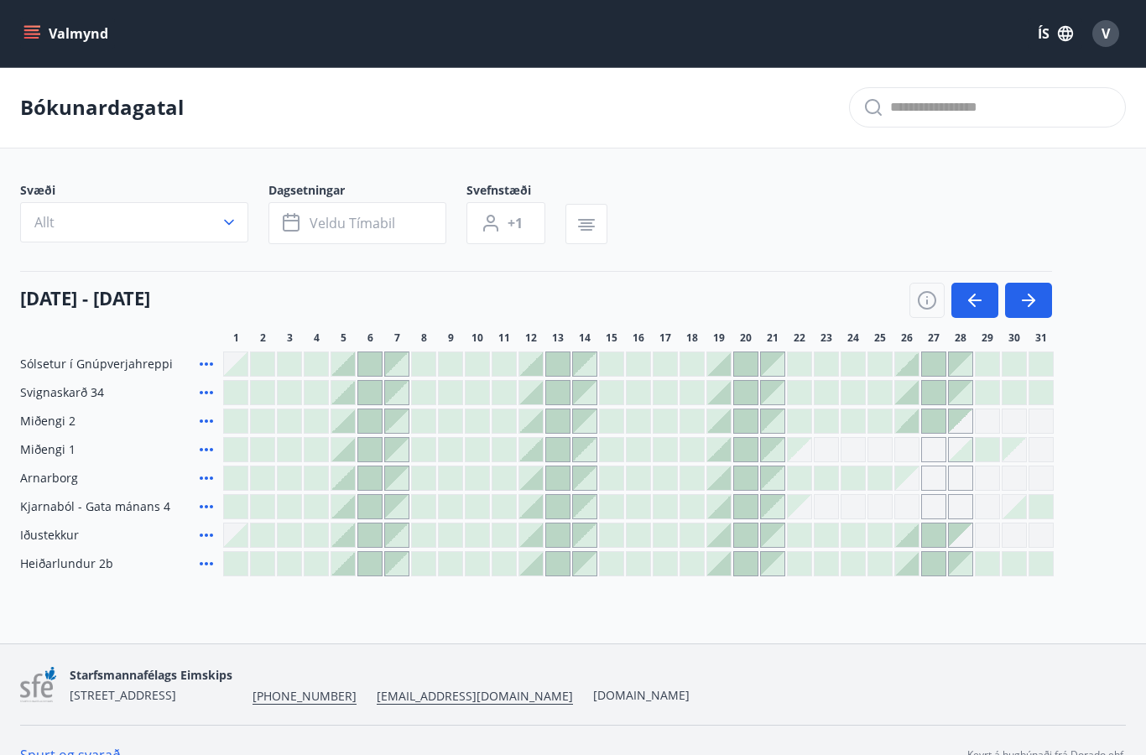
click at [968, 301] on icon "button" at bounding box center [975, 300] width 20 height 20
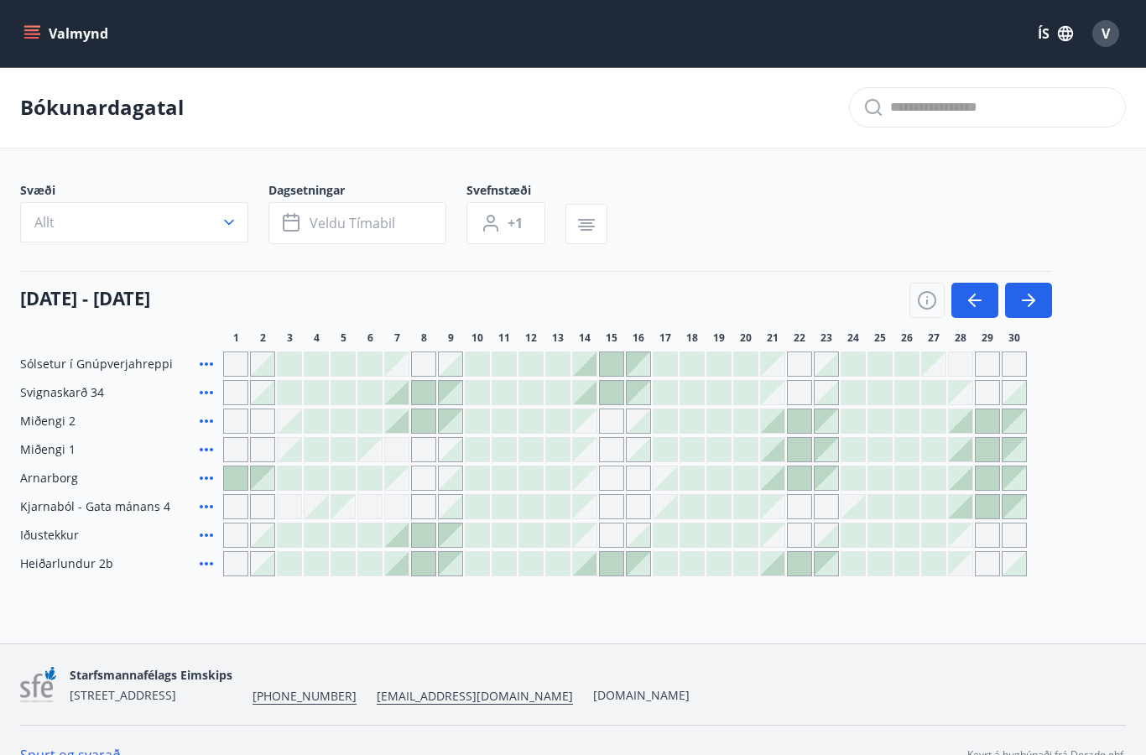
click at [970, 305] on icon "button" at bounding box center [975, 300] width 20 height 20
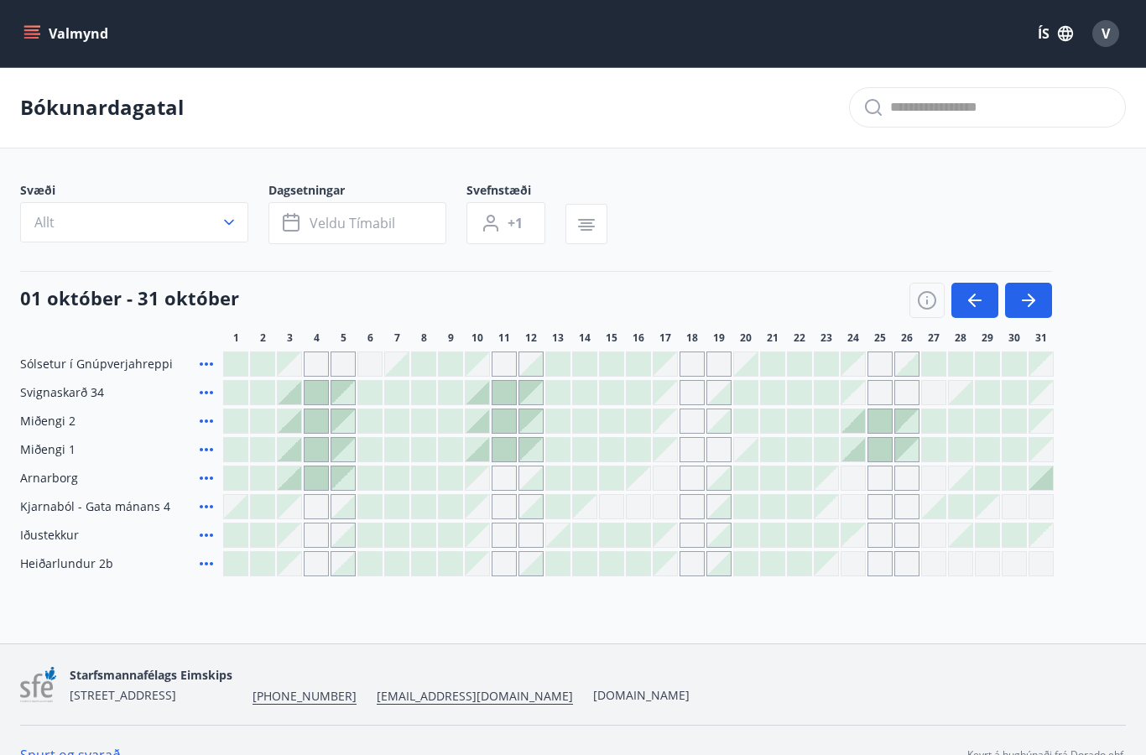
click at [968, 309] on icon "button" at bounding box center [975, 300] width 20 height 20
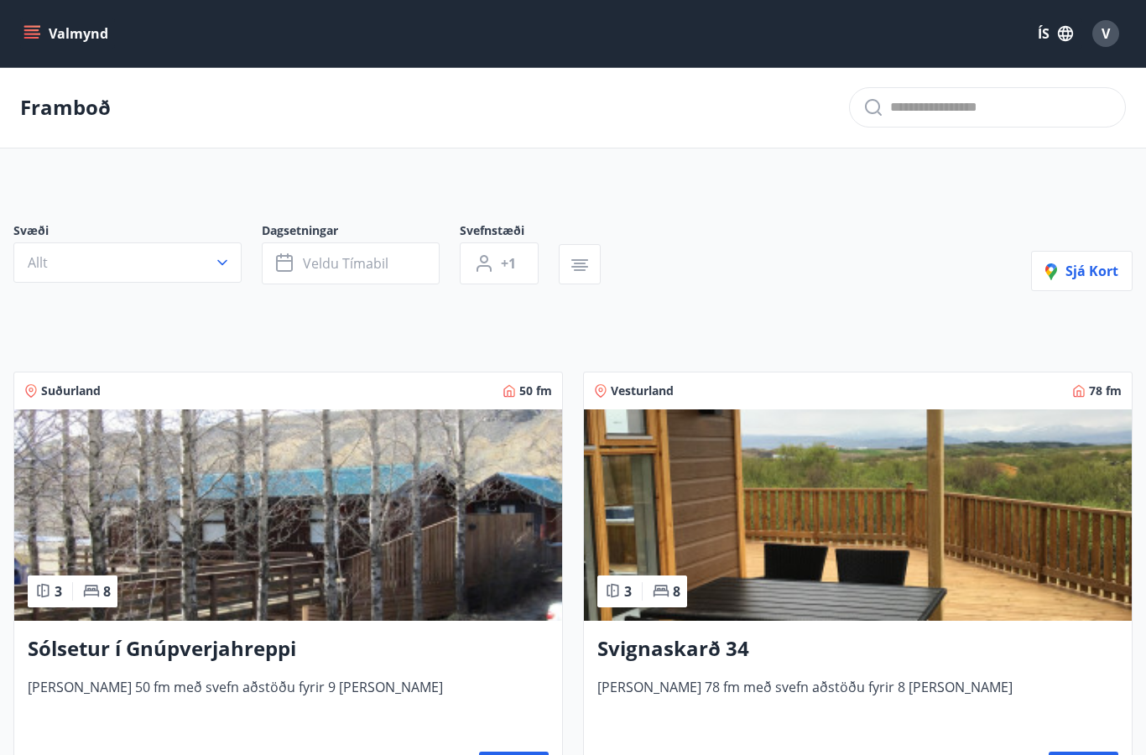
click at [1104, 34] on span "V" at bounding box center [1105, 33] width 8 height 18
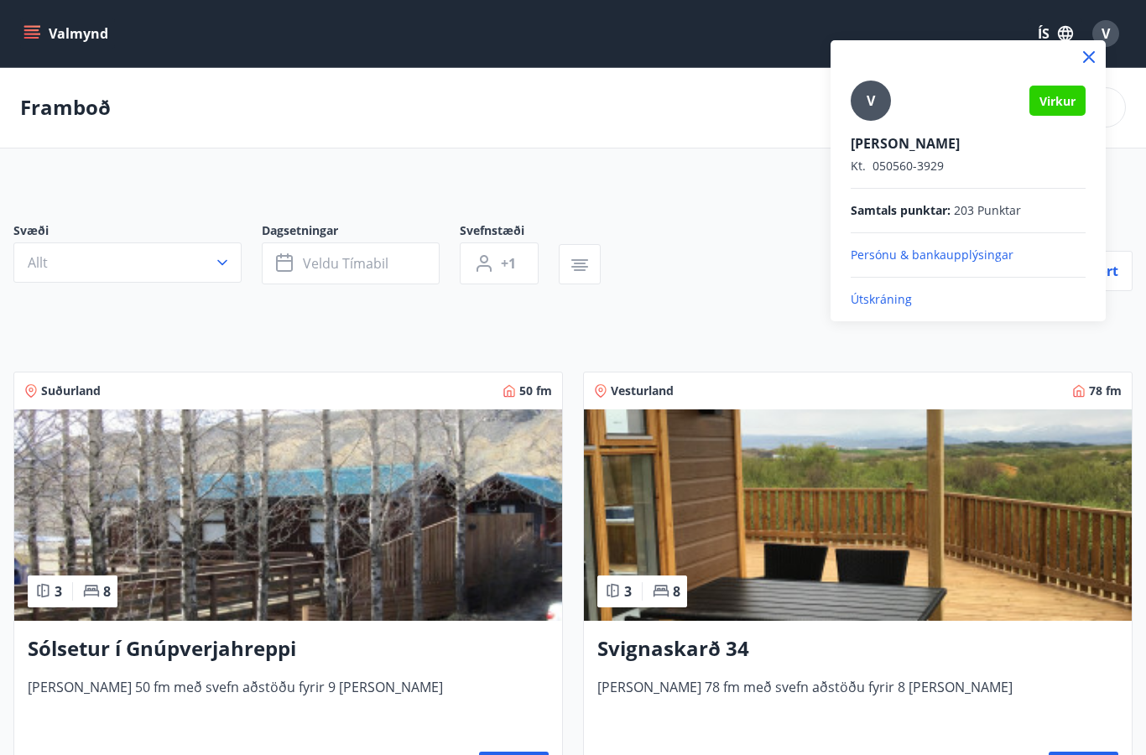
click at [962, 258] on p "Persónu & bankaupplýsingar" at bounding box center [967, 255] width 235 height 17
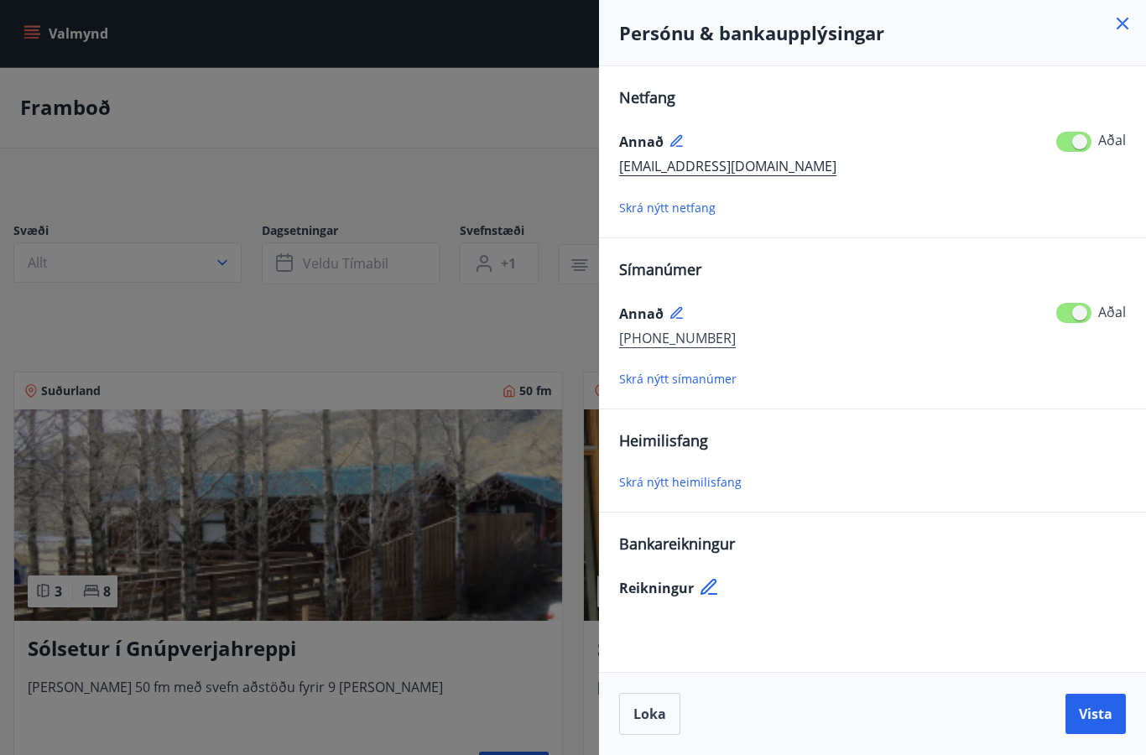
click at [674, 488] on span "Skrá nýtt heimilisfang" at bounding box center [680, 482] width 122 height 16
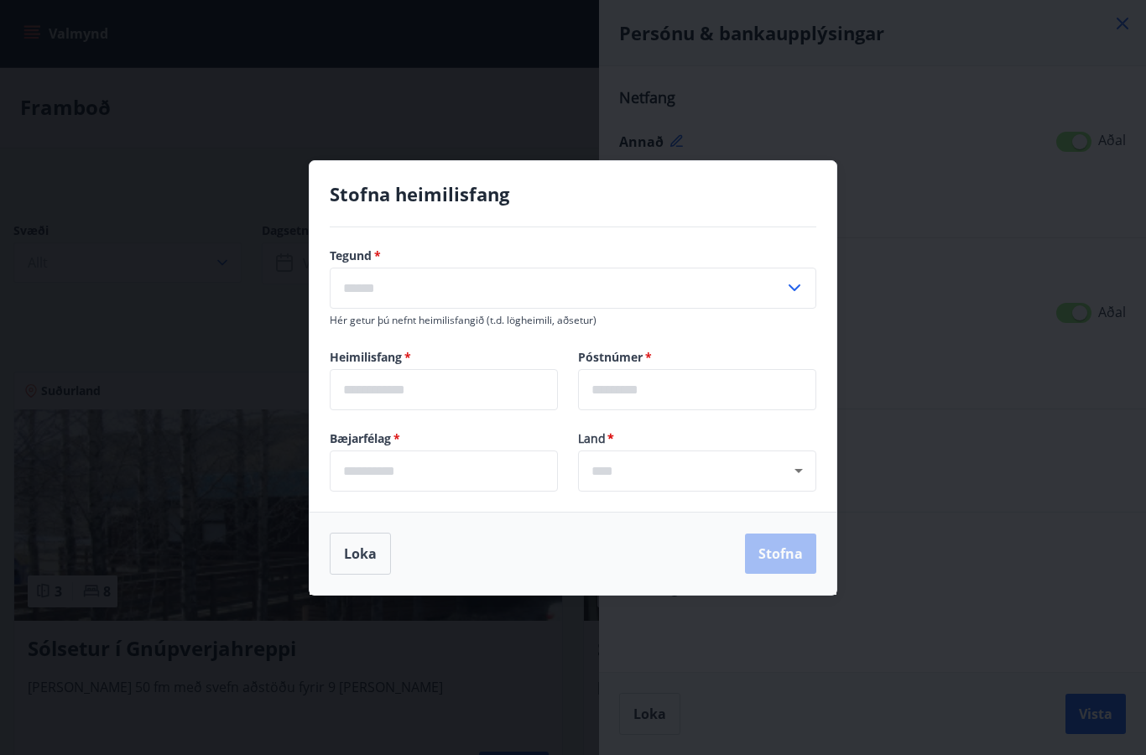
click at [795, 283] on icon at bounding box center [794, 288] width 20 height 20
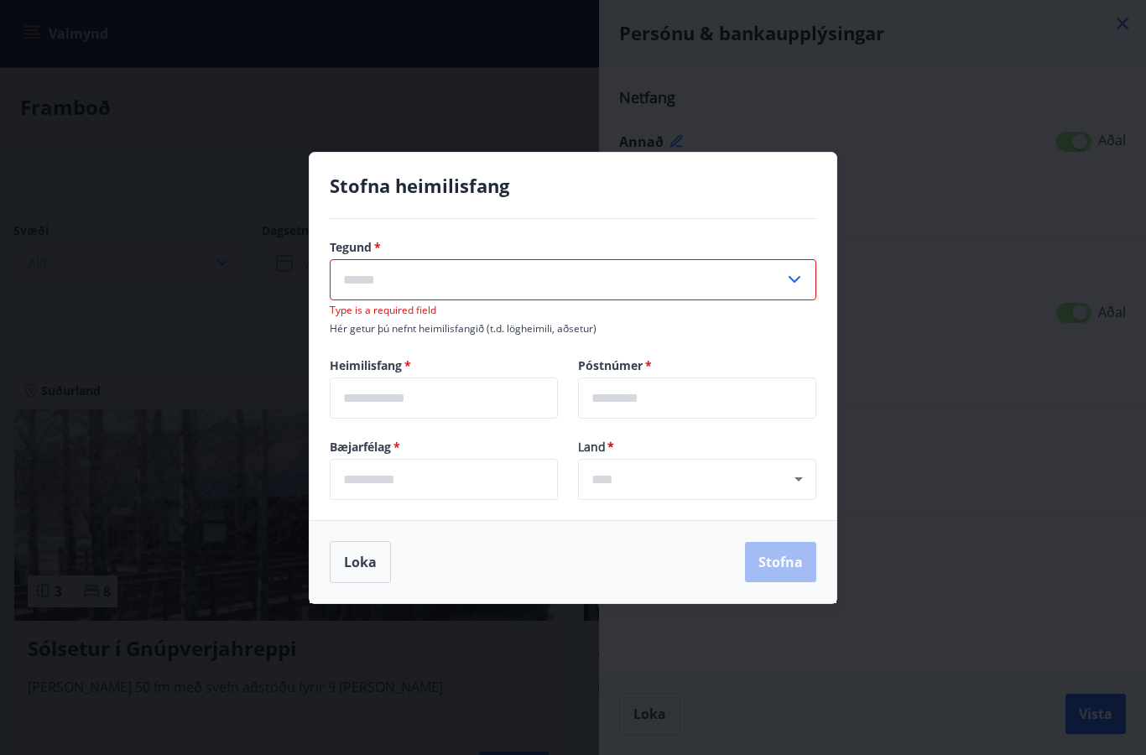
click at [923, 292] on div "Stofna heimilisfang Tegund   * ​ Type is a required field Hér getur þú nefnt he…" at bounding box center [573, 377] width 1146 height 755
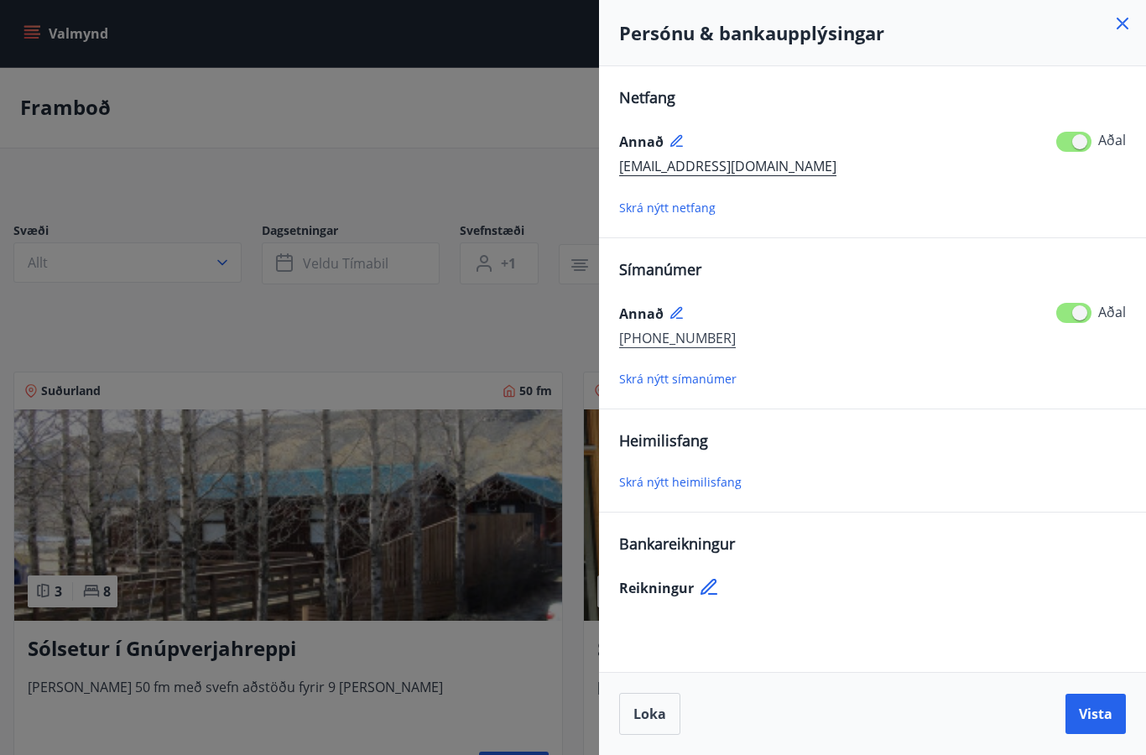
click at [666, 725] on button "Loka" at bounding box center [649, 714] width 61 height 42
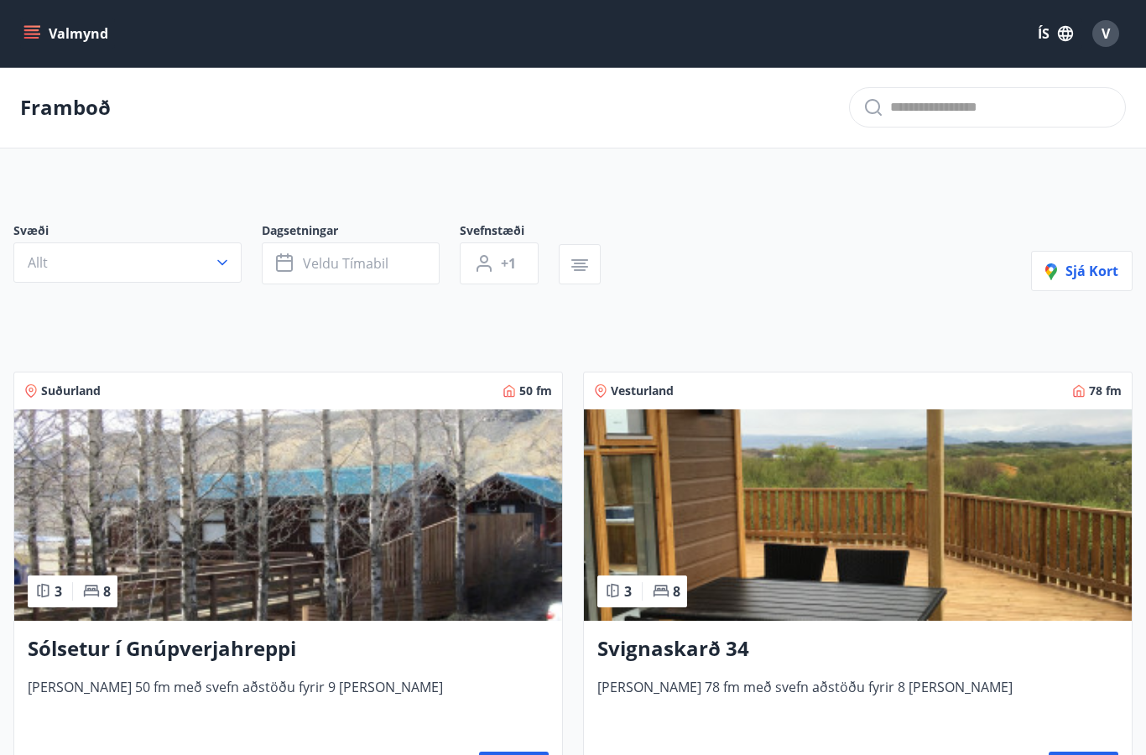
click at [1107, 29] on span "V" at bounding box center [1105, 33] width 8 height 18
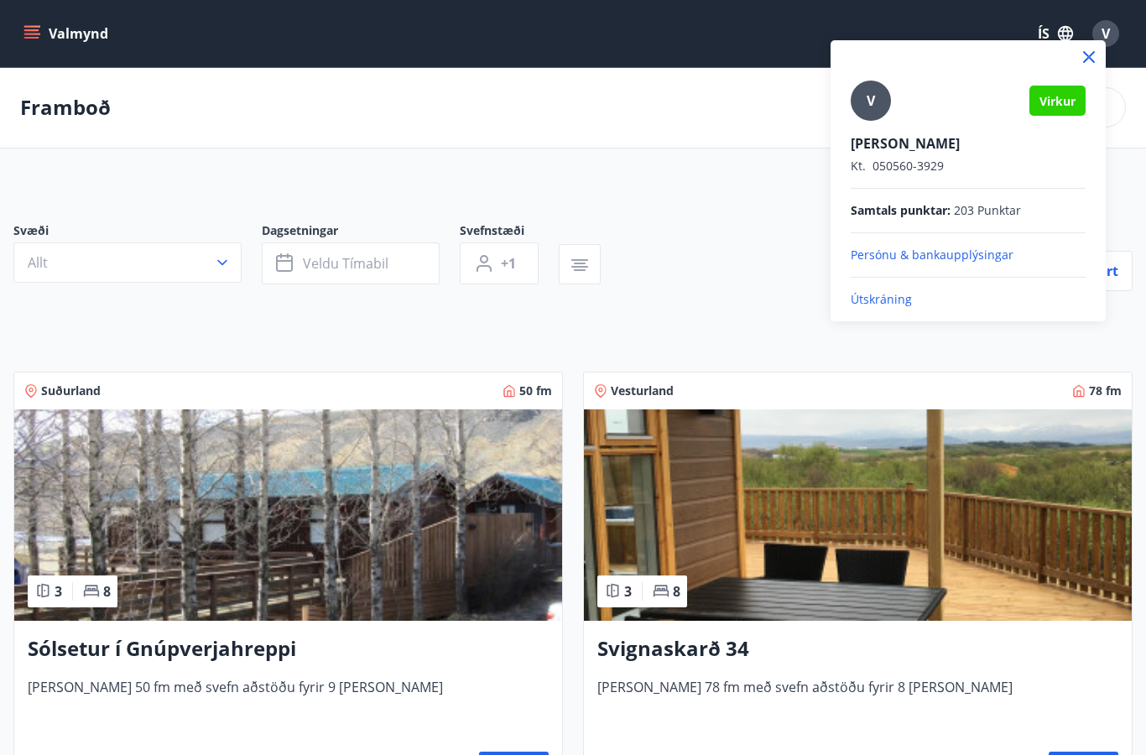
click at [889, 306] on p "Útskráning" at bounding box center [967, 299] width 235 height 17
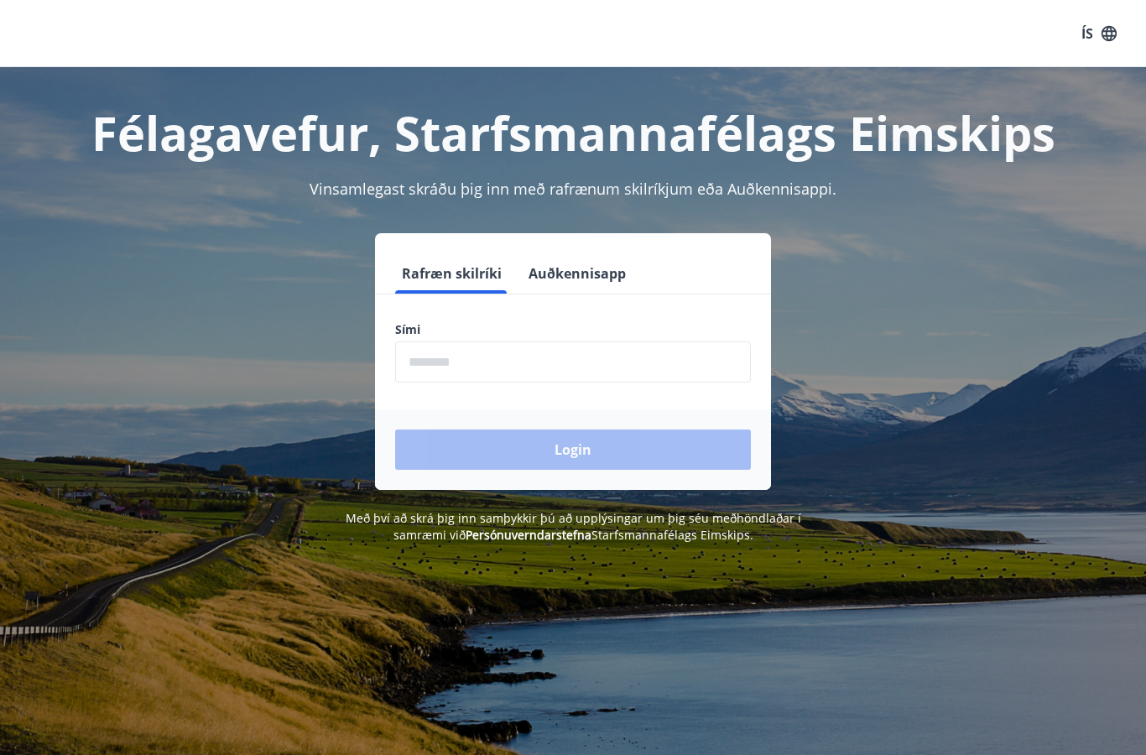
click at [21, 1] on div "ÍS" at bounding box center [573, 33] width 1146 height 67
